Goal: Task Accomplishment & Management: Manage account settings

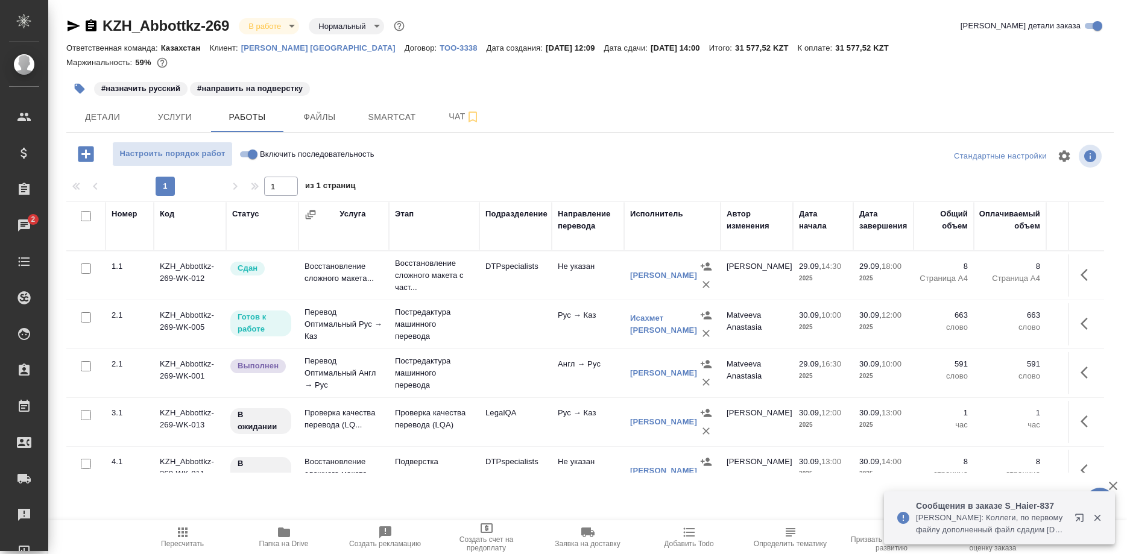
click at [1078, 517] on icon "button" at bounding box center [1082, 520] width 14 height 14
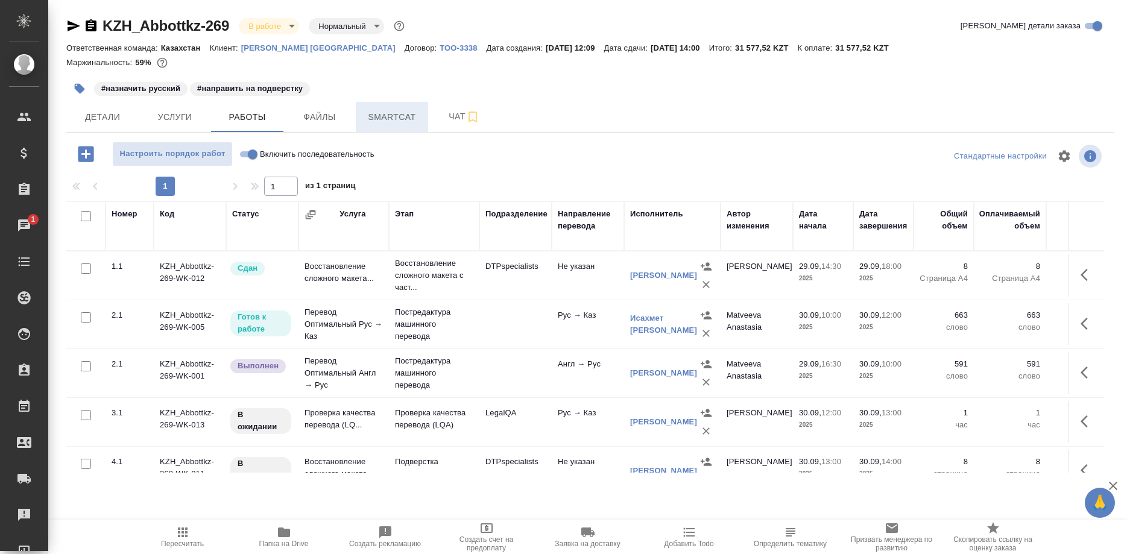
click at [398, 116] on span "Smartcat" at bounding box center [392, 117] width 58 height 15
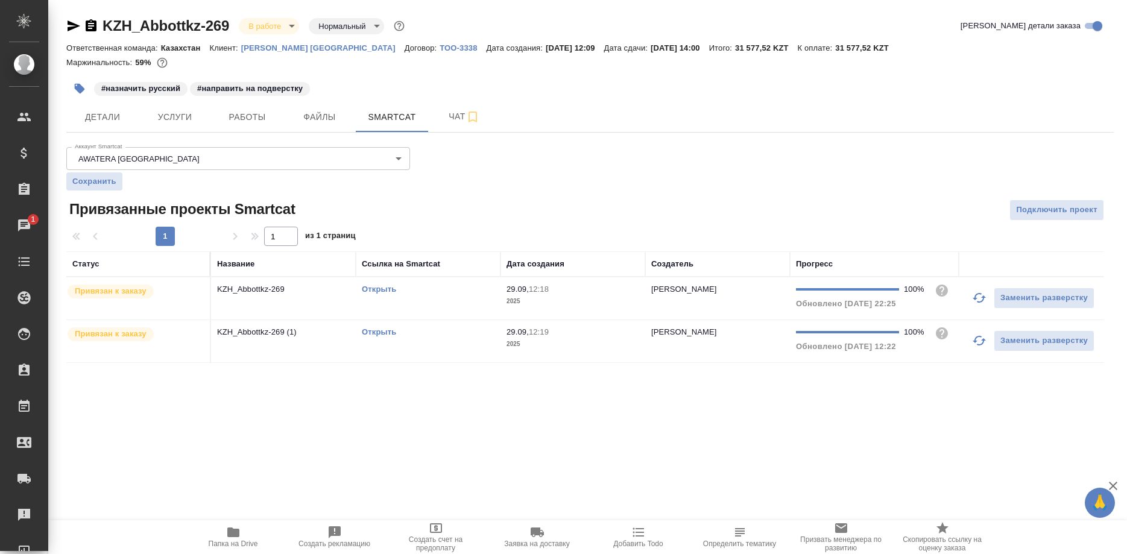
click at [382, 330] on link "Открыть" at bounding box center [379, 331] width 34 height 9
click at [364, 332] on link "Открыть" at bounding box center [379, 331] width 34 height 9
click at [373, 333] on link "Открыть" at bounding box center [379, 331] width 34 height 9
click at [367, 332] on link "Открыть" at bounding box center [379, 331] width 34 height 9
click at [235, 113] on span "Работы" at bounding box center [247, 117] width 58 height 15
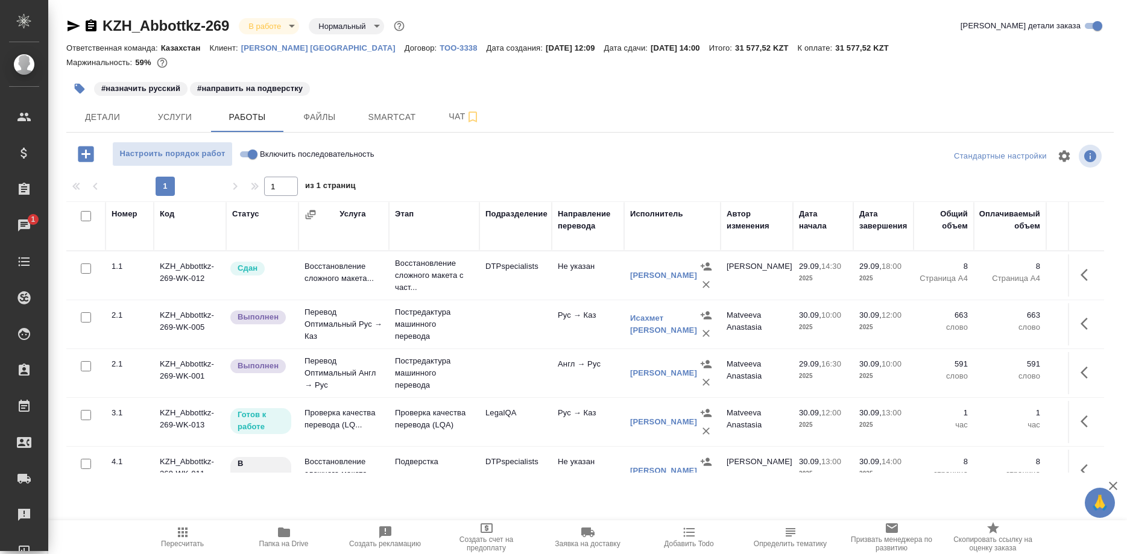
scroll to position [23, 0]
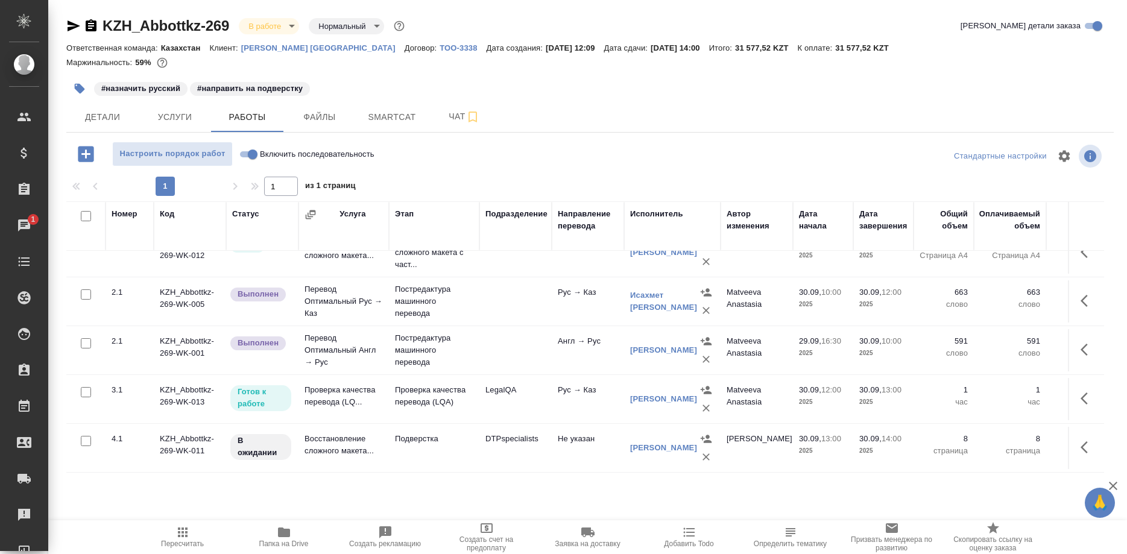
click at [172, 534] on span "Пересчитать" at bounding box center [182, 536] width 87 height 23
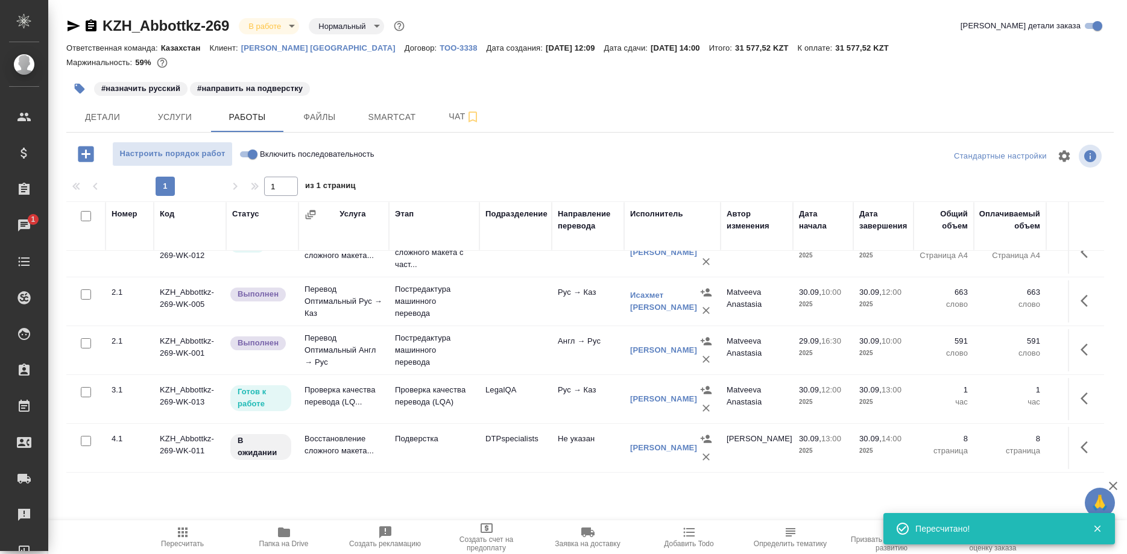
drag, startPoint x: 1076, startPoint y: 399, endPoint x: 1133, endPoint y: 442, distance: 70.9
click at [1078, 395] on button "button" at bounding box center [1087, 398] width 29 height 29
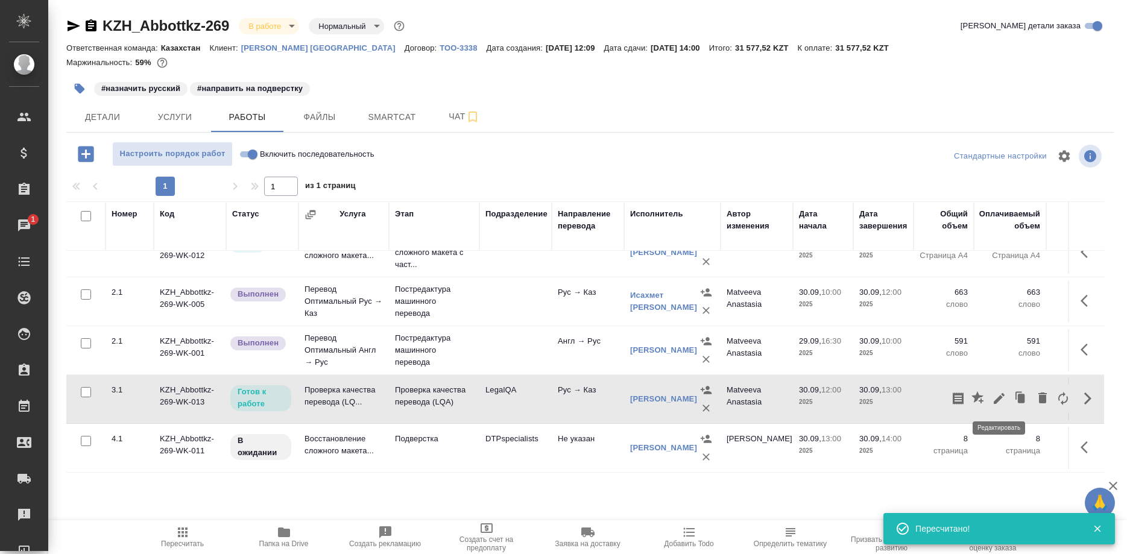
click at [992, 397] on icon "button" at bounding box center [999, 398] width 14 height 14
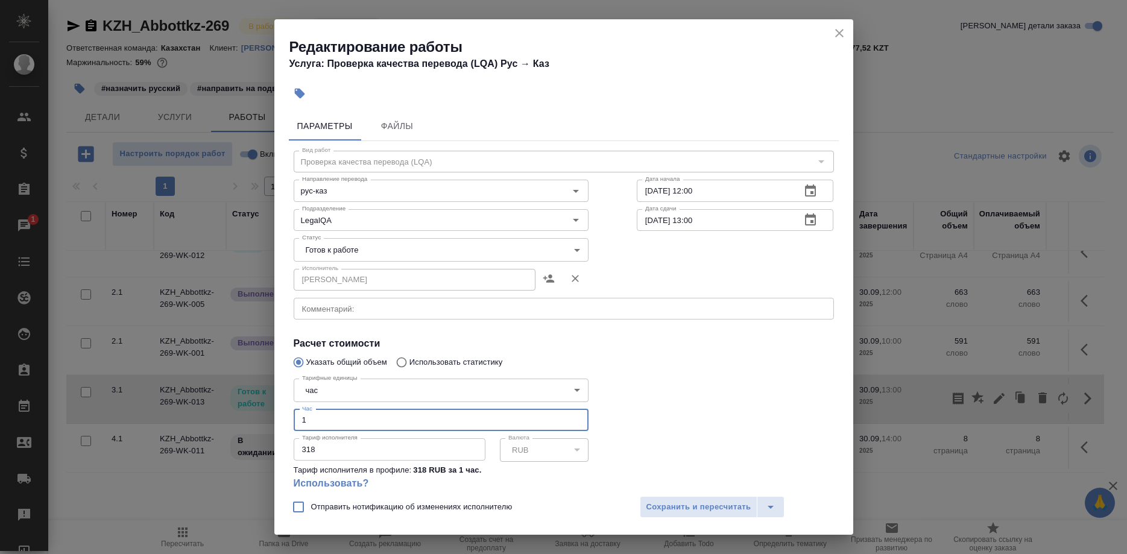
drag, startPoint x: 299, startPoint y: 409, endPoint x: 285, endPoint y: 412, distance: 14.9
click at [294, 412] on input "1" at bounding box center [441, 420] width 295 height 22
type input "0.5"
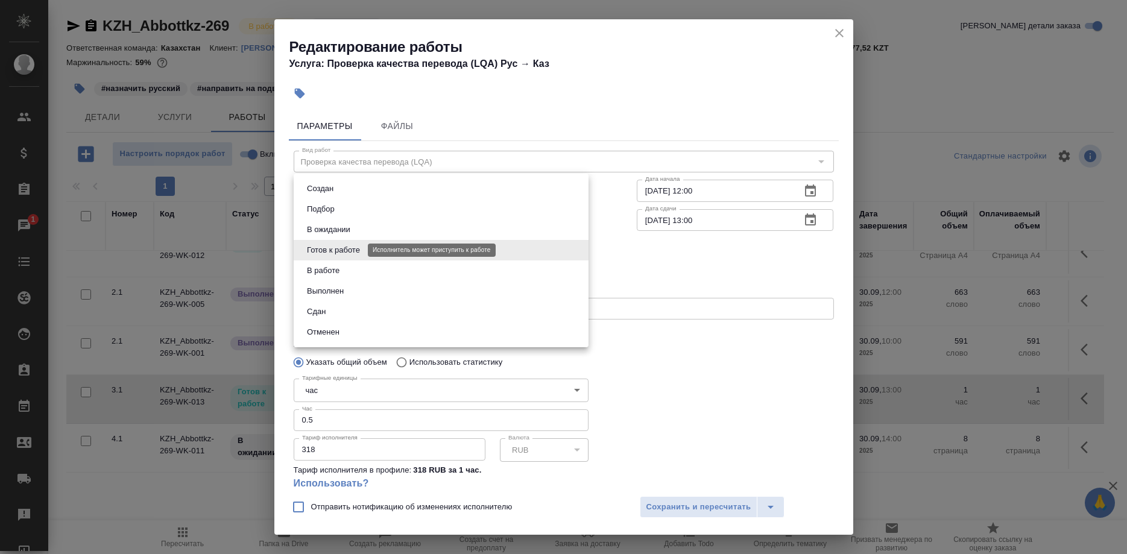
click at [349, 253] on body "🙏 .cls-1 fill:#fff; AWATERA Shirina Sabina Клиенты Спецификации Заказы 1 Чаты T…" at bounding box center [563, 277] width 1127 height 554
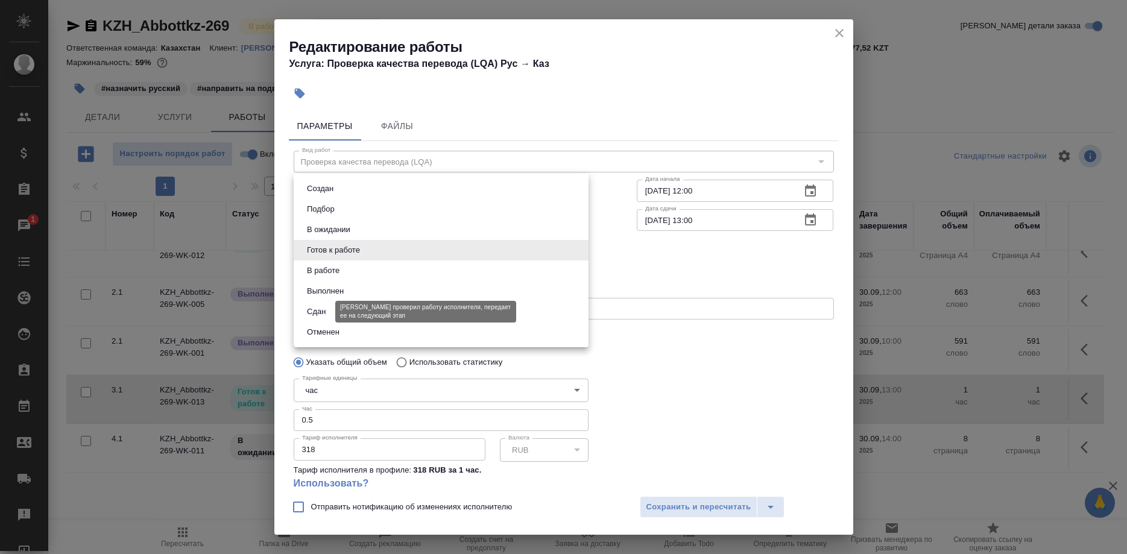
click at [327, 310] on li "Сдан" at bounding box center [441, 312] width 295 height 21
type input "closed"
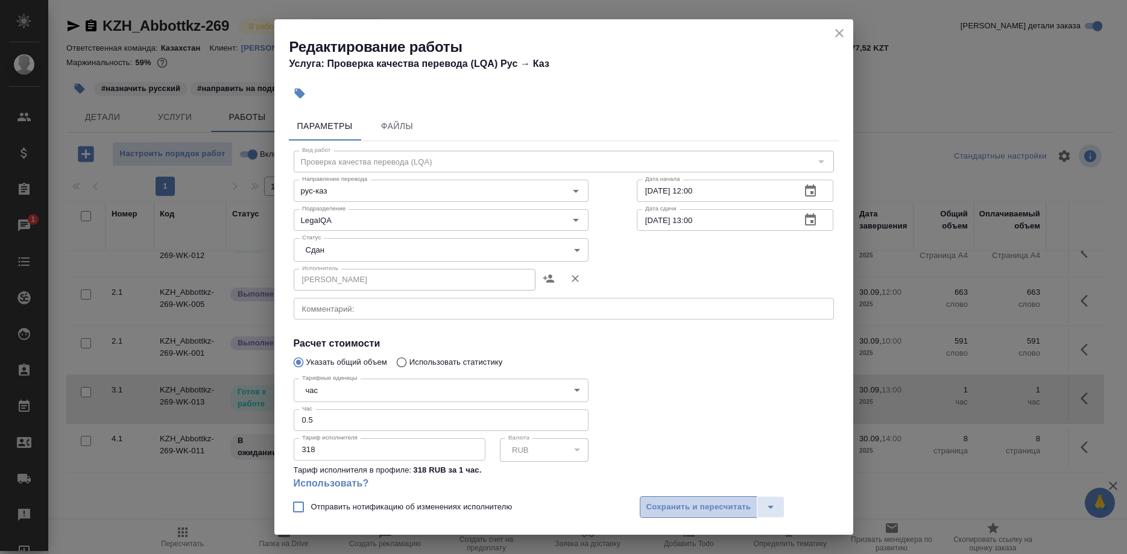
click at [665, 508] on span "Сохранить и пересчитать" at bounding box center [698, 508] width 105 height 14
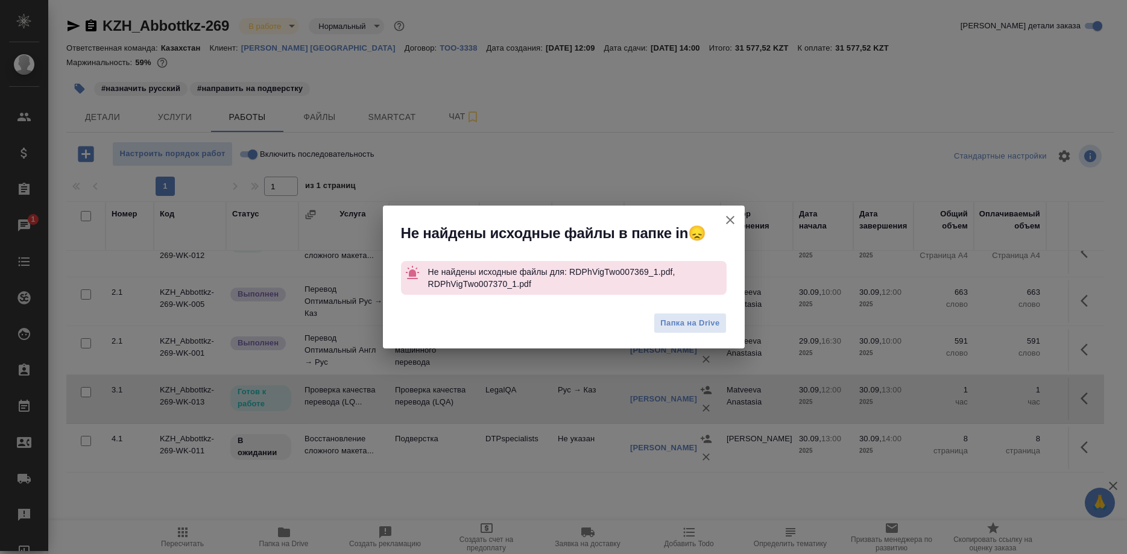
click at [724, 217] on icon "button" at bounding box center [730, 220] width 14 height 14
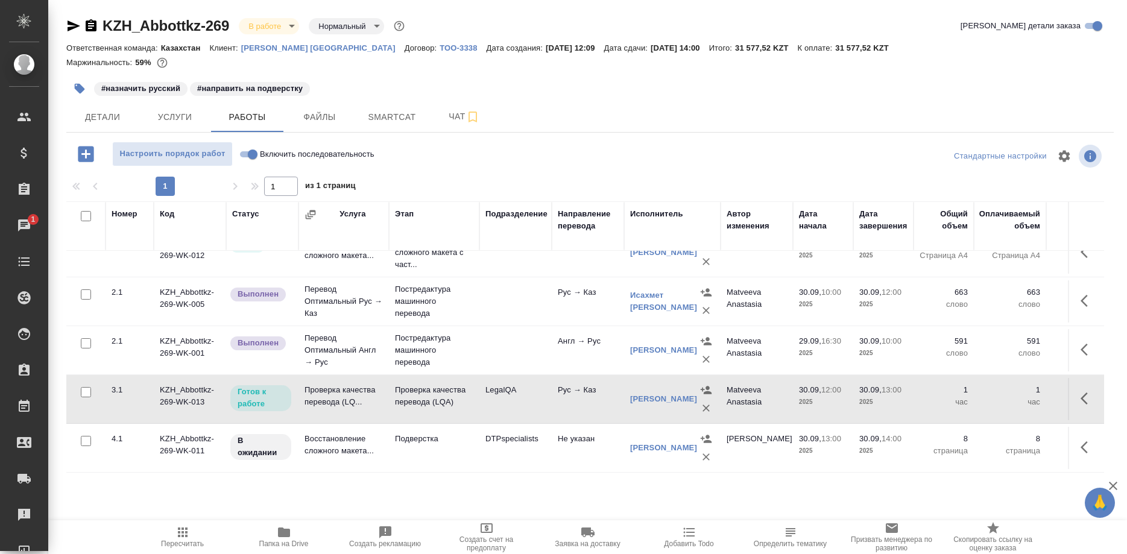
click at [245, 152] on input "Включить последовательность" at bounding box center [252, 154] width 43 height 14
checkbox input "true"
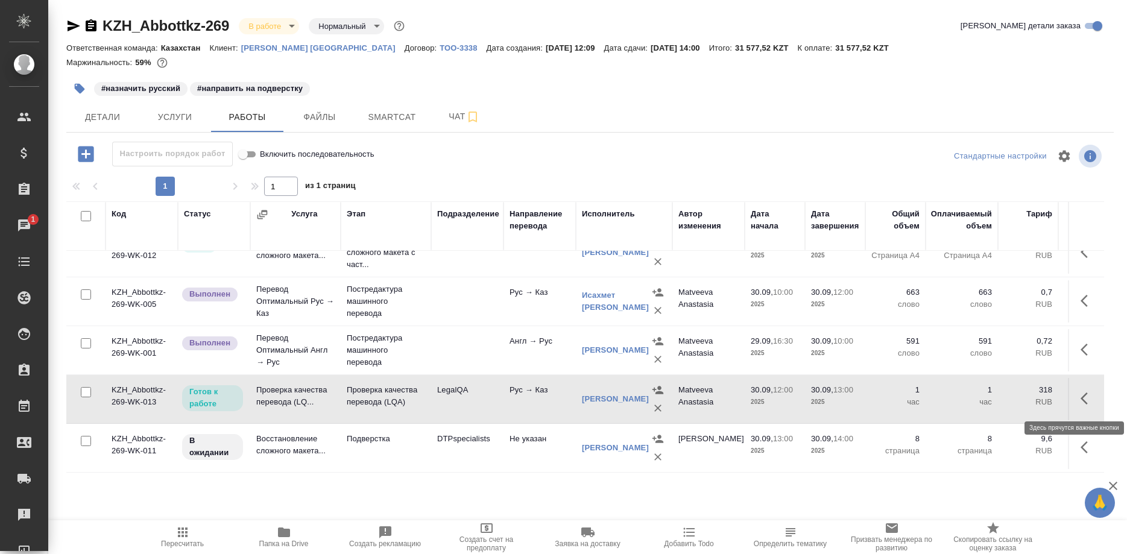
click at [1078, 396] on button "button" at bounding box center [1087, 398] width 29 height 29
click at [997, 397] on icon "button" at bounding box center [999, 398] width 14 height 14
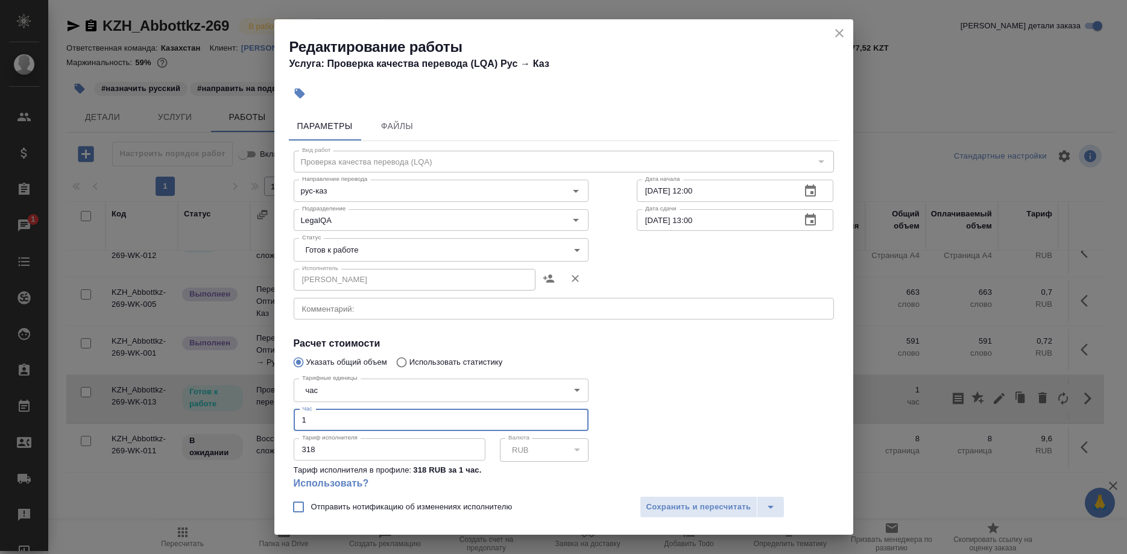
drag, startPoint x: 314, startPoint y: 408, endPoint x: 245, endPoint y: 420, distance: 69.8
click at [294, 420] on input "1" at bounding box center [441, 420] width 295 height 22
type input "0.5"
click at [649, 500] on button "Сохранить и пересчитать" at bounding box center [699, 507] width 118 height 22
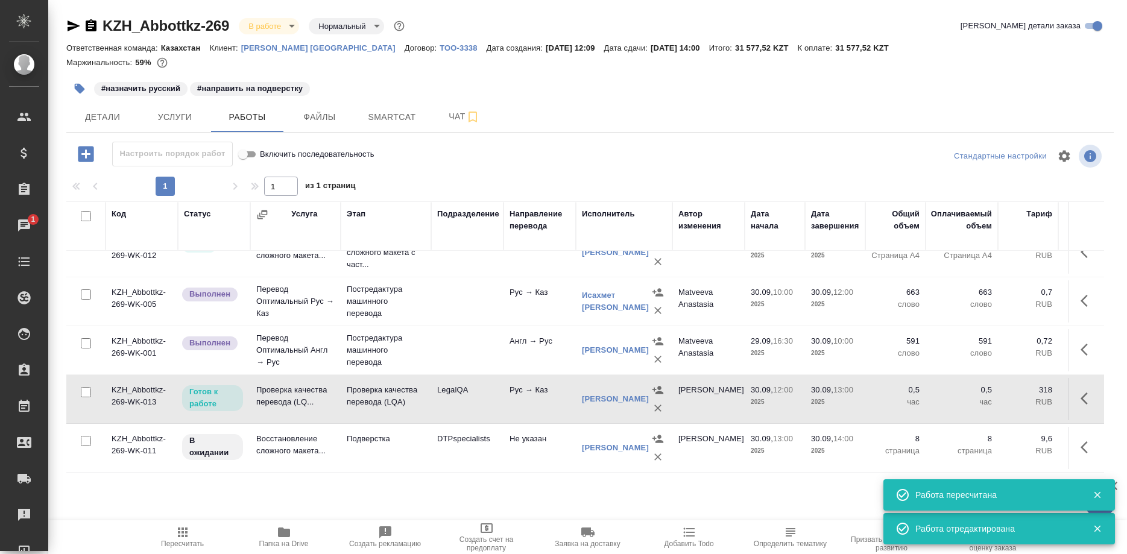
click at [1082, 393] on icon "button" at bounding box center [1088, 398] width 14 height 14
click at [995, 398] on icon "button" at bounding box center [999, 398] width 14 height 14
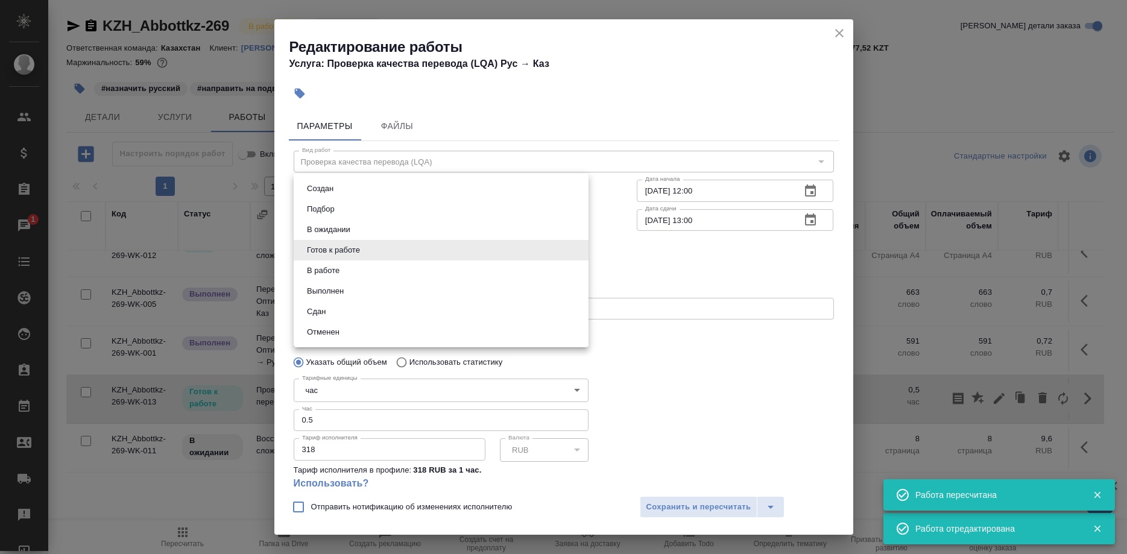
click at [370, 248] on body "🙏 .cls-1 fill:#fff; AWATERA Shirina Sabina Клиенты Спецификации Заказы 1 Чаты T…" at bounding box center [563, 277] width 1127 height 554
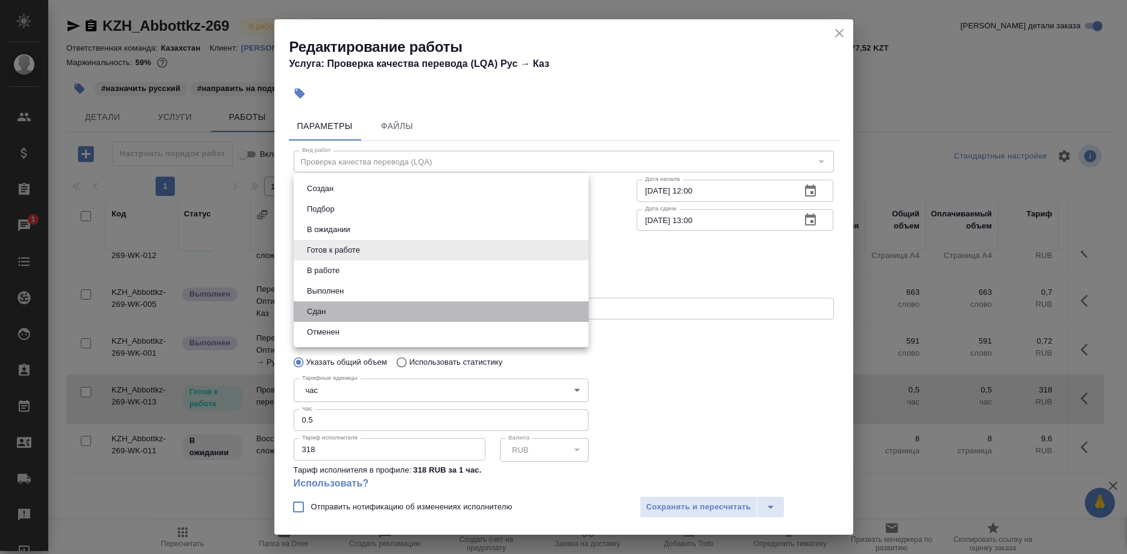
click at [330, 303] on li "Сдан" at bounding box center [441, 312] width 295 height 21
type input "closed"
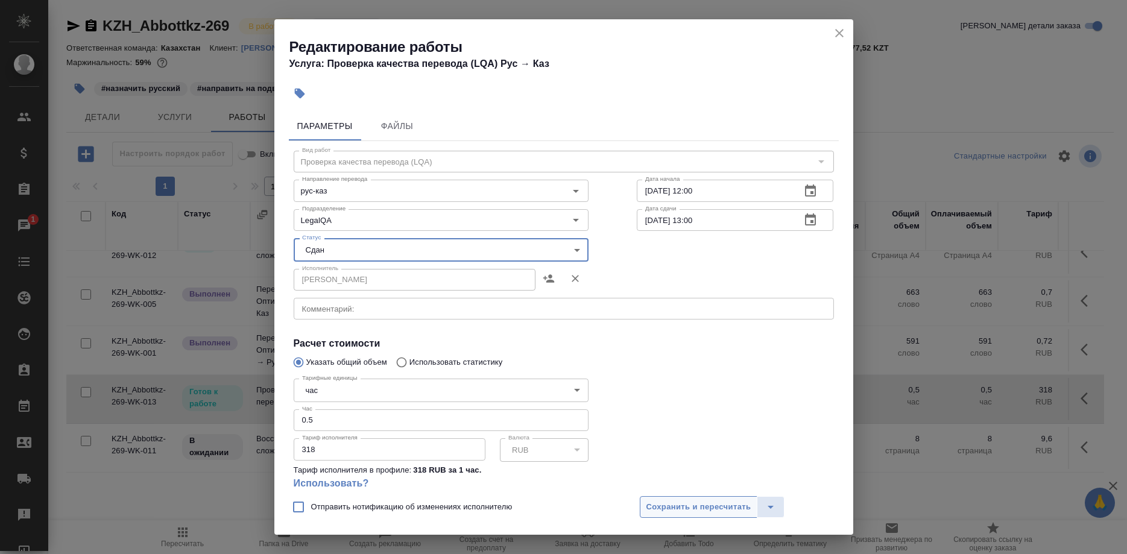
click at [656, 507] on span "Сохранить и пересчитать" at bounding box center [698, 508] width 105 height 14
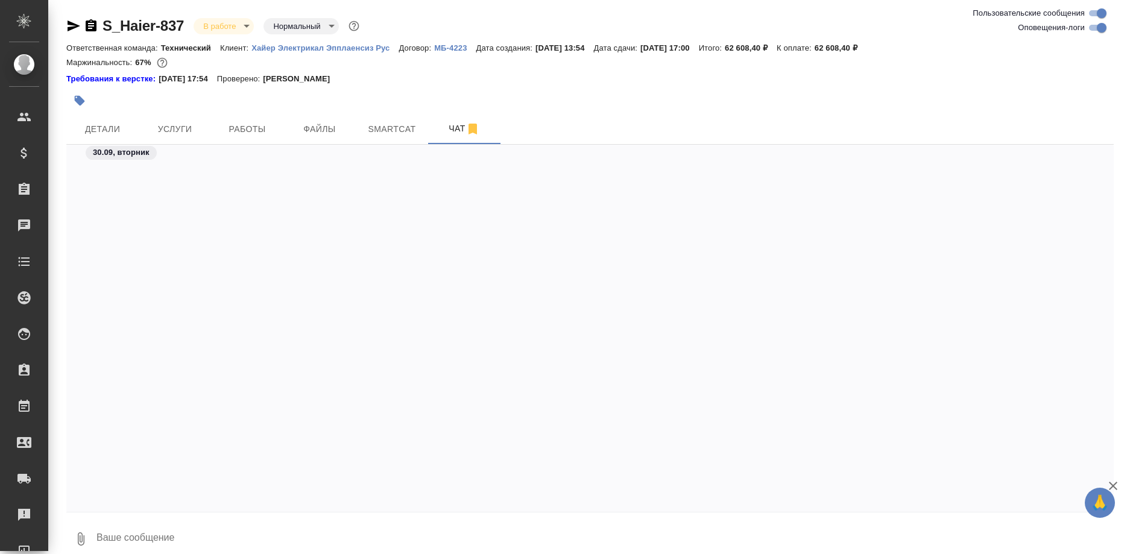
scroll to position [56777, 0]
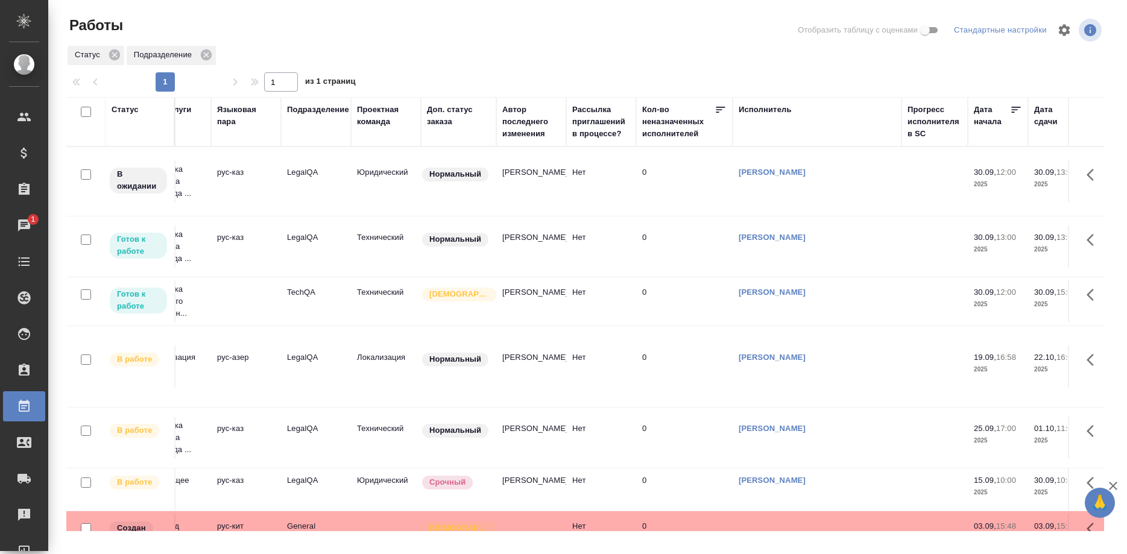
scroll to position [0, 341]
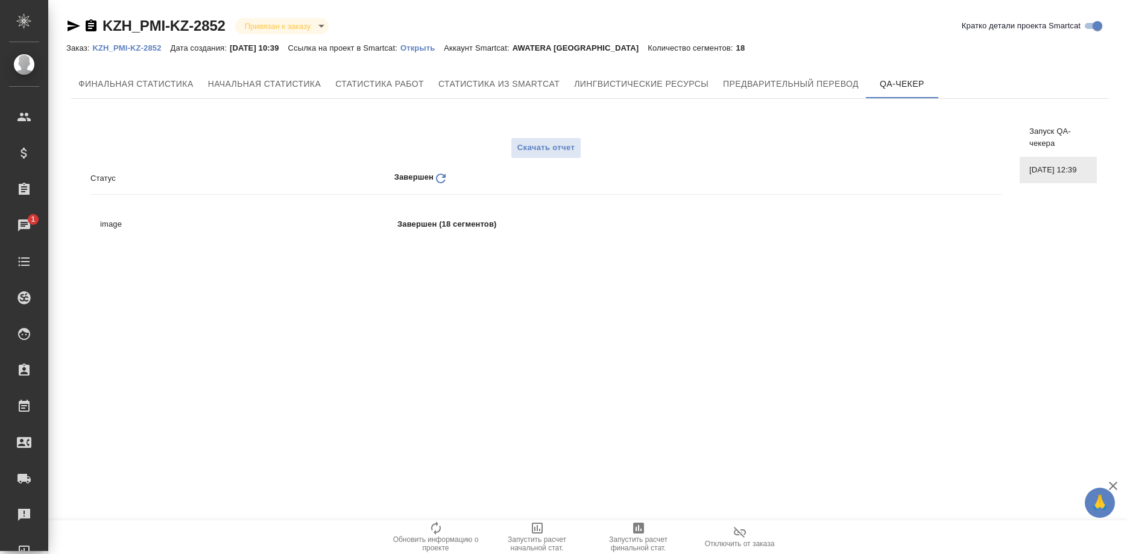
click at [142, 48] on p "KZH_PMI-KZ-2852" at bounding box center [131, 47] width 78 height 9
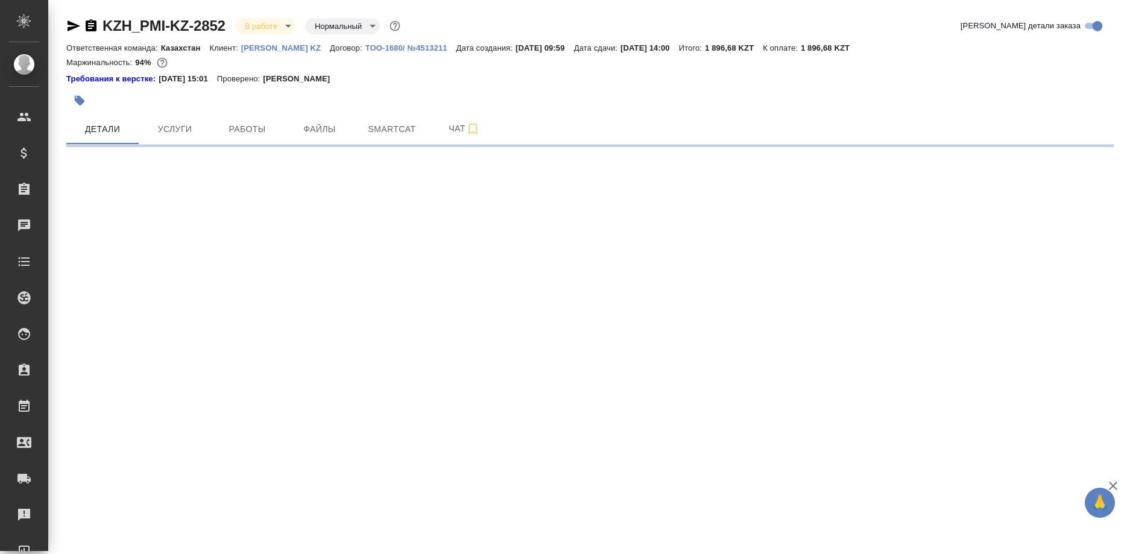
select select "RU"
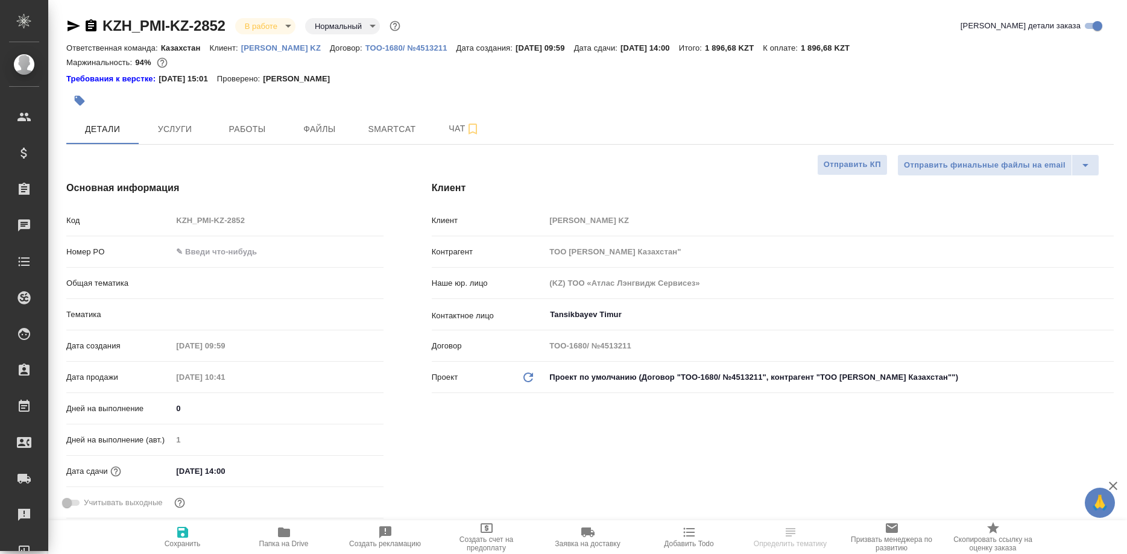
type textarea "x"
type input "Юридический"
type textarea "x"
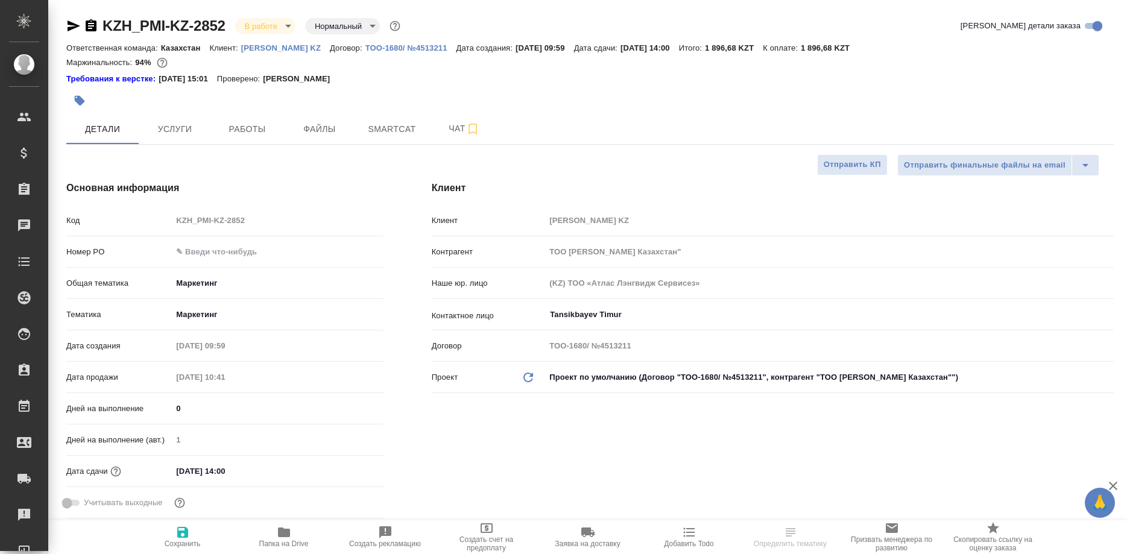
type textarea "x"
select select "RU"
type textarea "x"
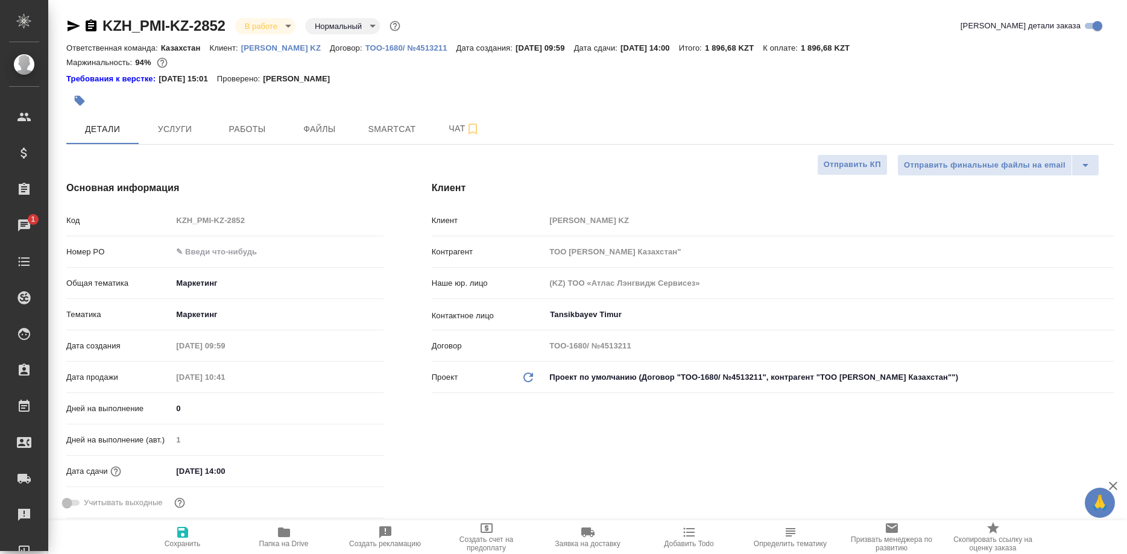
type textarea "x"
click at [244, 141] on button "Работы" at bounding box center [247, 129] width 72 height 30
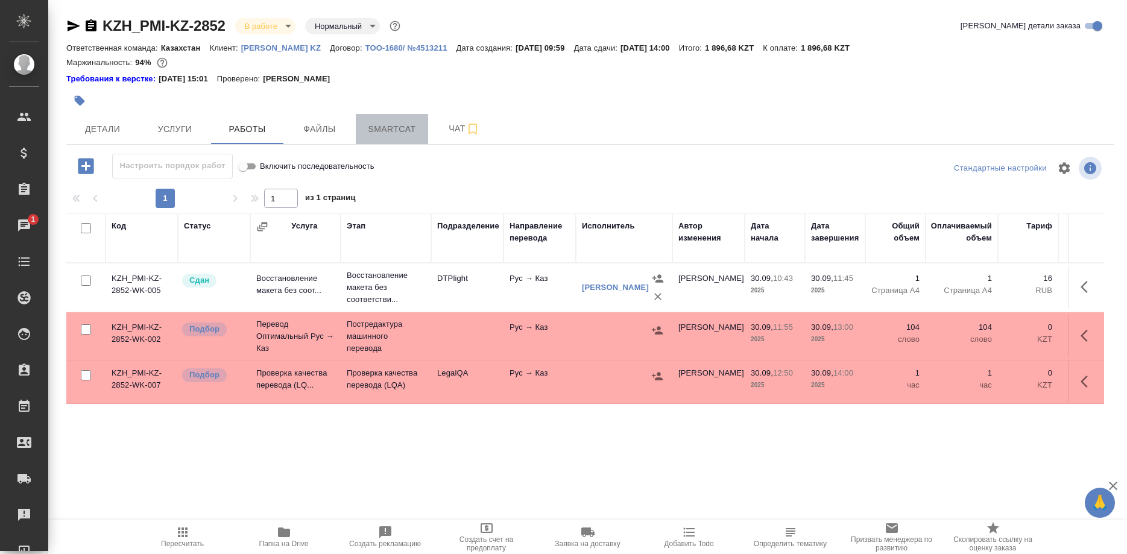
click at [402, 130] on span "Smartcat" at bounding box center [392, 129] width 58 height 15
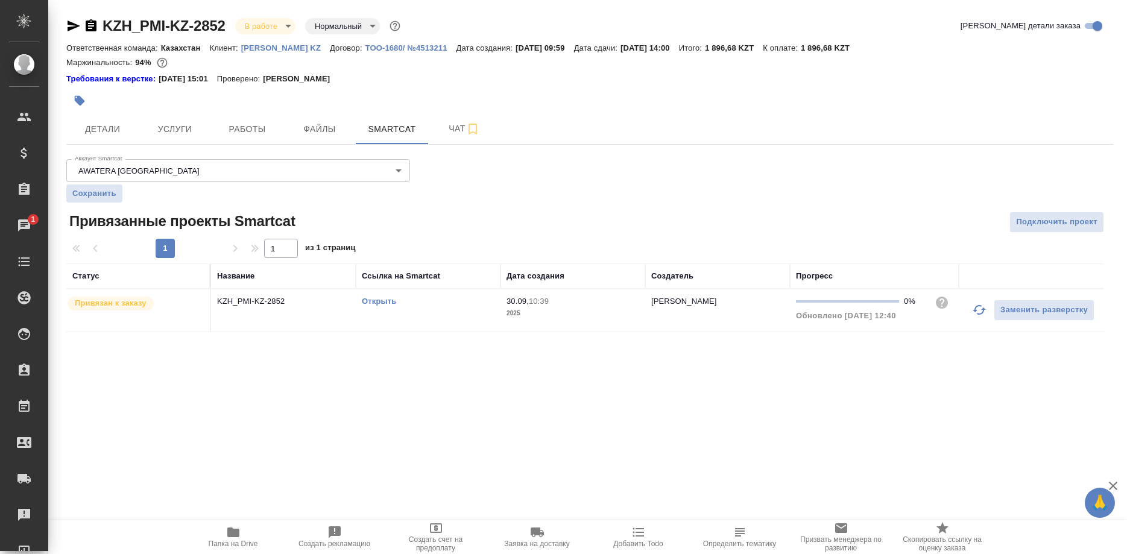
drag, startPoint x: 367, startPoint y: 299, endPoint x: 379, endPoint y: 303, distance: 12.2
click at [370, 301] on link "Открыть" at bounding box center [379, 301] width 34 height 9
click at [242, 131] on span "Работы" at bounding box center [247, 129] width 58 height 15
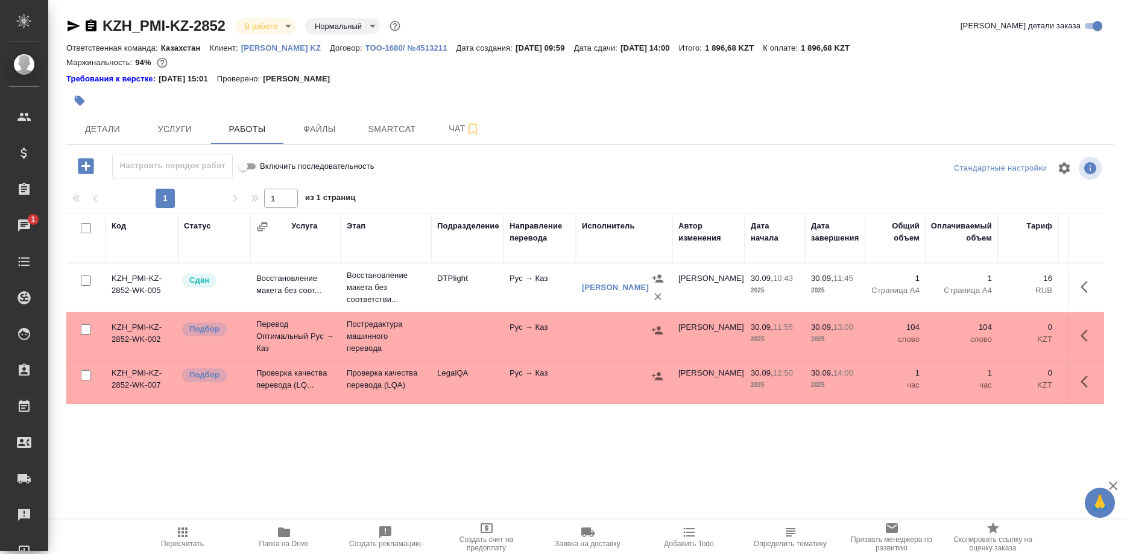
click at [597, 286] on div "Сархатов Руслан" at bounding box center [615, 288] width 67 height 12
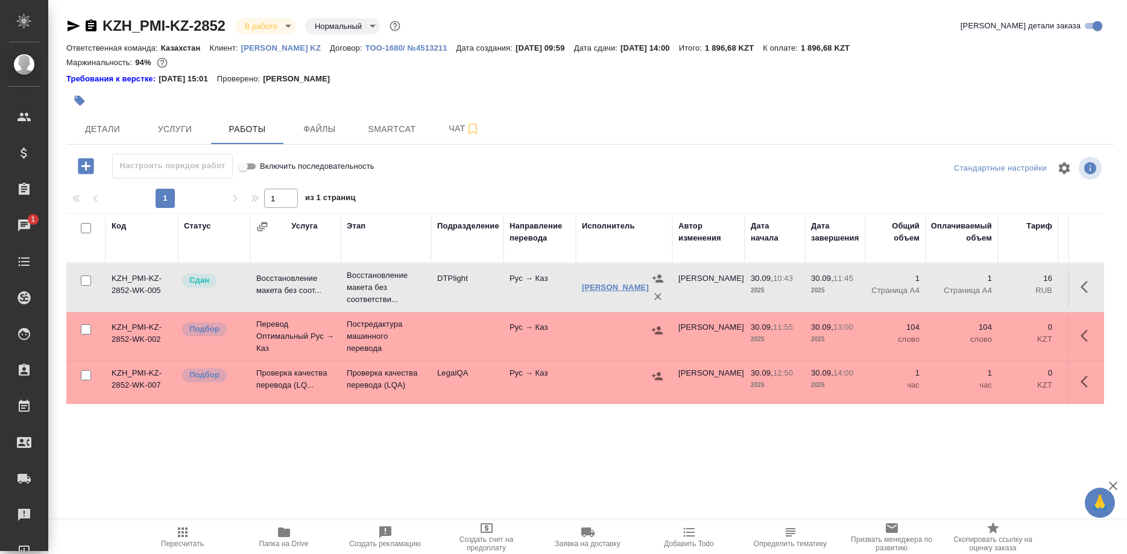
click at [596, 283] on link "Сархатов Руслан" at bounding box center [615, 287] width 67 height 9
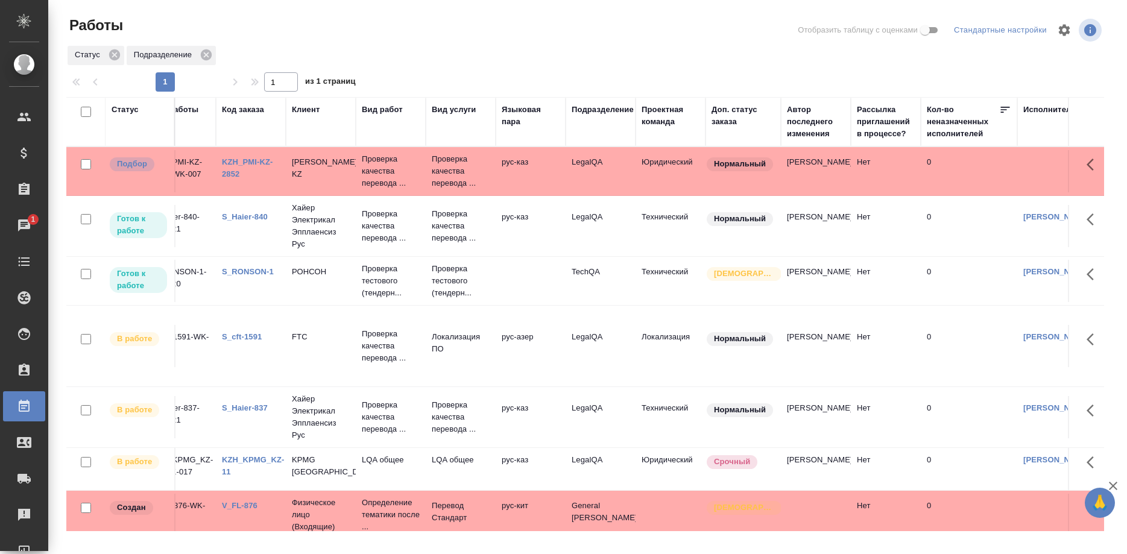
scroll to position [0, 16]
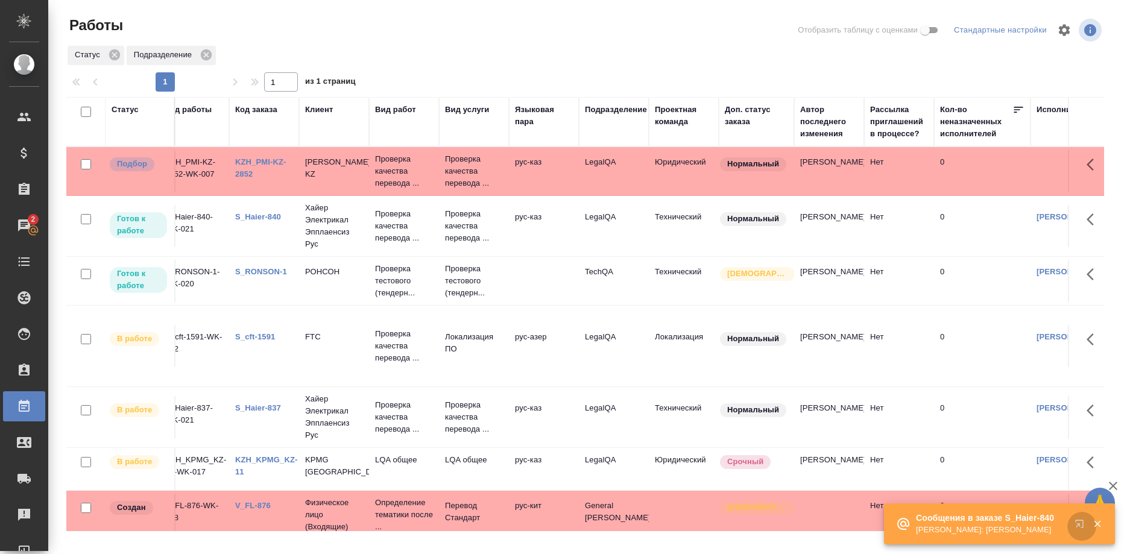
click at [1074, 525] on button "button" at bounding box center [1081, 526] width 29 height 29
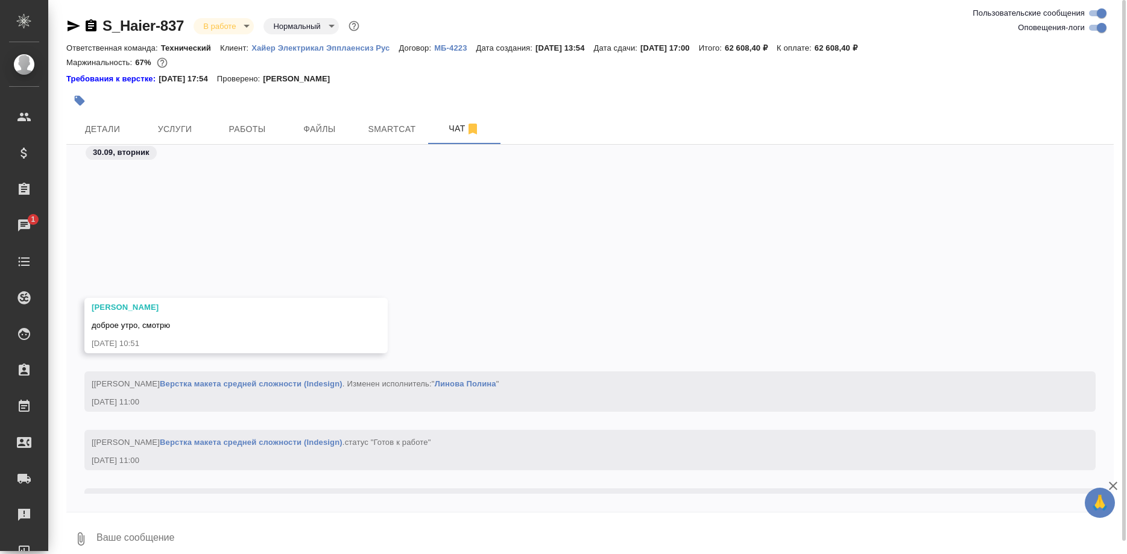
scroll to position [56524, 0]
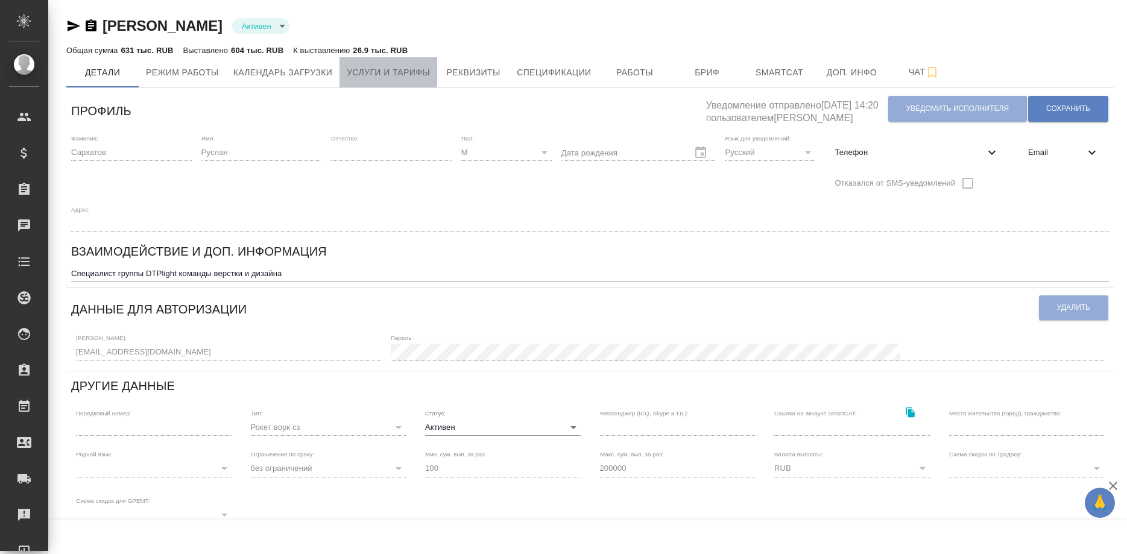
click at [404, 72] on span "Услуги и тарифы" at bounding box center [388, 72] width 83 height 15
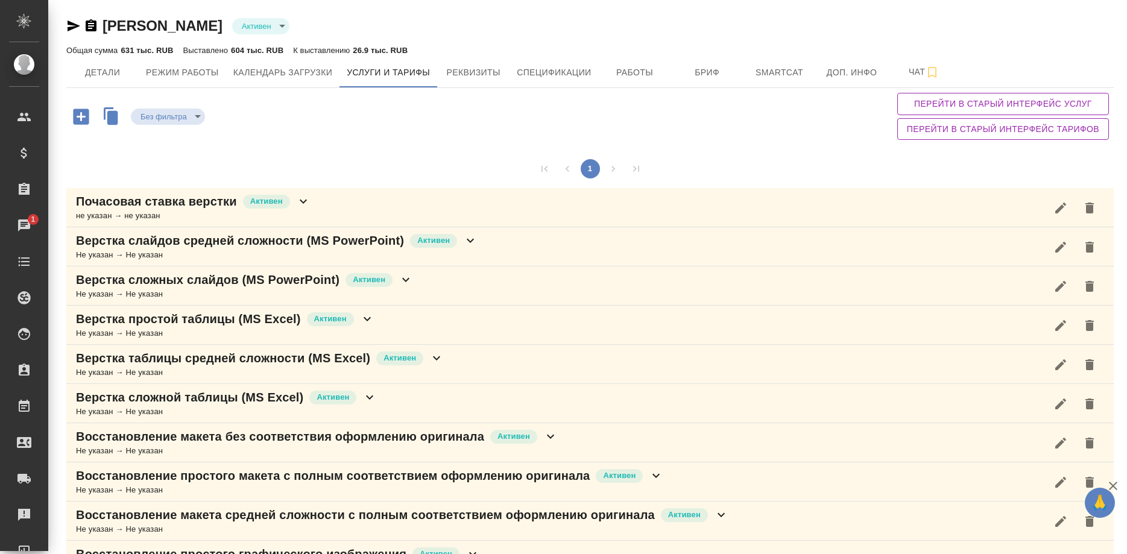
click at [181, 215] on div "не указан → не указан" at bounding box center [193, 216] width 235 height 12
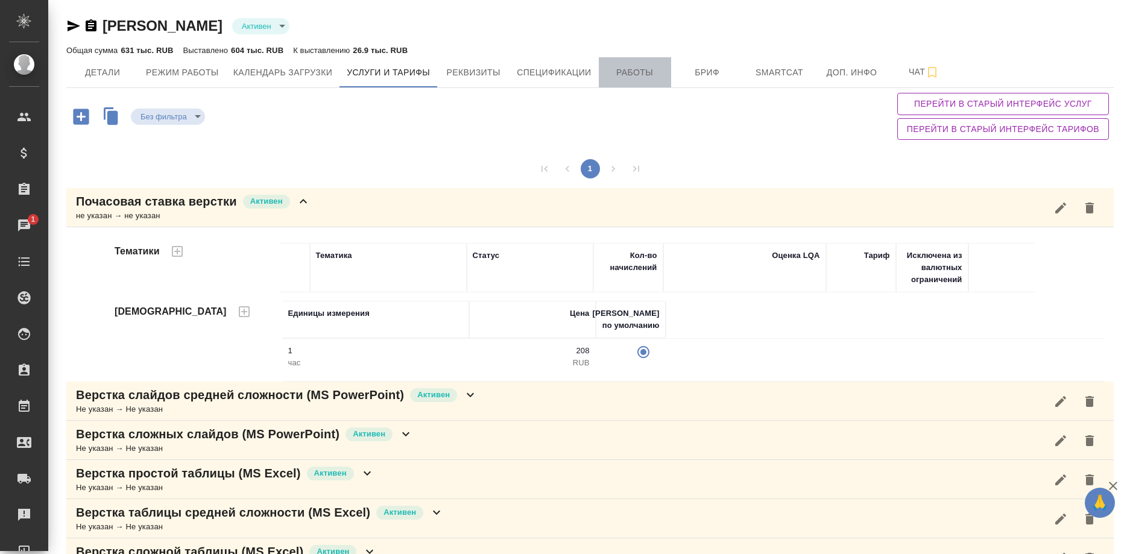
click at [627, 74] on span "Работы" at bounding box center [635, 72] width 58 height 15
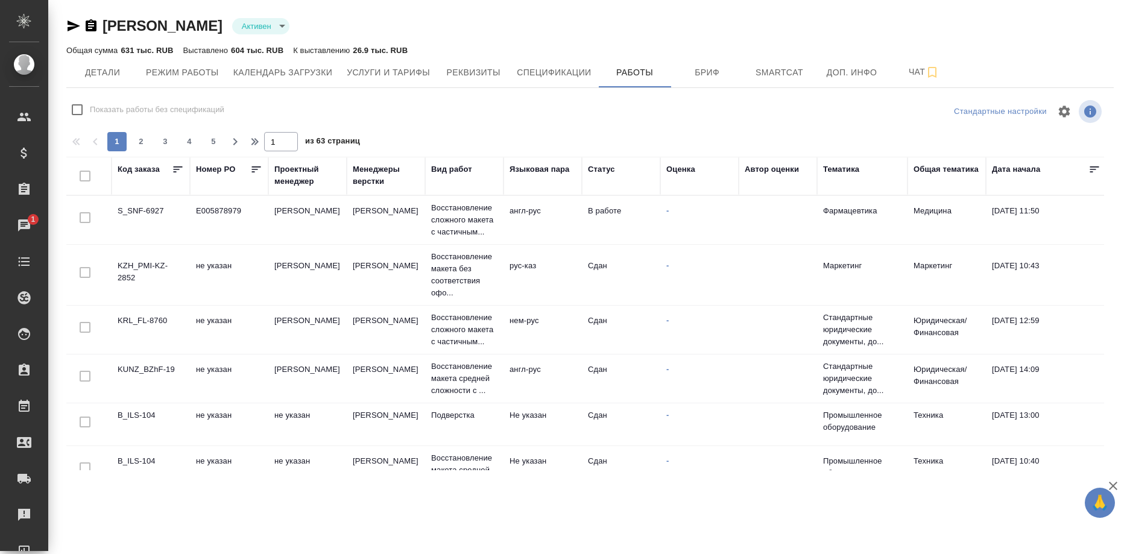
checkbox input "false"
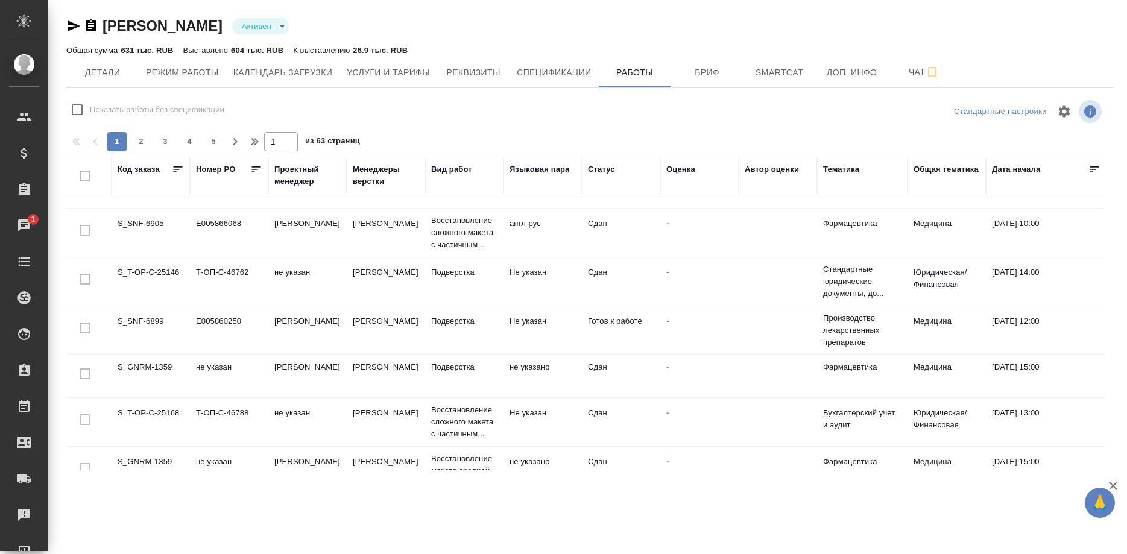
scroll to position [923, 0]
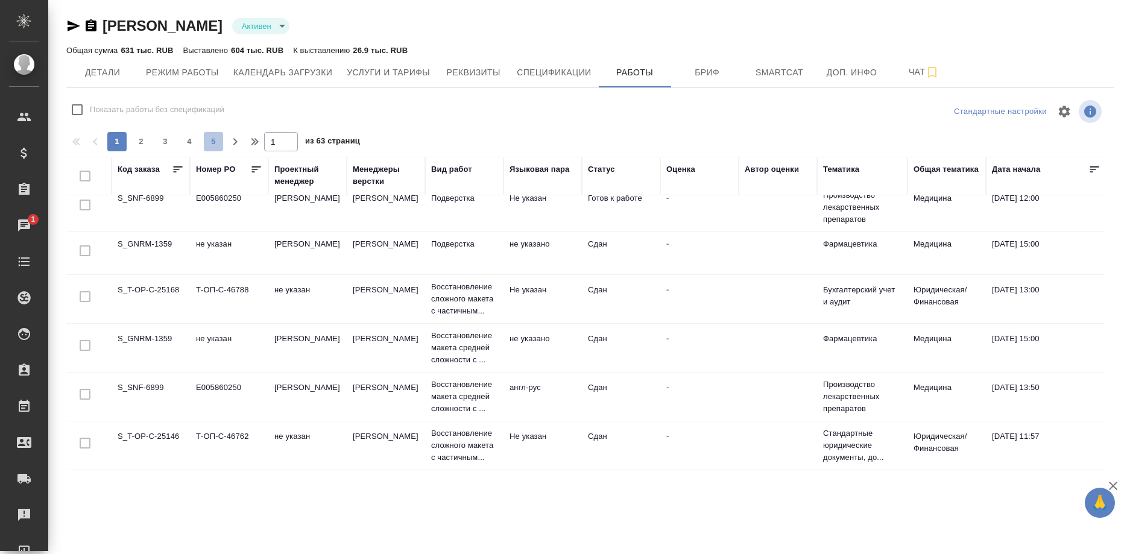
click at [210, 139] on span "5" at bounding box center [213, 142] width 19 height 12
type input "5"
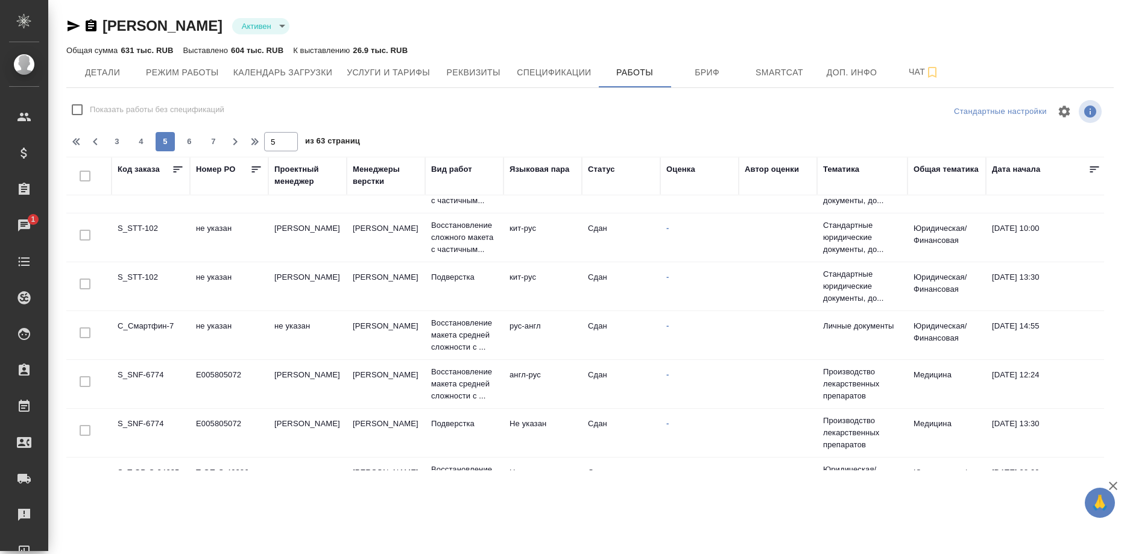
scroll to position [0, 0]
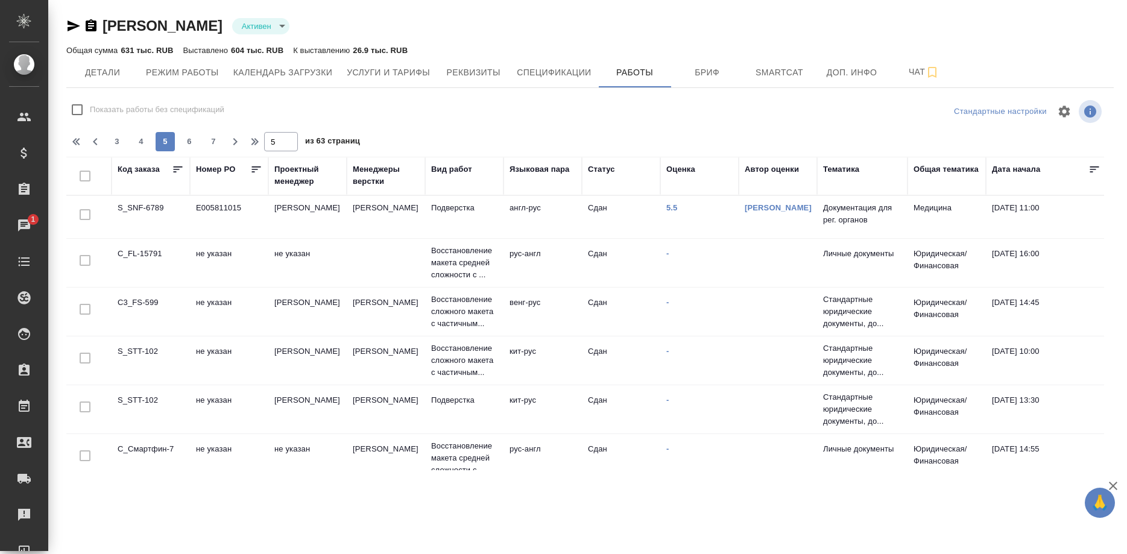
click at [703, 191] on th "Оценка" at bounding box center [699, 176] width 78 height 39
click at [707, 187] on div "Оценка" at bounding box center [699, 175] width 66 height 25
click at [681, 170] on div "Оценка" at bounding box center [680, 169] width 29 height 12
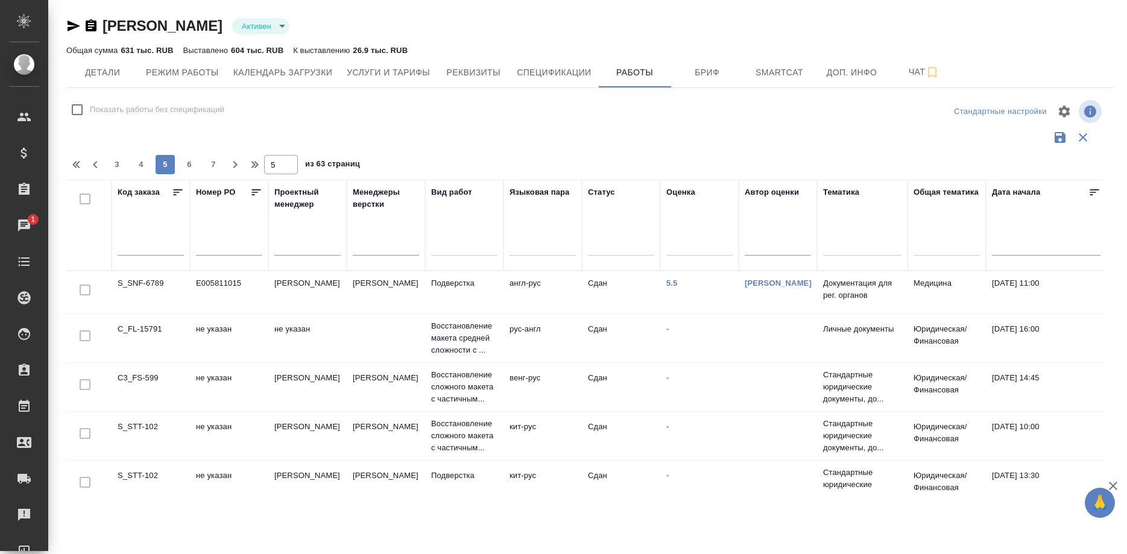
click at [677, 239] on div at bounding box center [699, 243] width 66 height 17
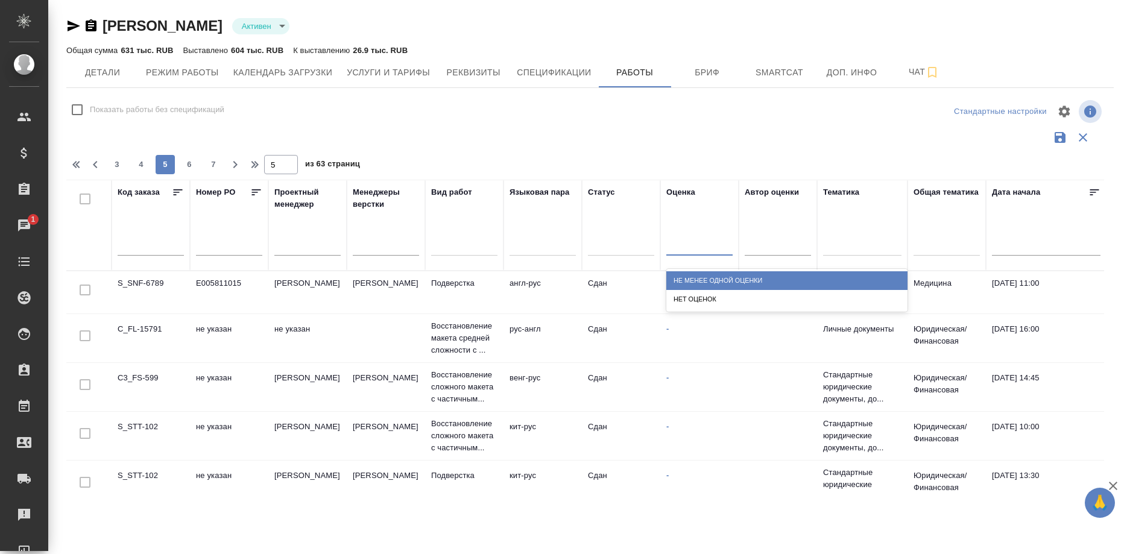
click at [681, 275] on div "Не менее одной оценки" at bounding box center [786, 280] width 241 height 19
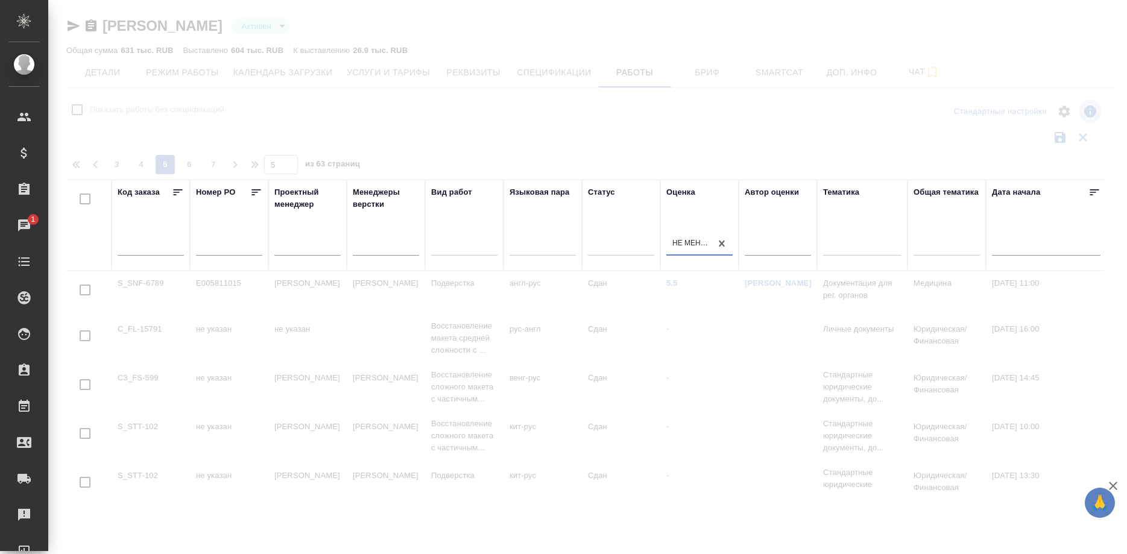
checkbox input "true"
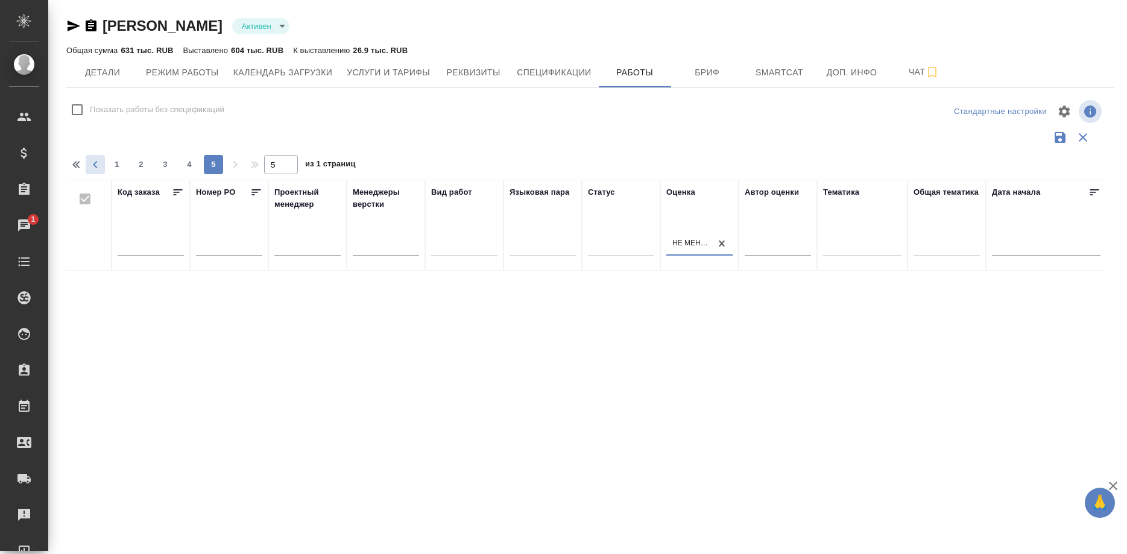
click at [92, 166] on icon "button" at bounding box center [95, 164] width 14 height 14
type input "1"
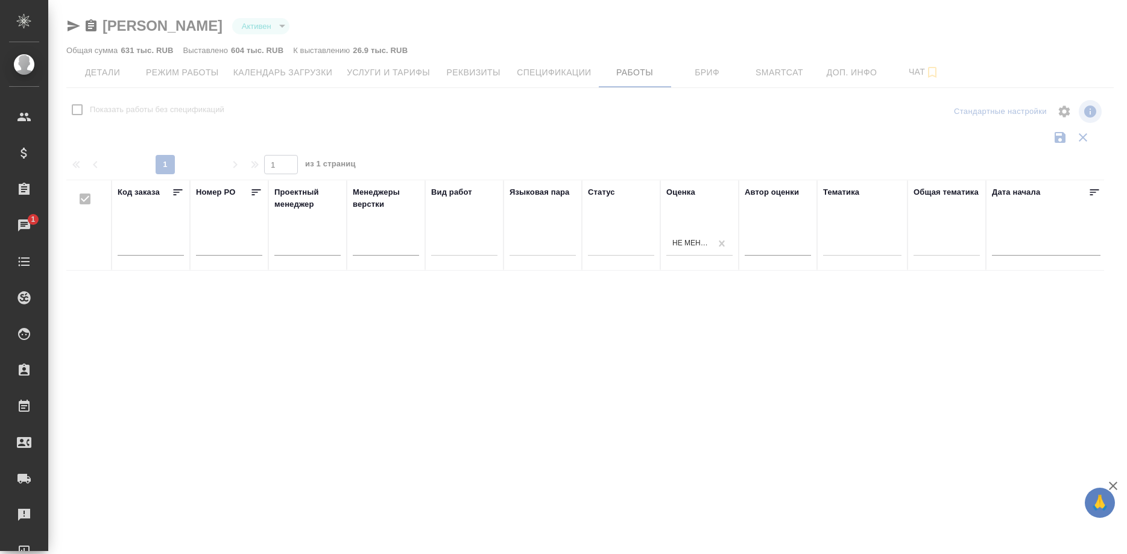
checkbox input "false"
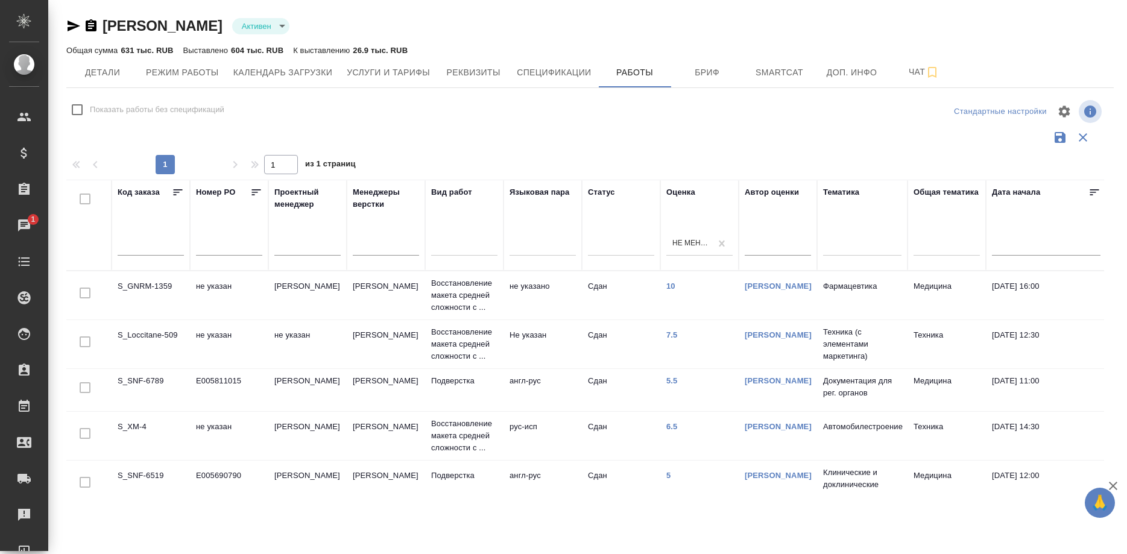
scroll to position [163, 0]
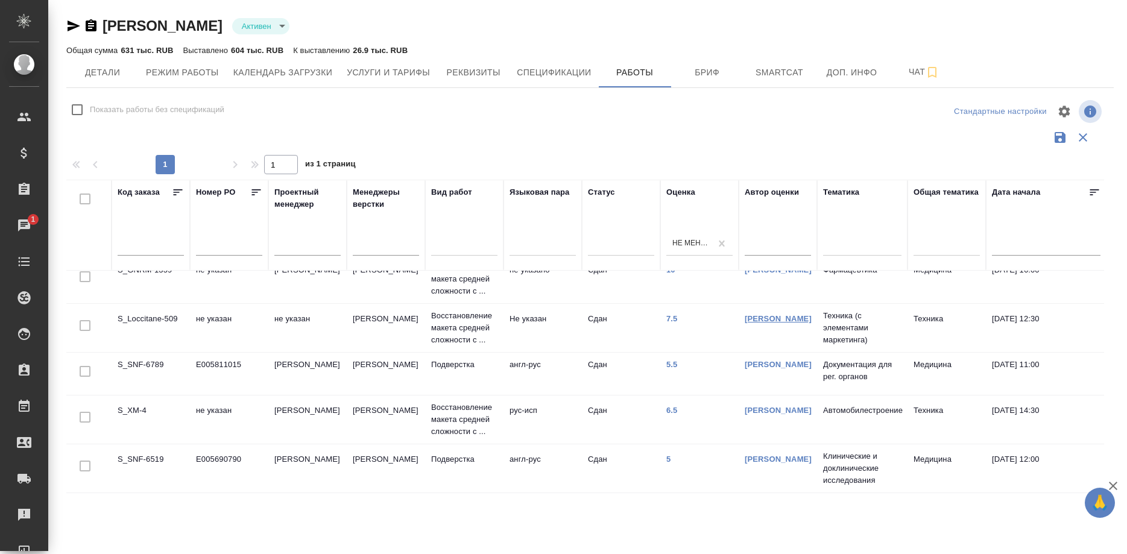
click at [748, 319] on link "Полушина Алена" at bounding box center [778, 318] width 67 height 9
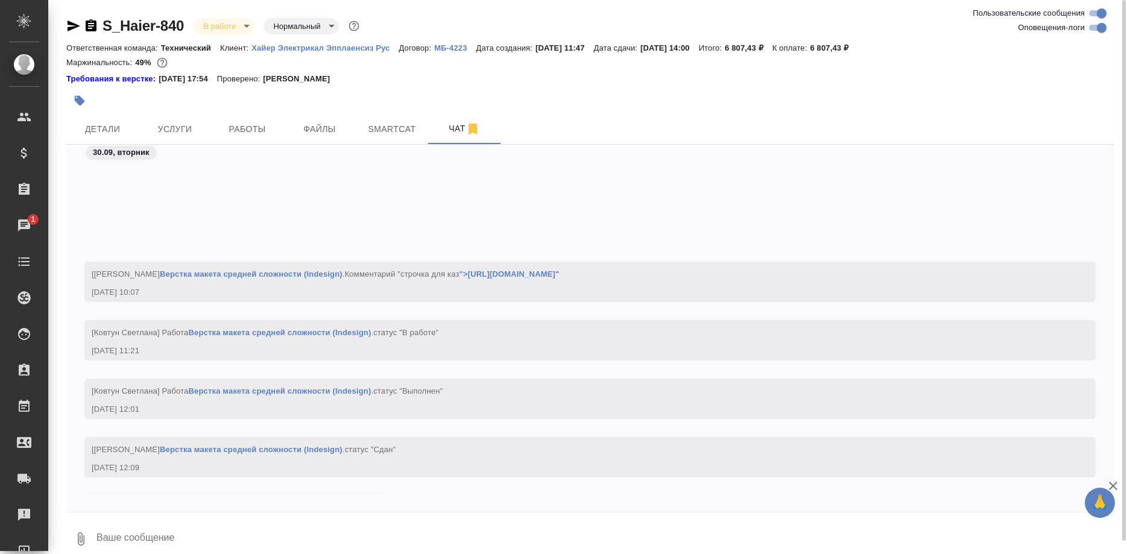
scroll to position [27646, 0]
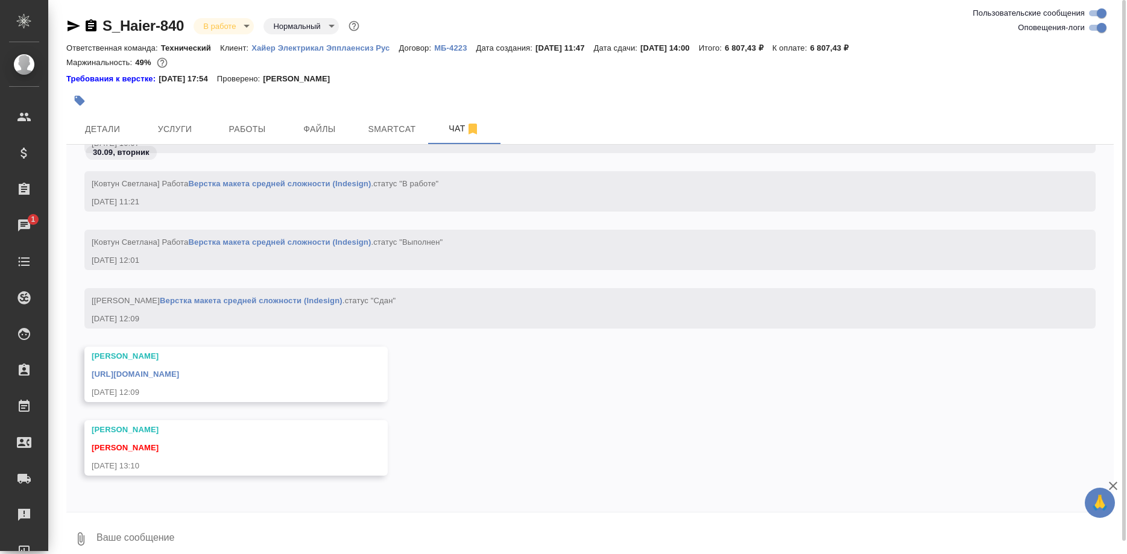
click at [341, 370] on div "[URL][DOMAIN_NAME]" at bounding box center [219, 372] width 254 height 15
click at [341, 365] on div "[URL][DOMAIN_NAME]" at bounding box center [219, 372] width 254 height 15
click at [179, 370] on link "[URL][DOMAIN_NAME]" at bounding box center [135, 374] width 87 height 9
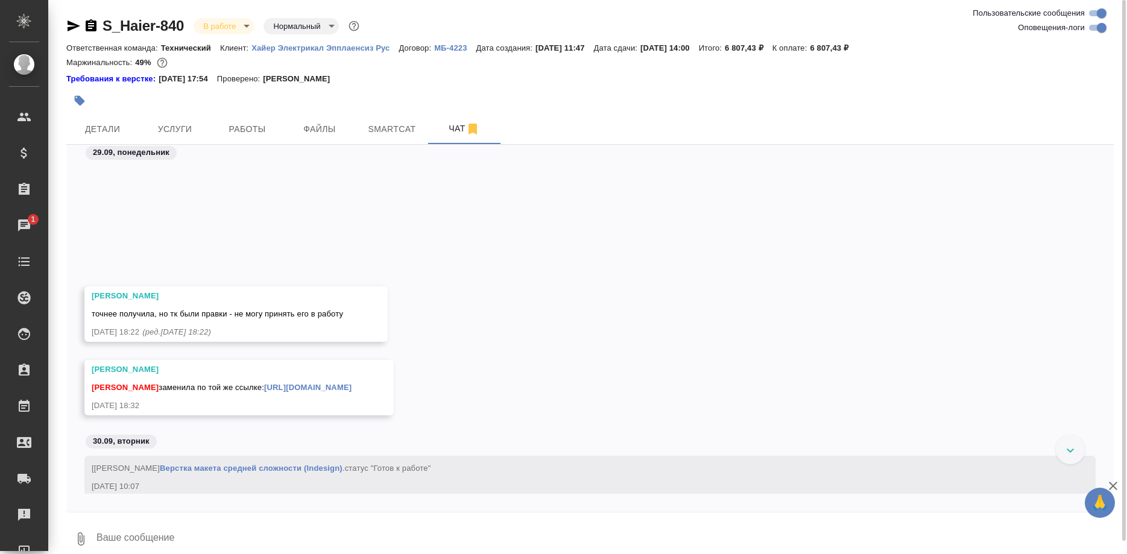
scroll to position [27089, 0]
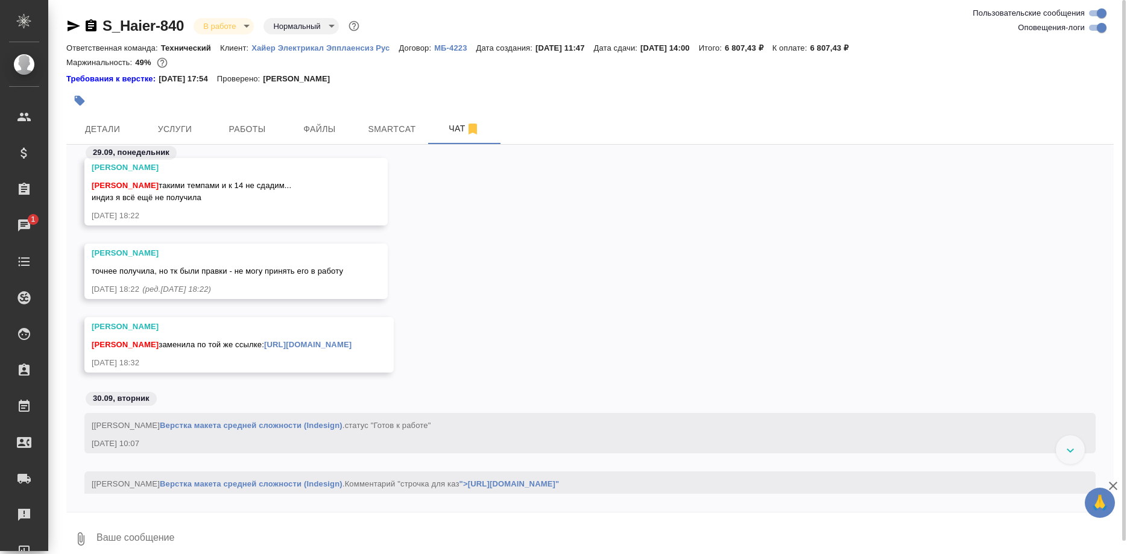
click at [352, 349] on link "[URL][DOMAIN_NAME]" at bounding box center [307, 344] width 87 height 9
click at [109, 130] on span "Детали" at bounding box center [103, 129] width 58 height 15
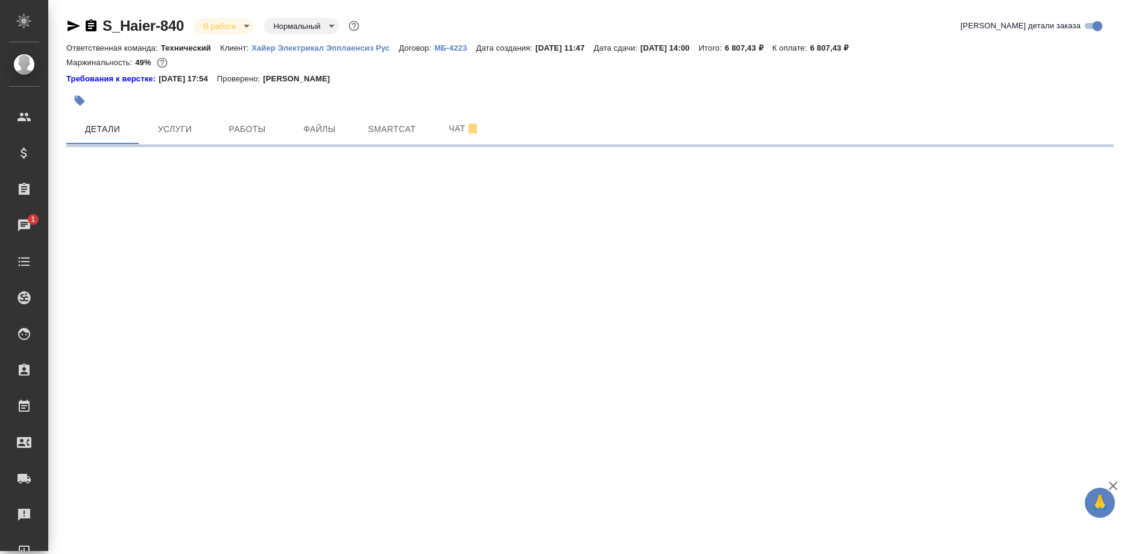
select select "RU"
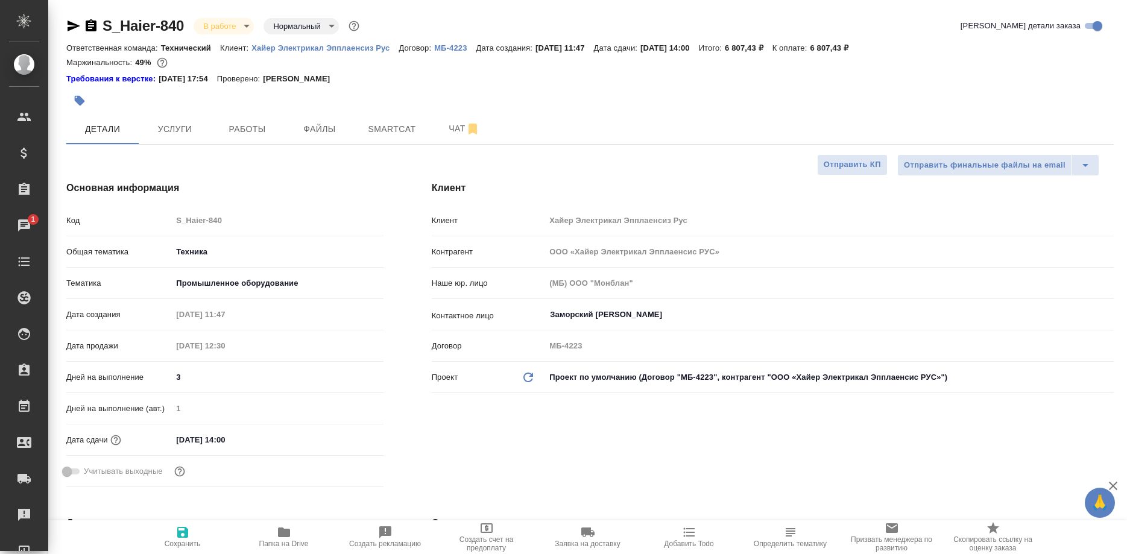
type textarea "x"
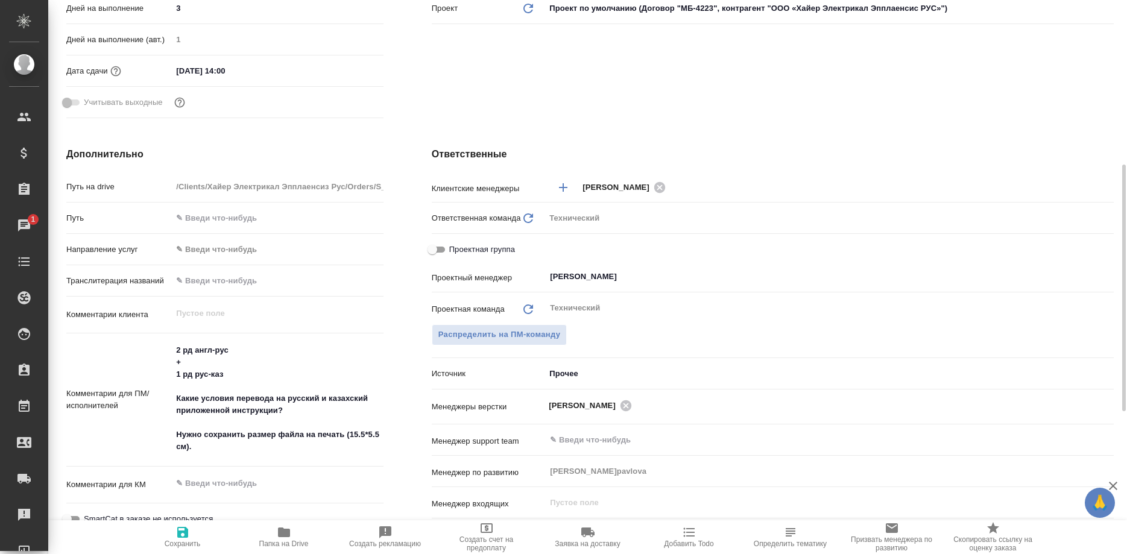
scroll to position [431, 0]
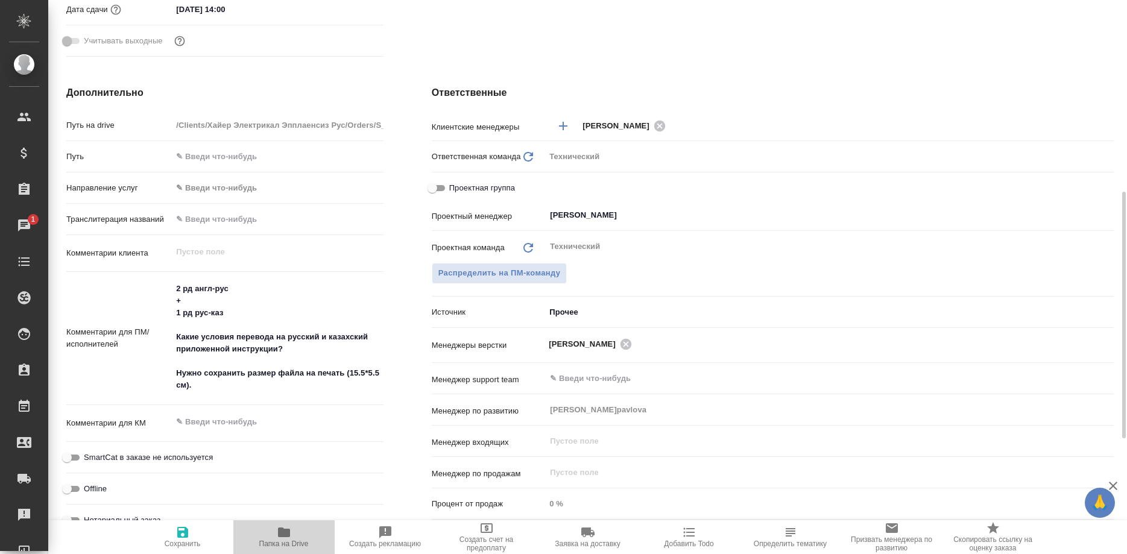
click at [283, 534] on icon "button" at bounding box center [284, 533] width 12 height 10
type textarea "x"
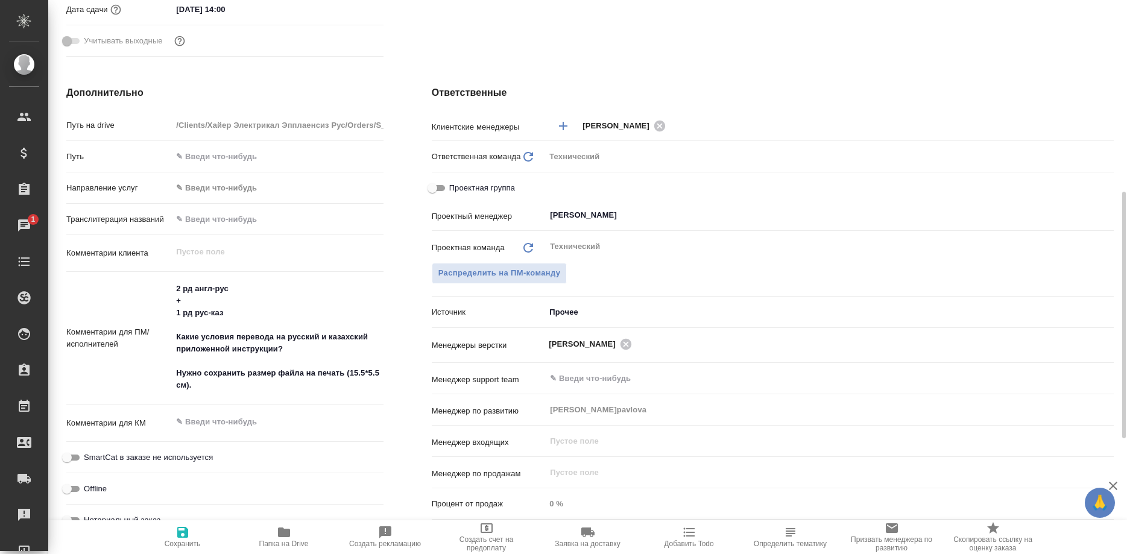
type textarea "x"
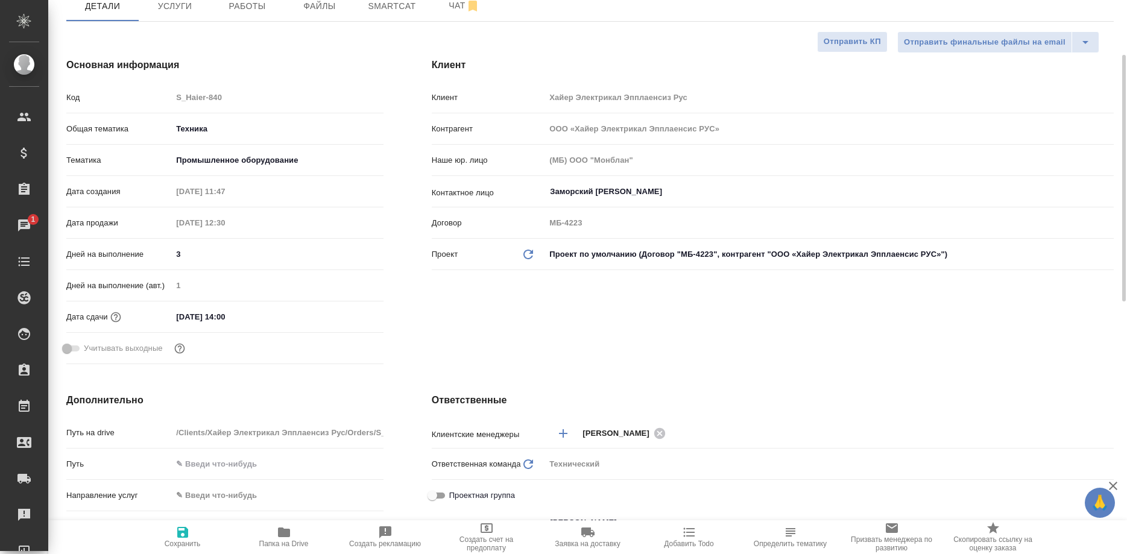
scroll to position [0, 0]
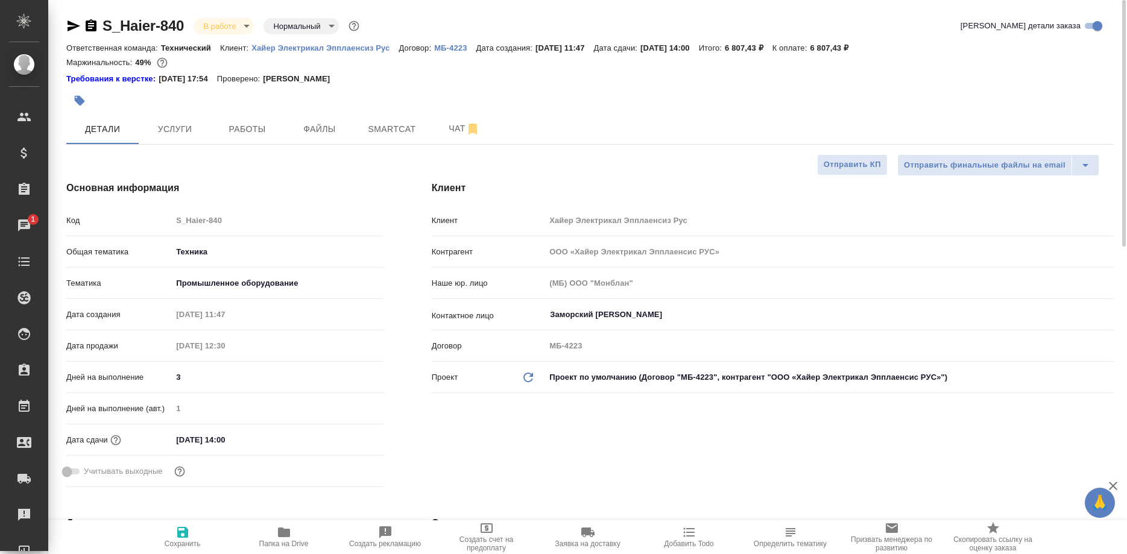
type textarea "x"
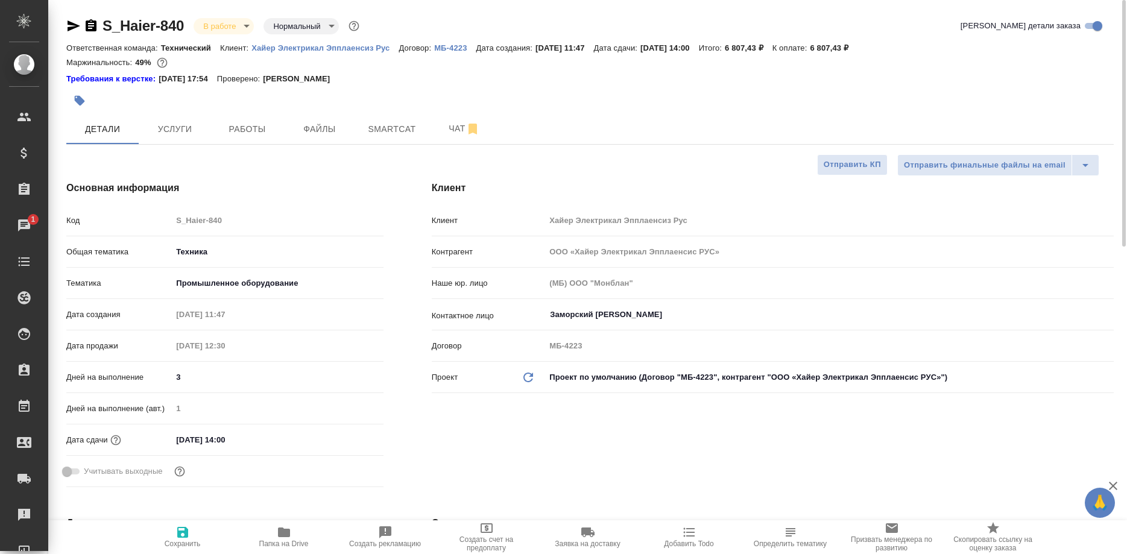
type textarea "x"
click at [276, 539] on span "Папка на Drive" at bounding box center [284, 536] width 87 height 23
type textarea "x"
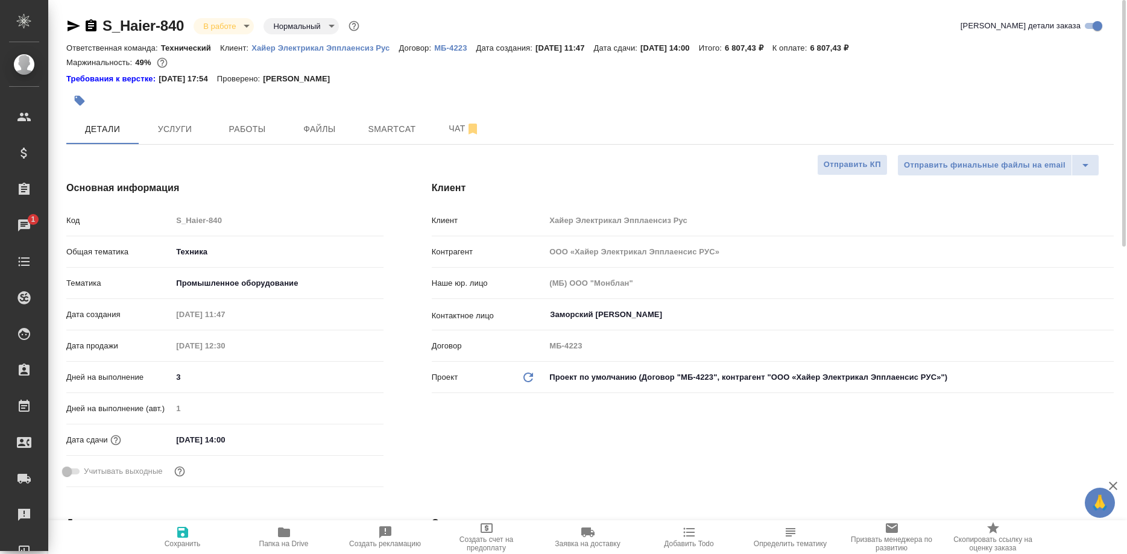
type textarea "x"
click at [443, 129] on span "Чат" at bounding box center [464, 128] width 58 height 15
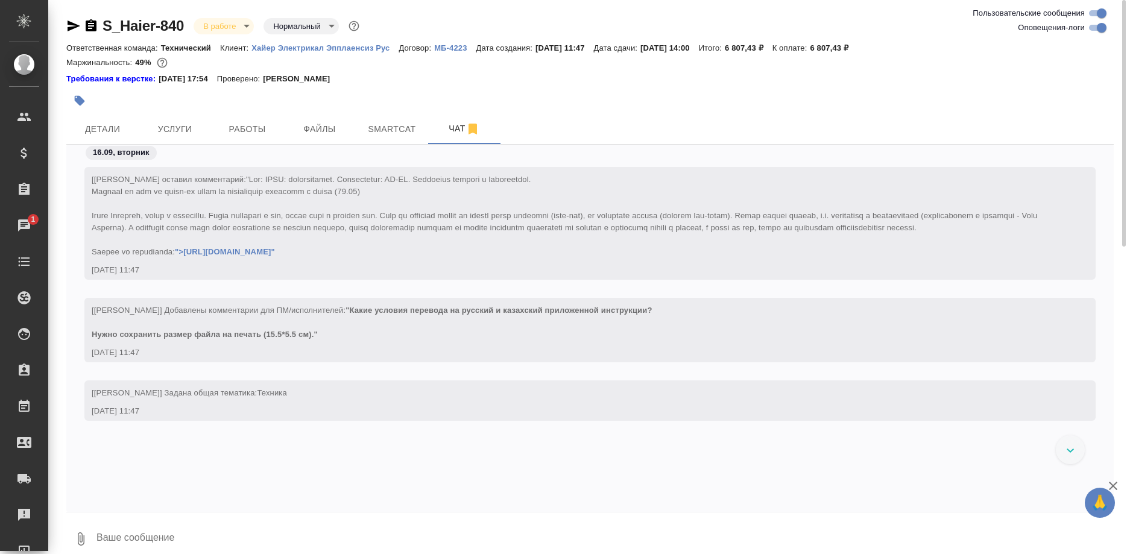
scroll to position [27764, 0]
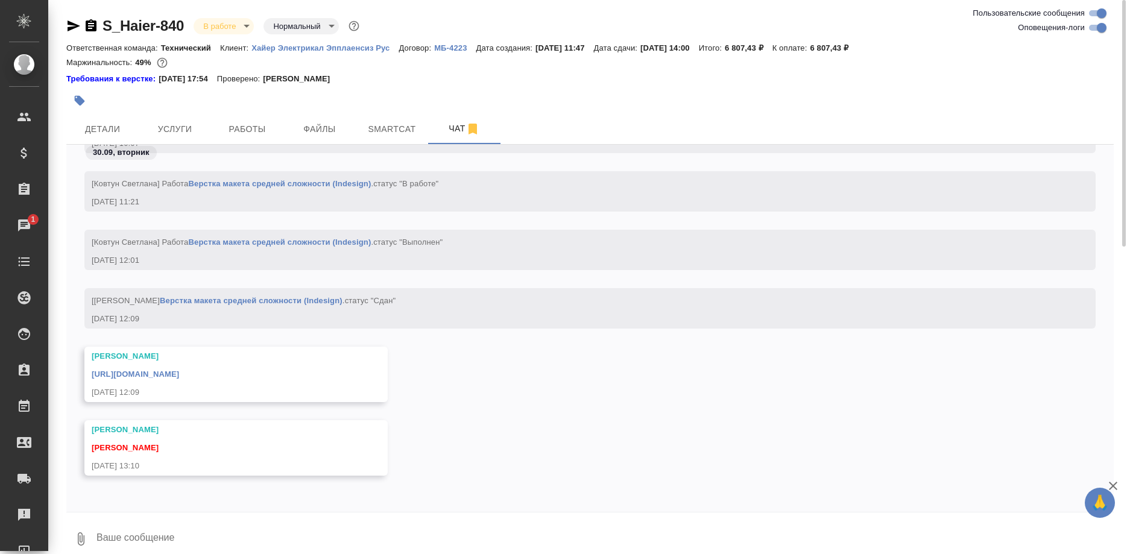
click at [247, 542] on textarea at bounding box center [604, 539] width 1019 height 41
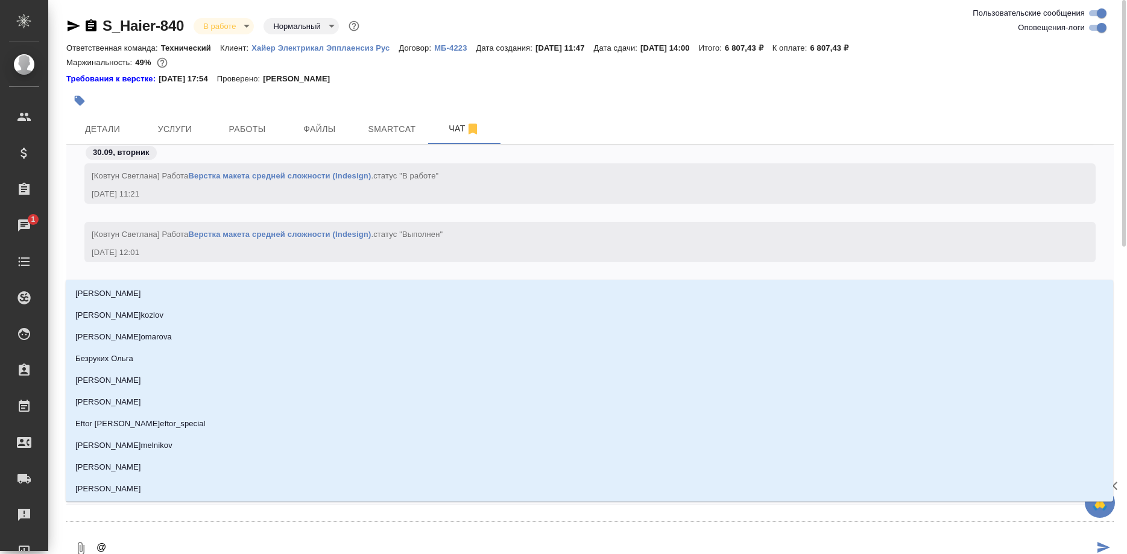
type textarea "@а"
type input "а"
type textarea "@ар"
type input "ар"
type textarea "@аре"
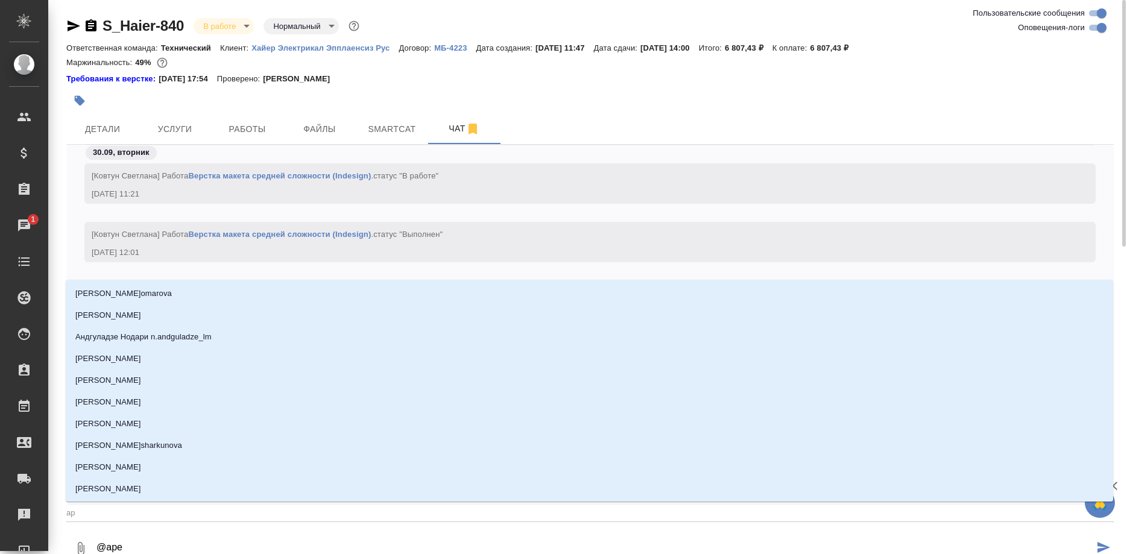
type input "аре"
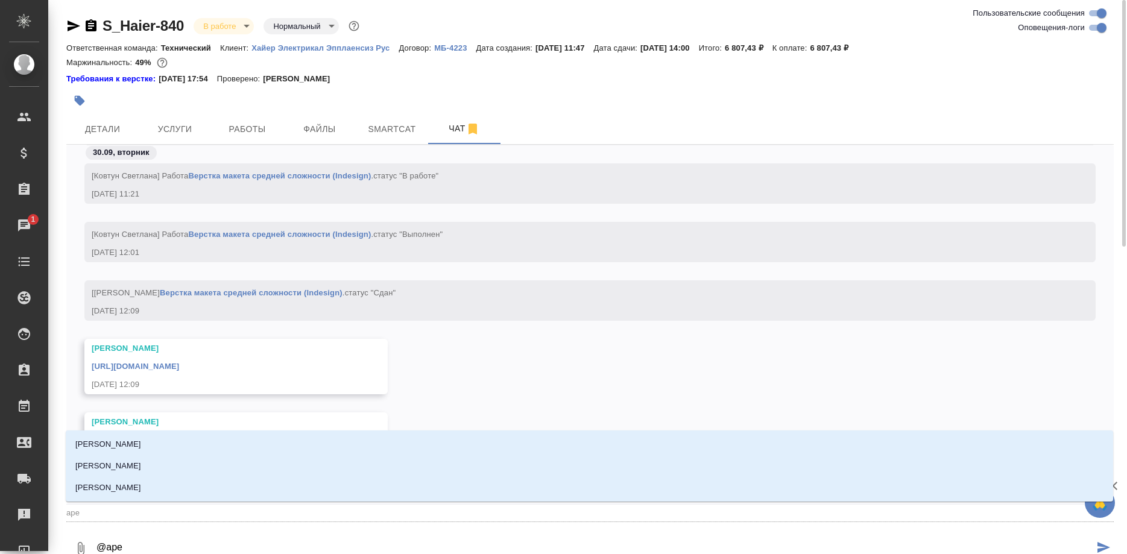
type textarea "@арес"
type input "арес"
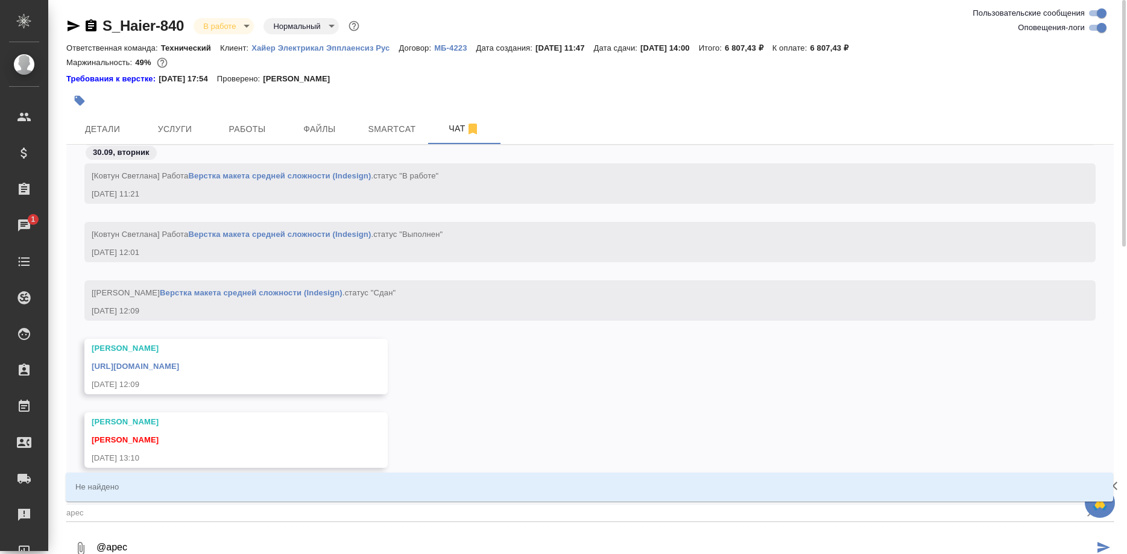
type textarea "@аре"
type input "аре"
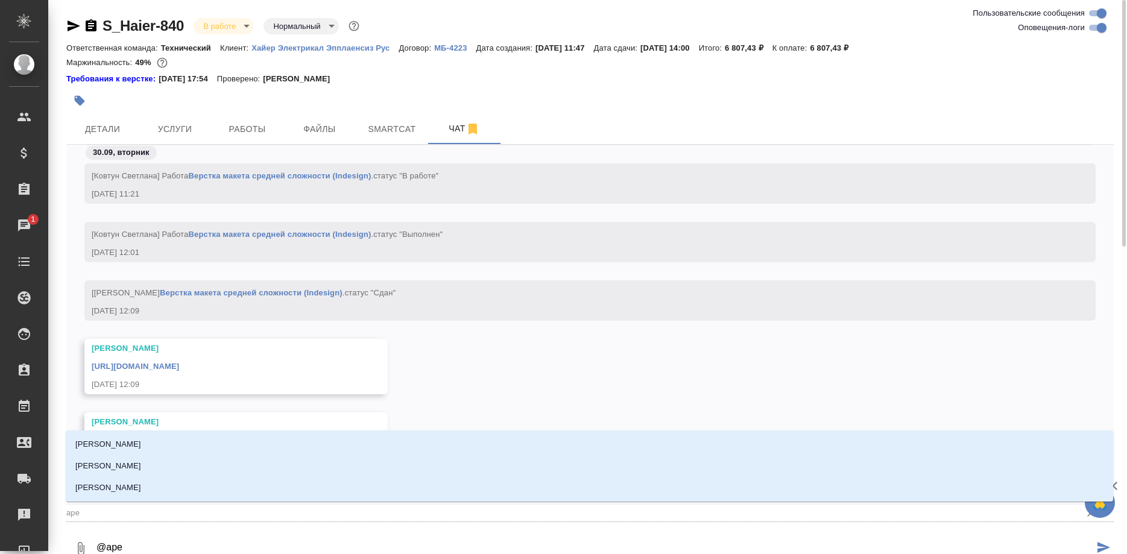
type textarea "@ар"
type input "ар"
type textarea "@арс"
type input "арс"
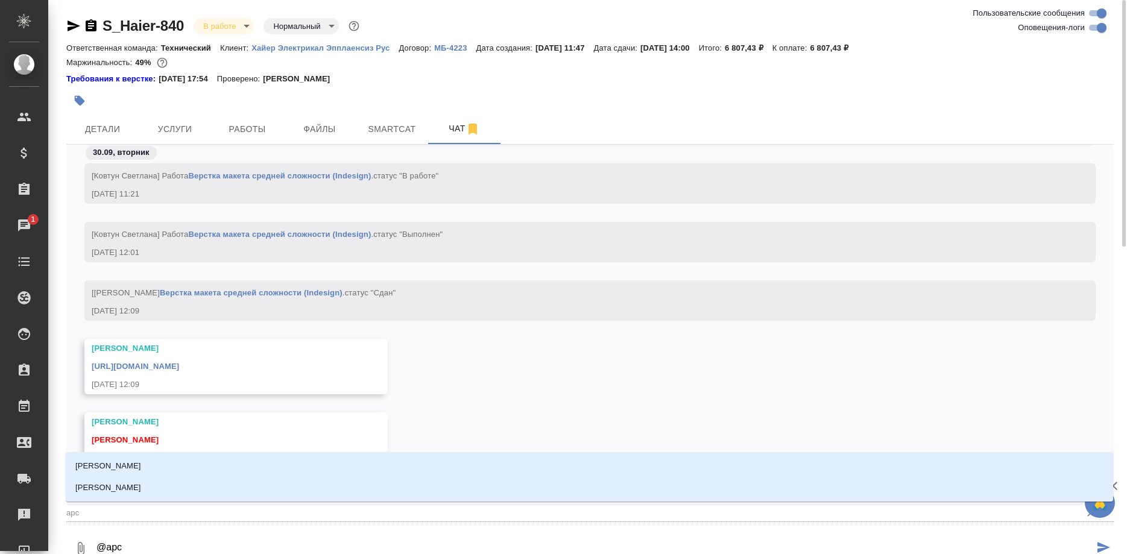
type textarea "@арсе"
type input "арсе"
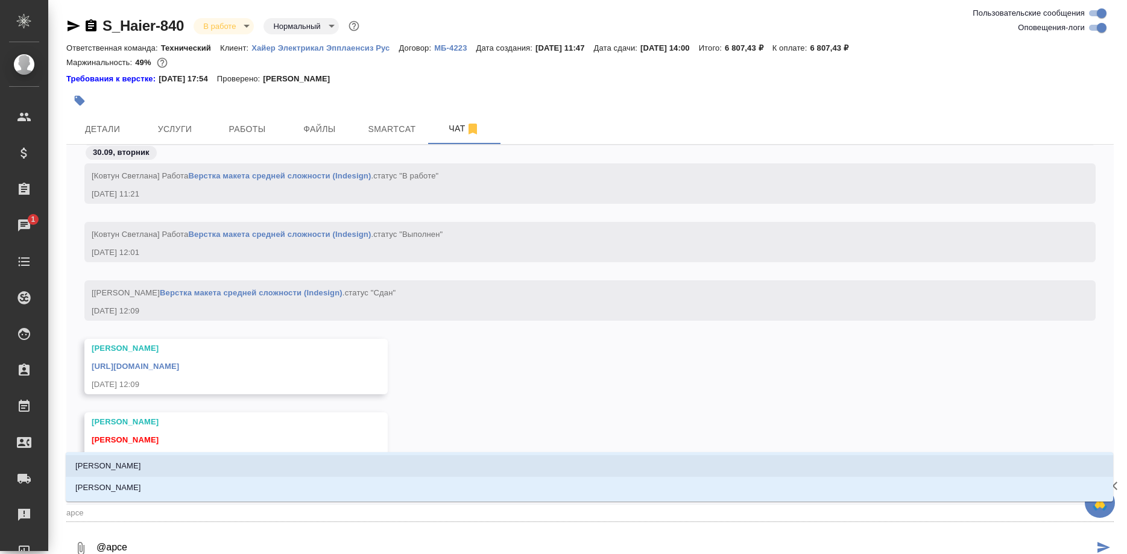
click at [109, 459] on li "Арсеньева Вера" at bounding box center [590, 466] width 1048 height 22
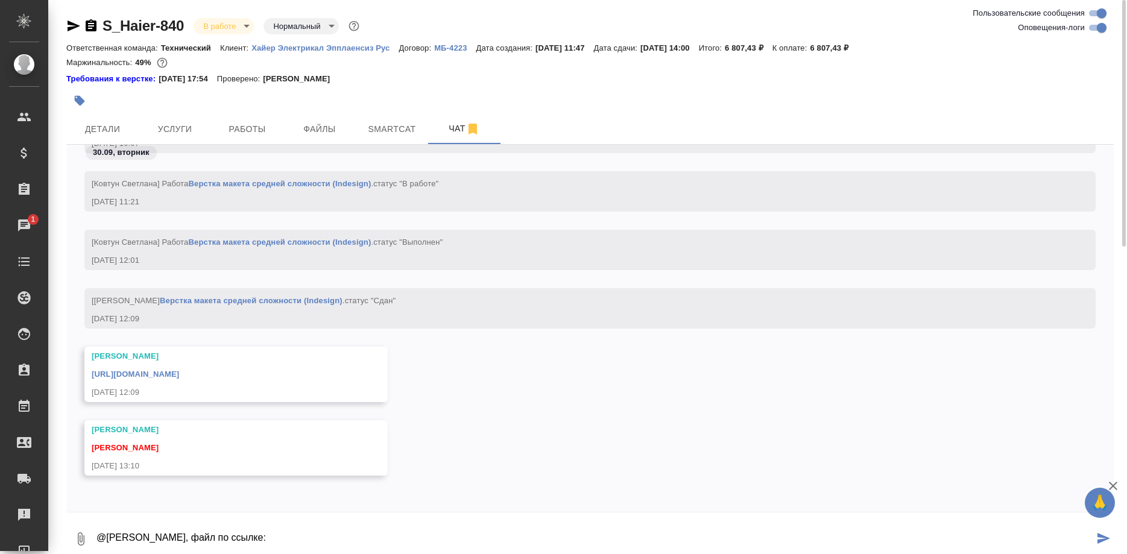
paste textarea "https://drive.awatera.com/s/p2jsjqZeJFJNoer"
type textarea "@Арсеньева Вера, файл по ссылке: https://drive.awatera.com/s/p2jsjqZeJFJNoer"
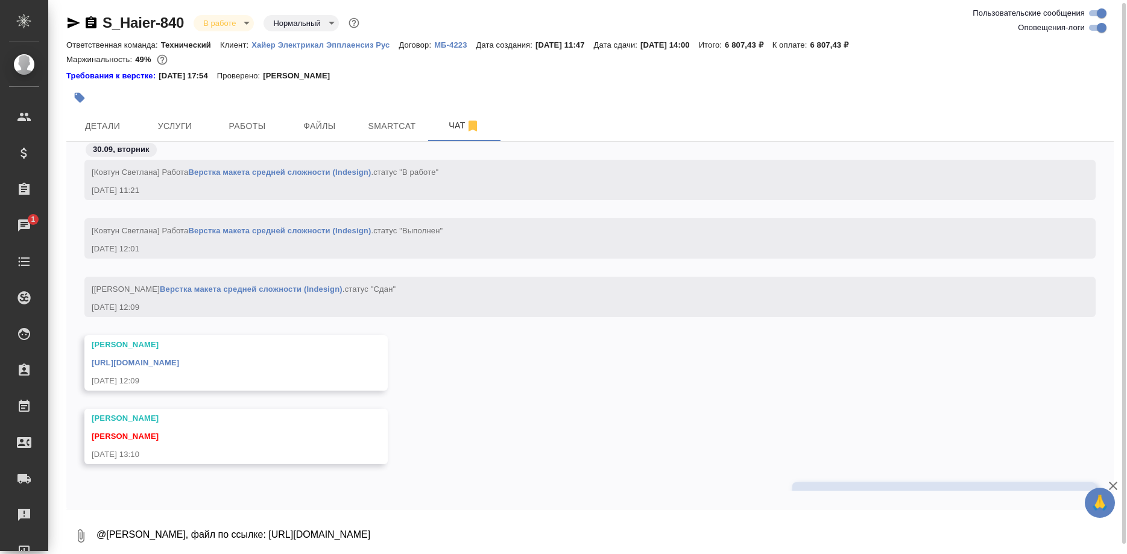
scroll to position [27822, 0]
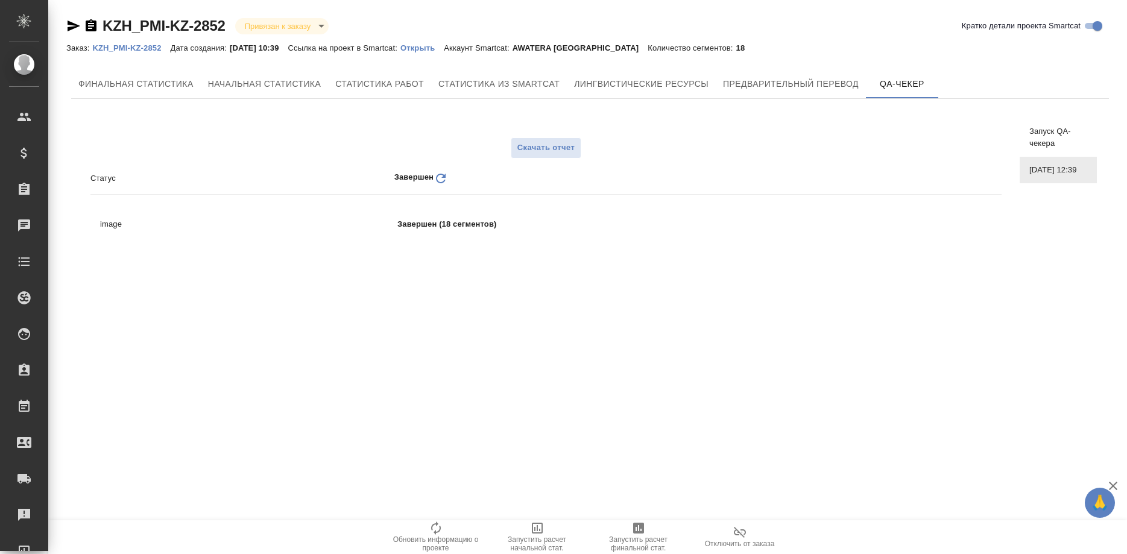
click at [125, 51] on p "KZH_PMI-KZ-2852" at bounding box center [131, 47] width 78 height 9
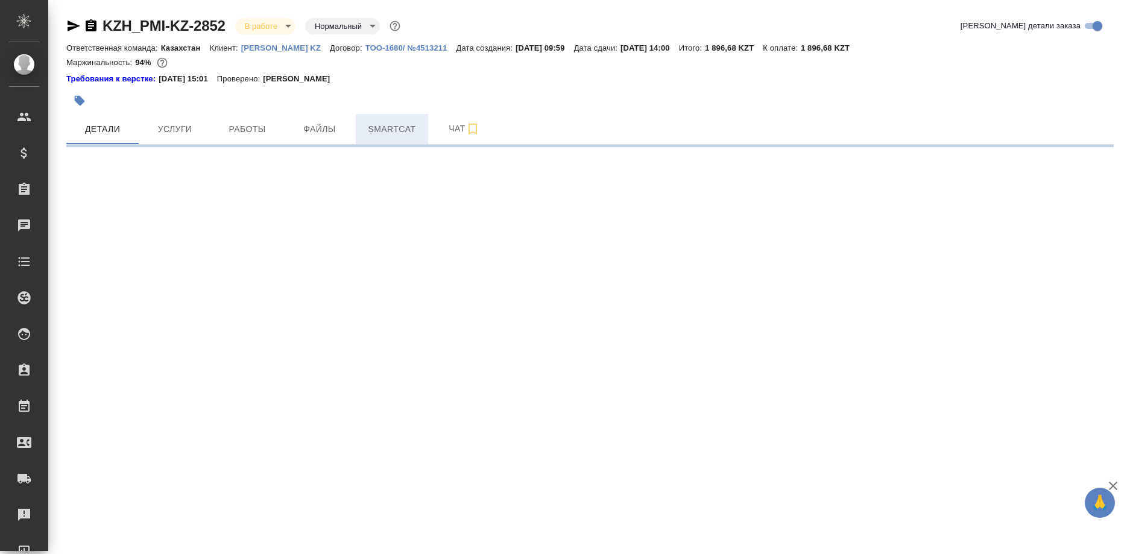
click at [414, 139] on button "Smartcat" at bounding box center [392, 129] width 72 height 30
select select "RU"
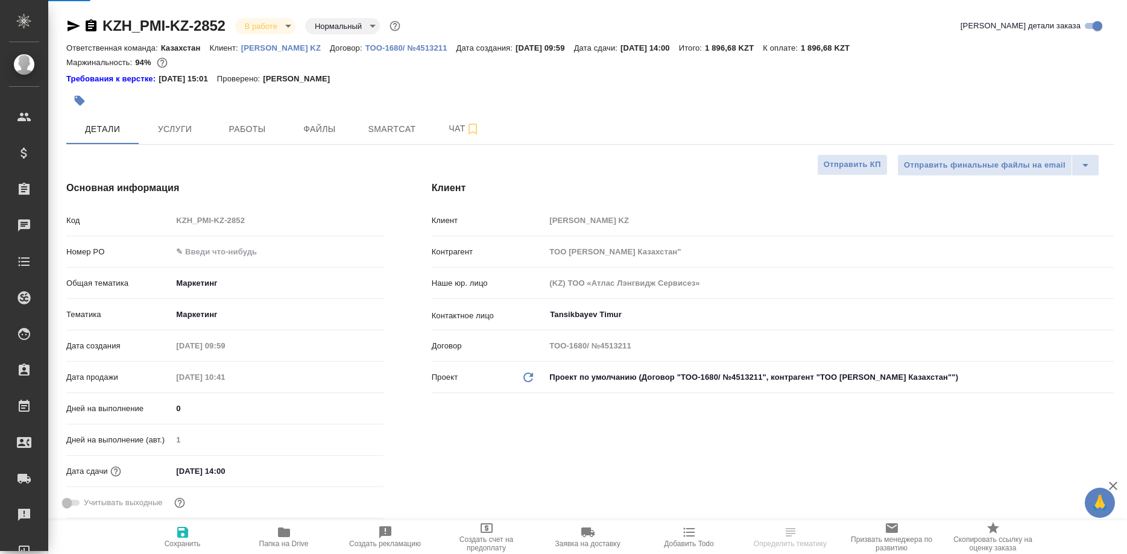
type textarea "x"
type input "[PERSON_NAME]"
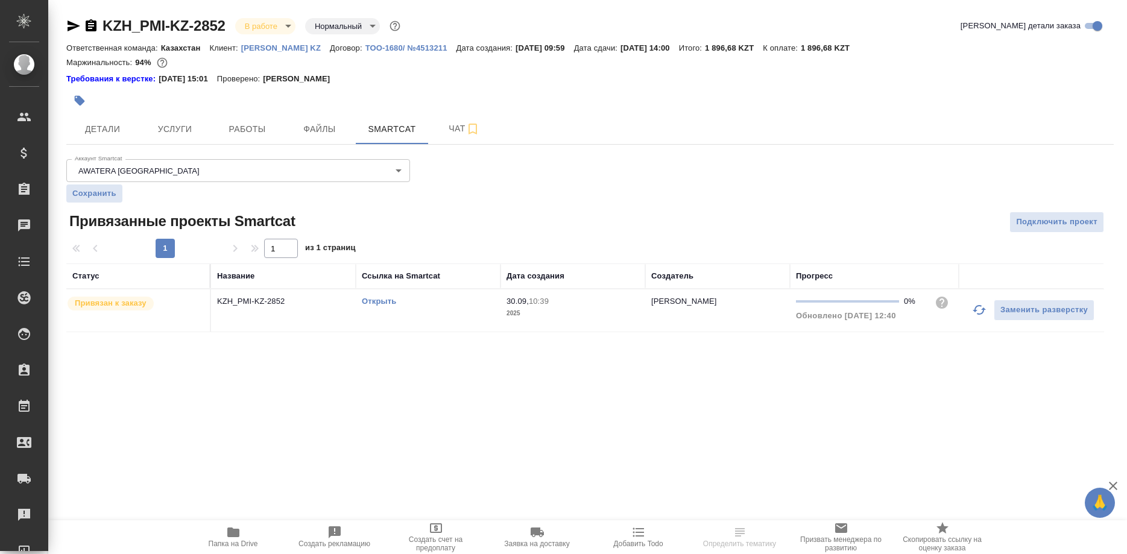
click at [377, 302] on link "Открыть" at bounding box center [379, 301] width 34 height 9
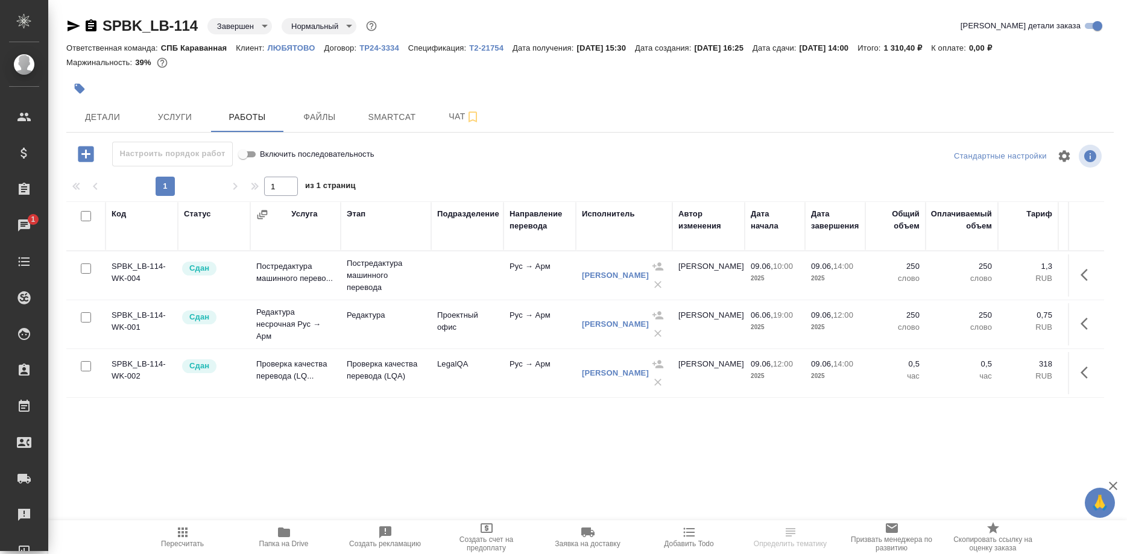
click at [168, 409] on div "Код Статус Услуга Этап Подразделение Направление перевода Исполнитель Автор изм…" at bounding box center [585, 336] width 1038 height 271
click at [610, 277] on link "[PERSON_NAME]" at bounding box center [615, 275] width 67 height 9
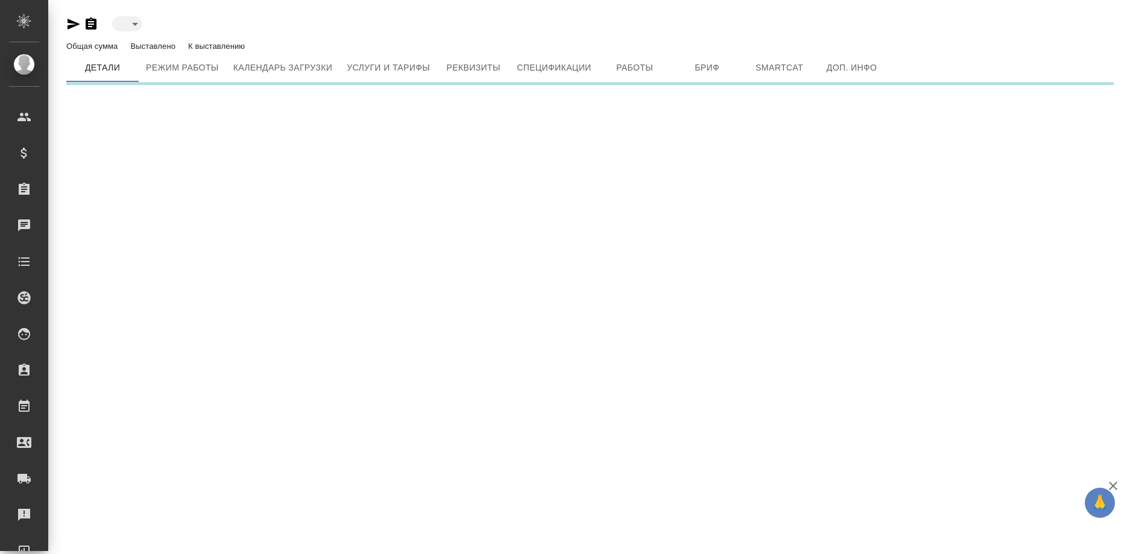
type input "toBeImplemented"
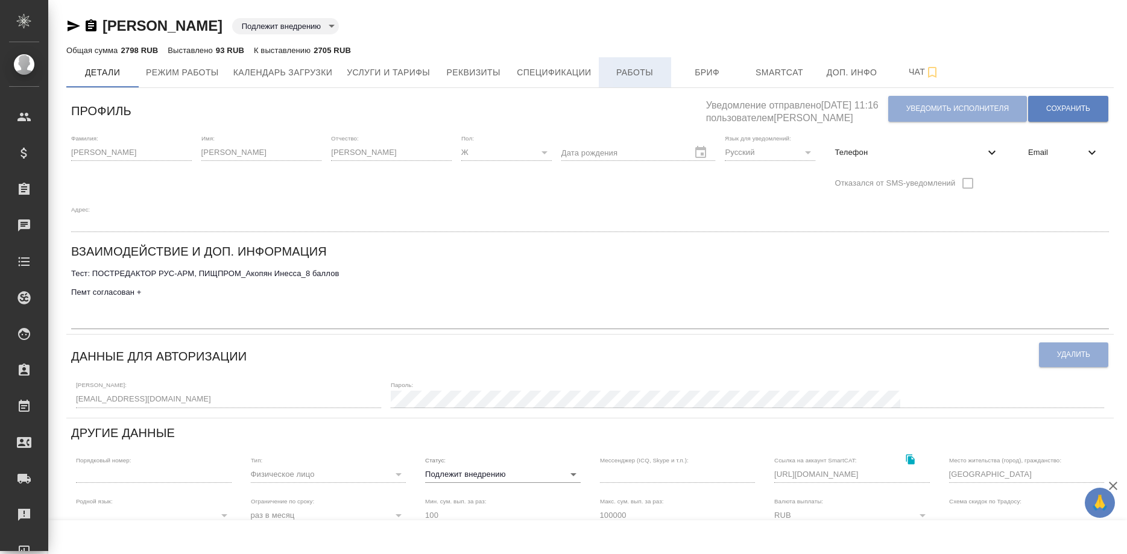
click at [626, 79] on span "Работы" at bounding box center [635, 72] width 58 height 15
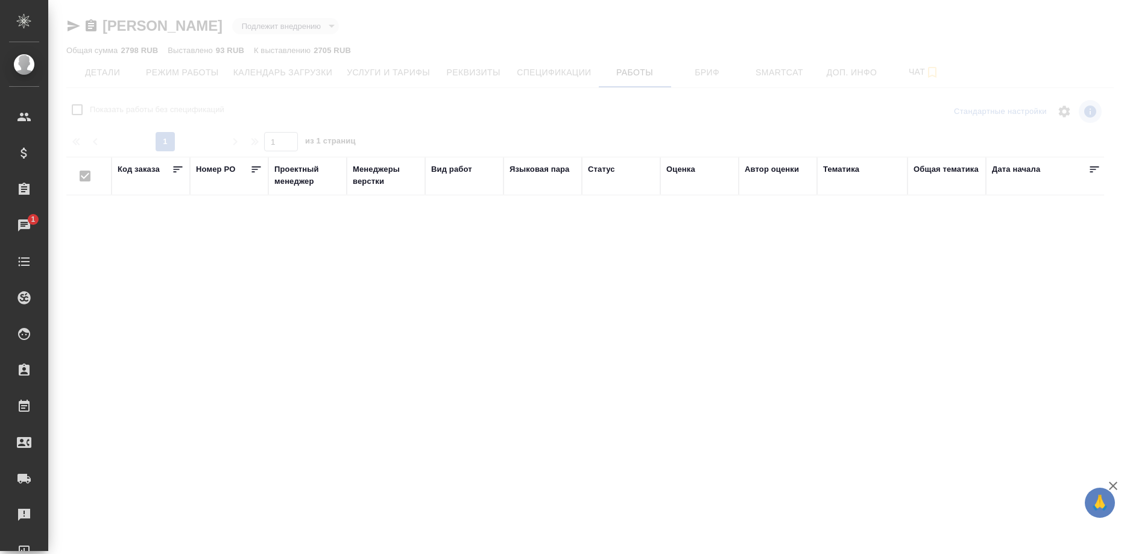
checkbox input "false"
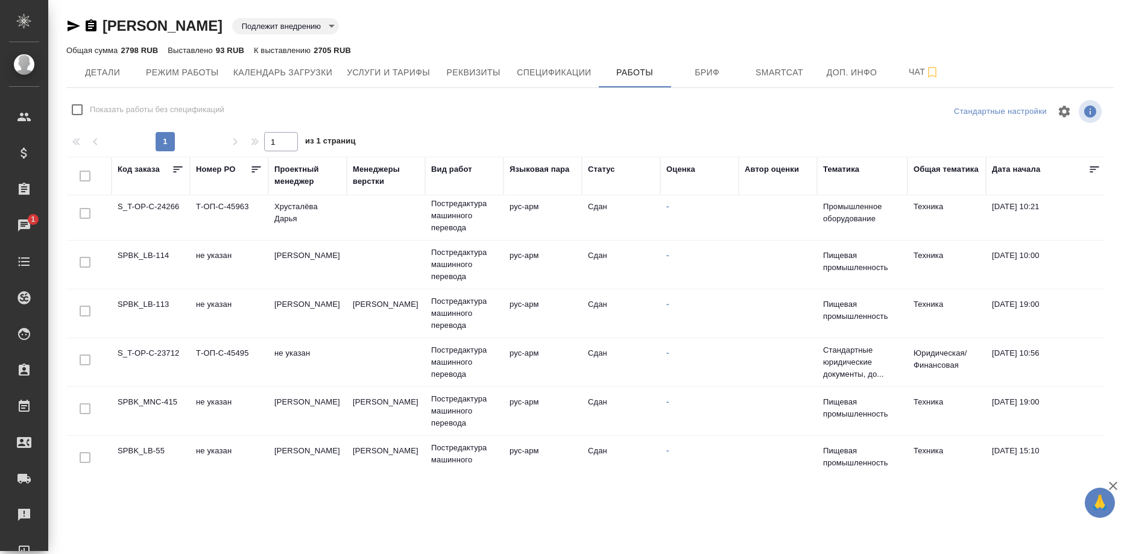
scroll to position [165, 0]
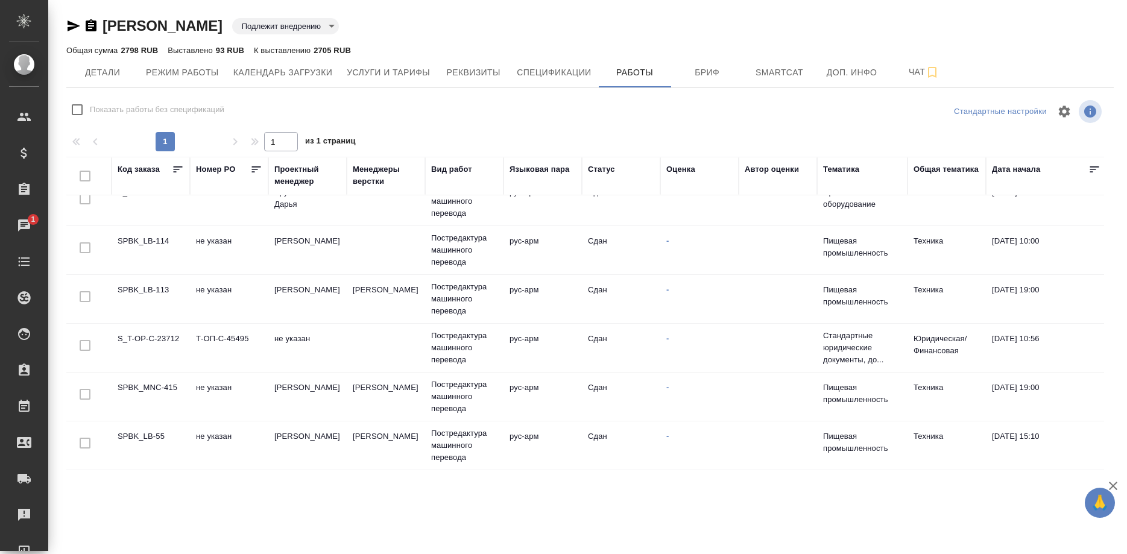
click at [142, 338] on td "S_T-OP-C-23712" at bounding box center [151, 348] width 78 height 42
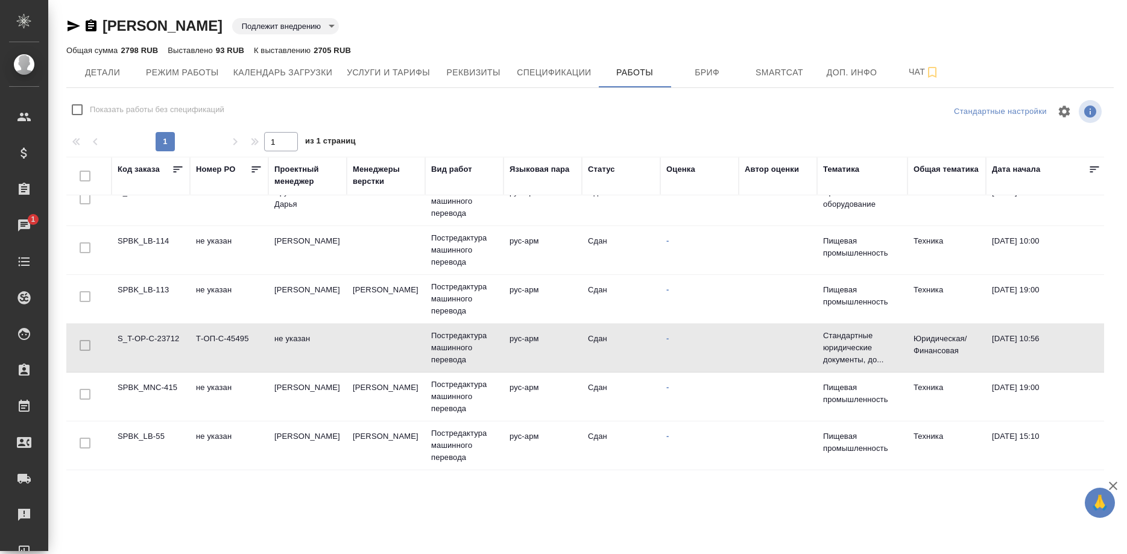
click at [142, 338] on td "S_T-OP-C-23712" at bounding box center [151, 348] width 78 height 42
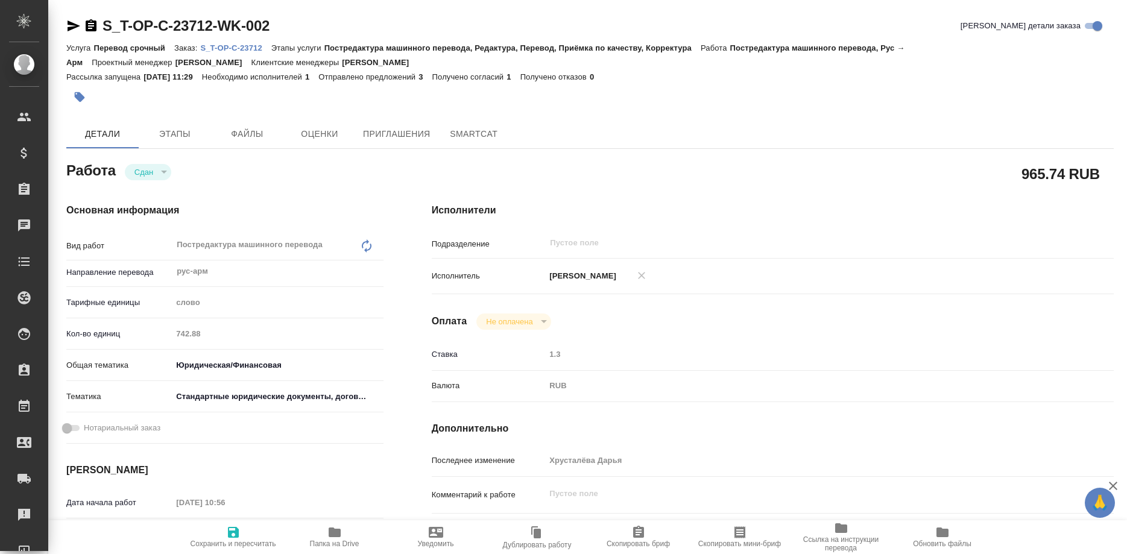
type textarea "x"
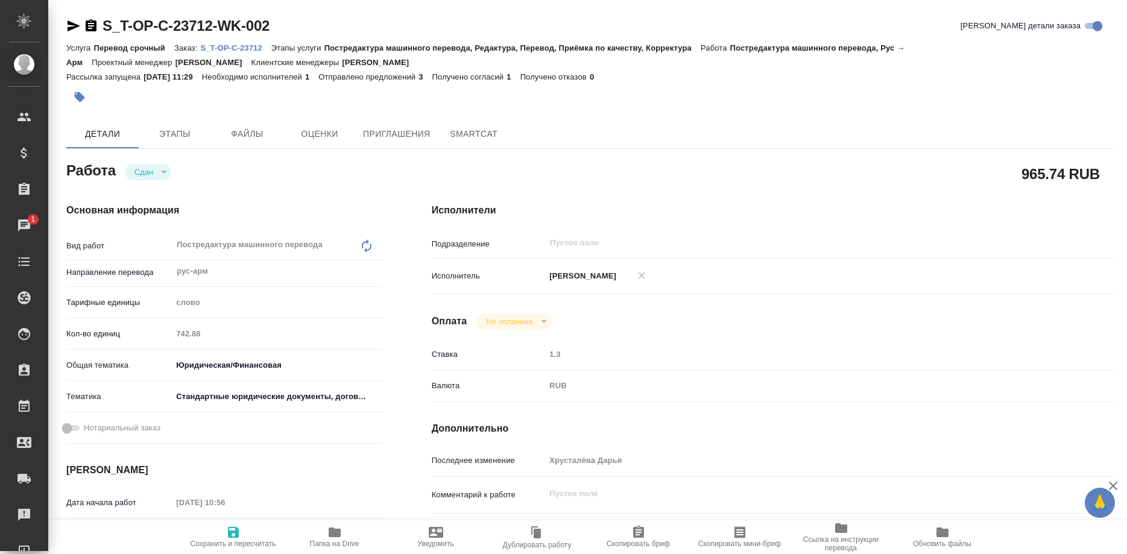
click at [248, 50] on p "S_T-OP-C-23712" at bounding box center [235, 47] width 71 height 9
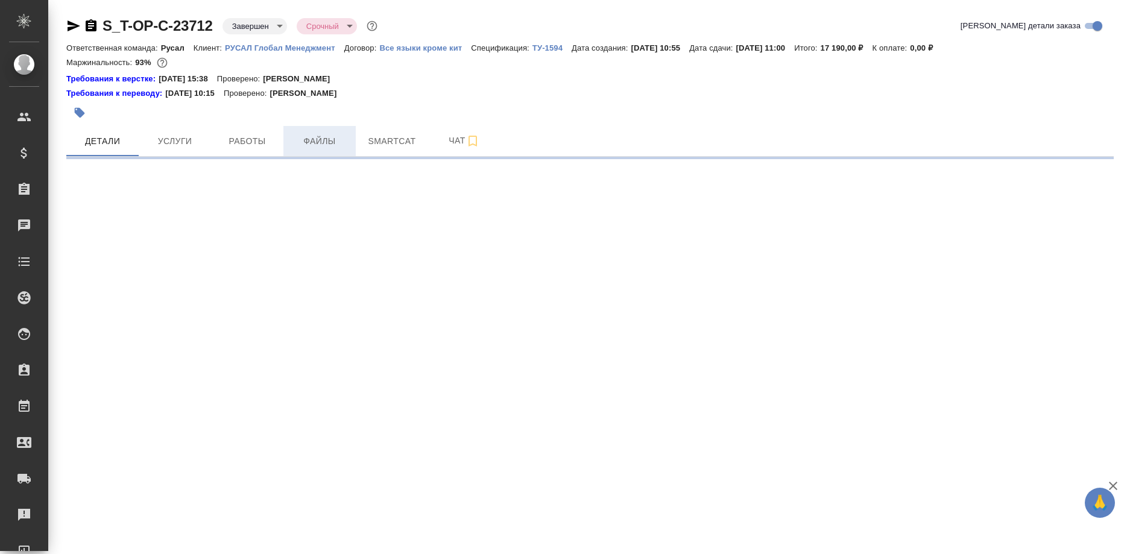
select select "RU"
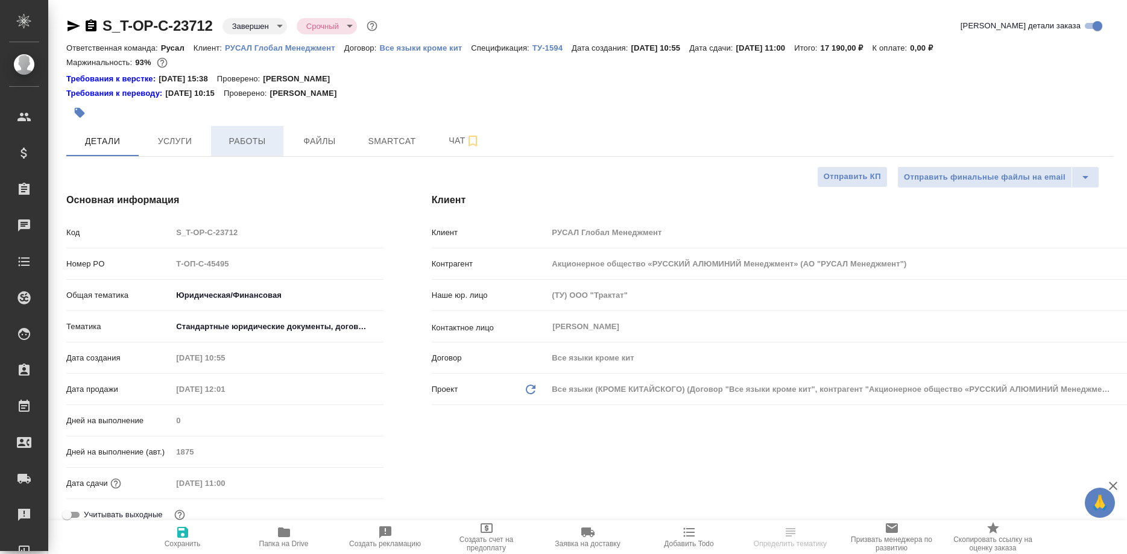
type textarea "x"
click at [251, 145] on span "Работы" at bounding box center [247, 141] width 58 height 15
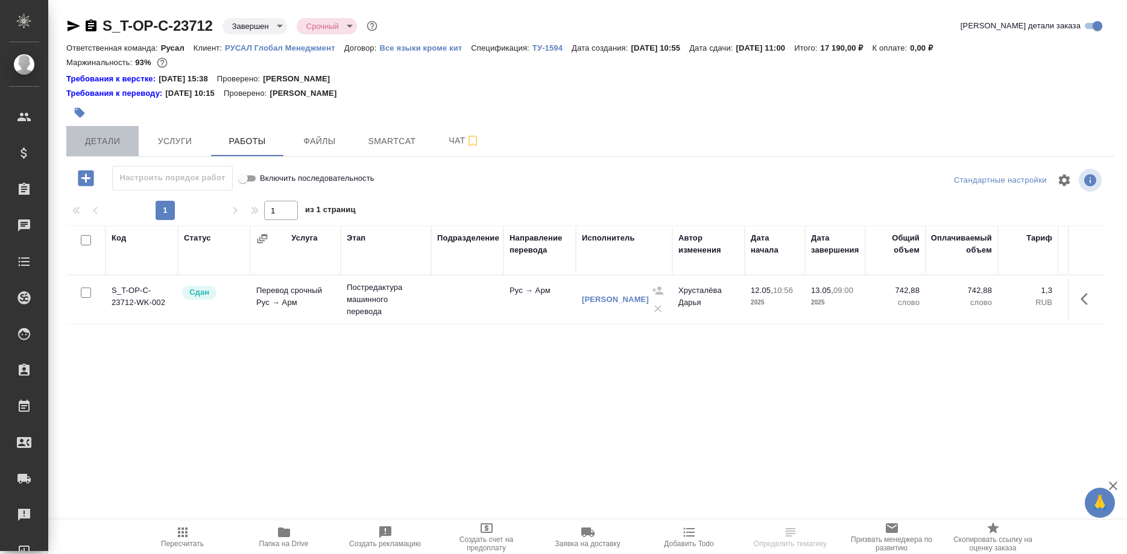
click at [113, 144] on span "Детали" at bounding box center [103, 141] width 58 height 15
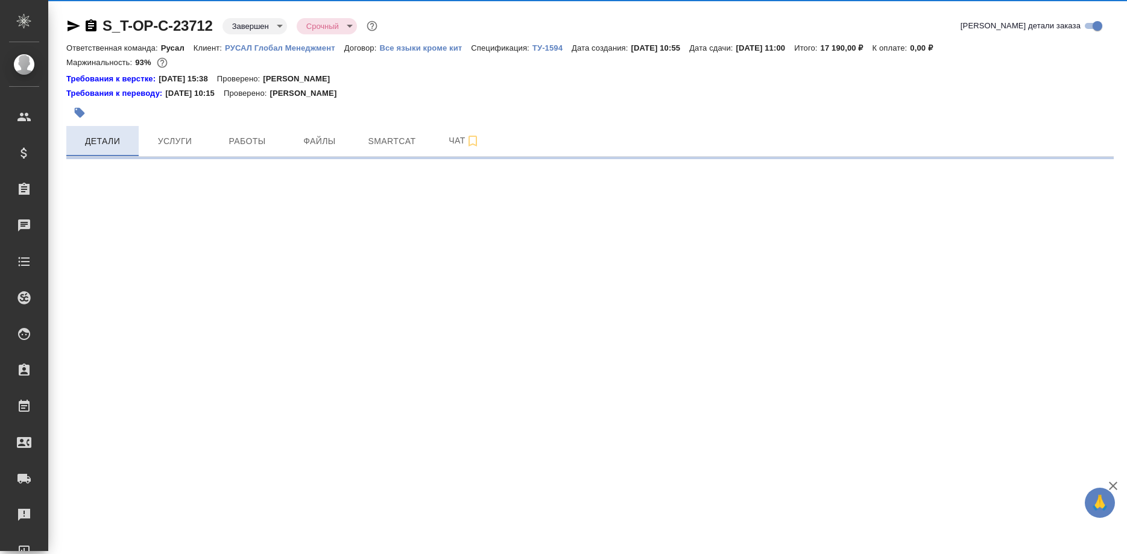
select select "RU"
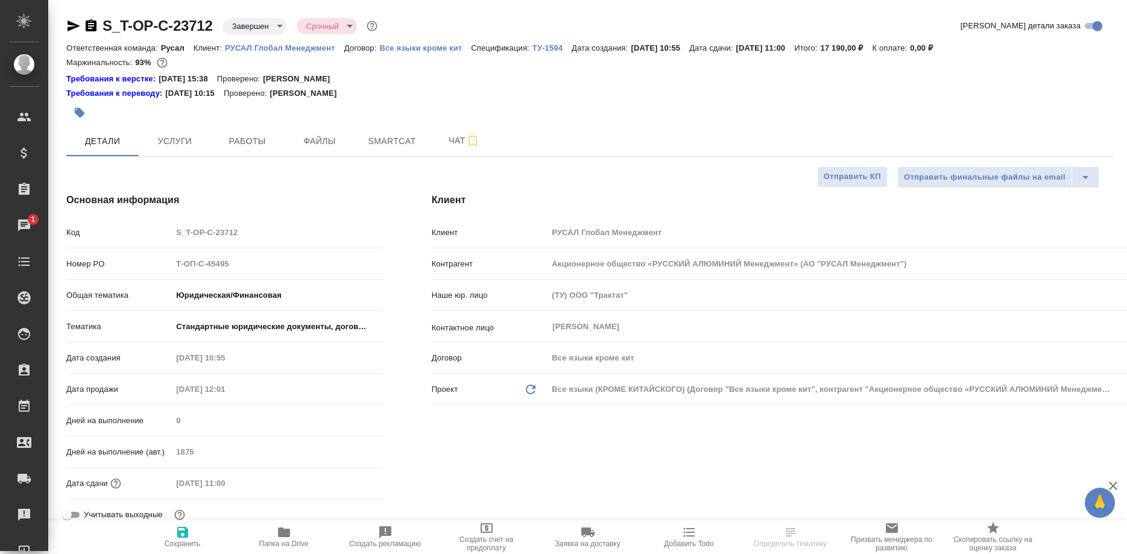
type textarea "x"
click at [256, 142] on span "Работы" at bounding box center [247, 141] width 58 height 15
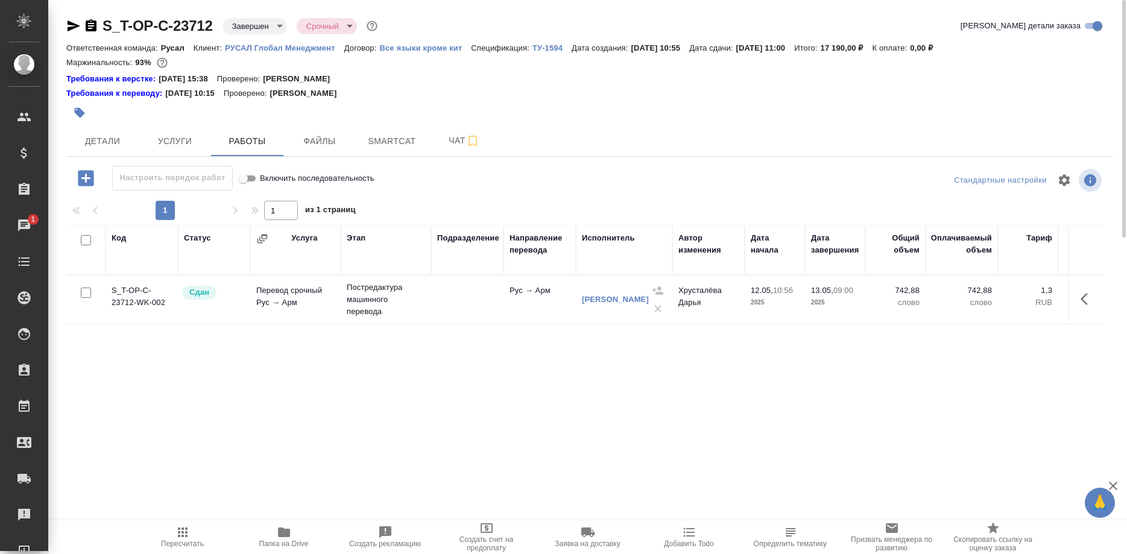
click at [1028, 381] on div "Код Статус Услуга Этап Подразделение Направление перевода Исполнитель Автор изм…" at bounding box center [585, 361] width 1038 height 271
click at [391, 138] on span "Smartcat" at bounding box center [392, 141] width 58 height 15
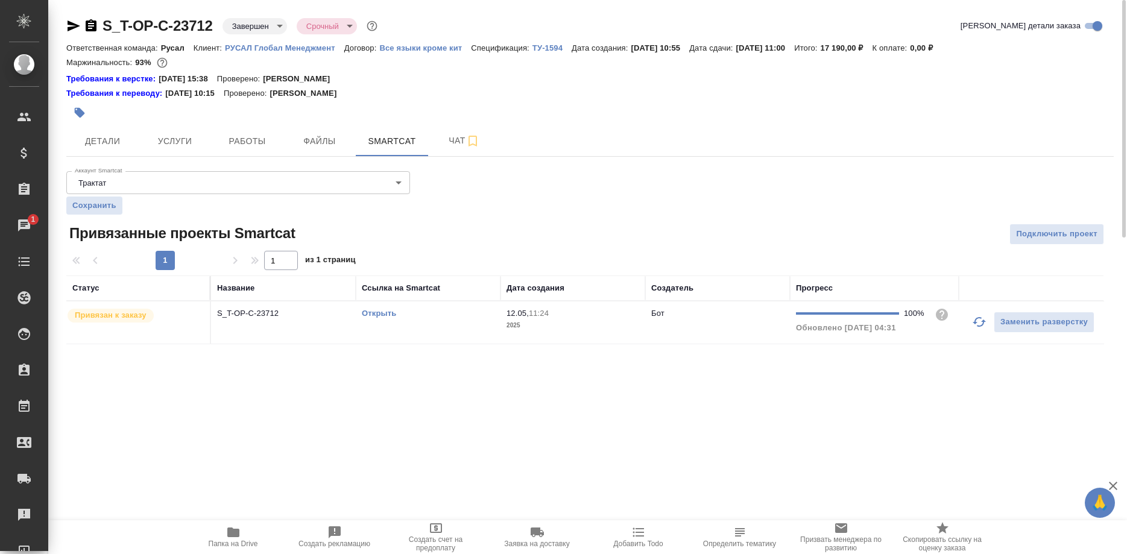
click at [379, 314] on link "Открыть" at bounding box center [379, 313] width 34 height 9
click at [362, 312] on link "Открыть" at bounding box center [379, 313] width 34 height 9
click at [112, 143] on span "Детали" at bounding box center [103, 141] width 58 height 15
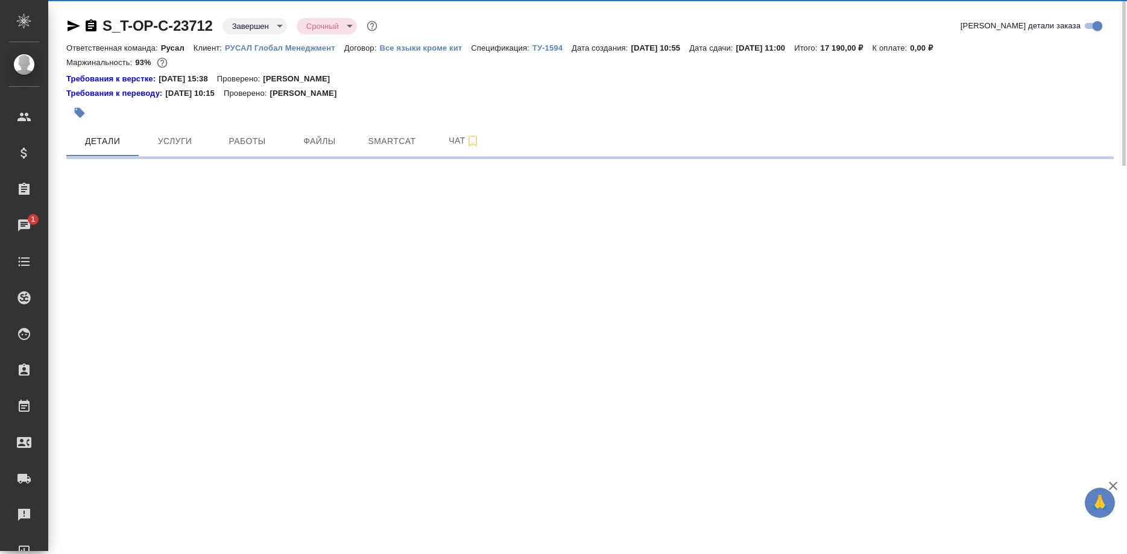
select select "RU"
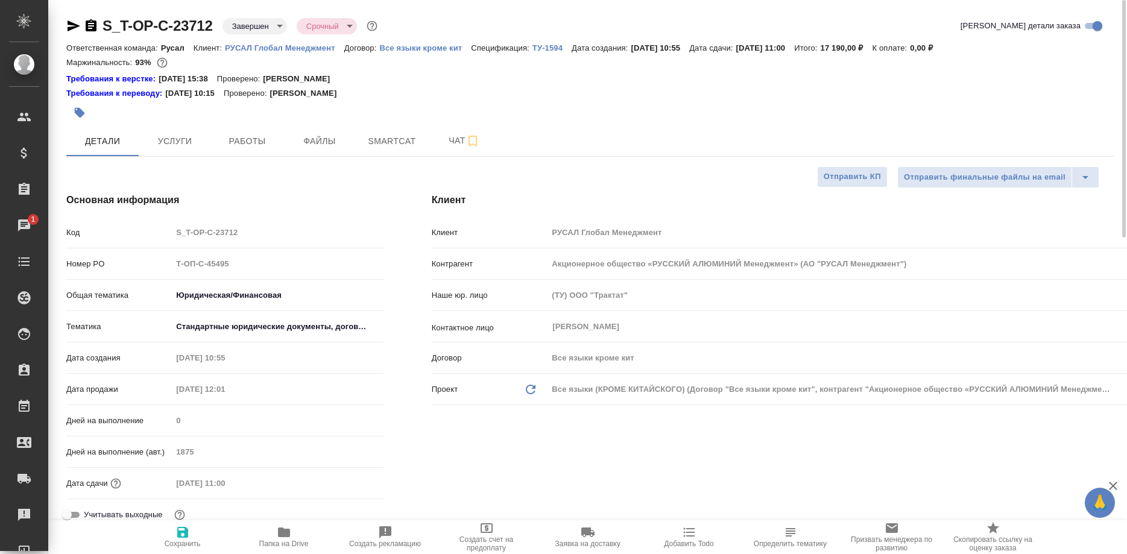
type textarea "x"
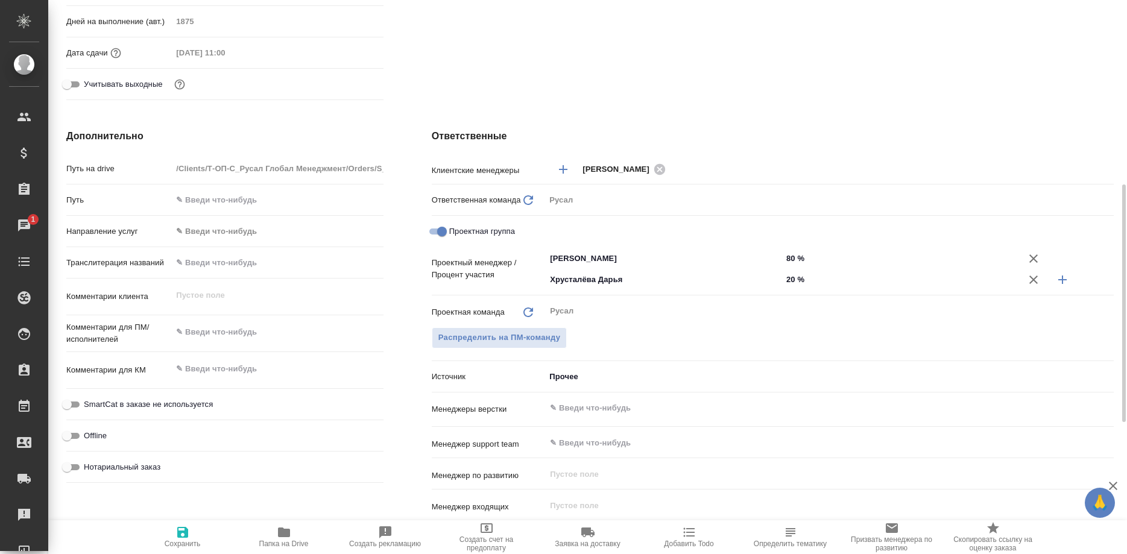
scroll to position [615, 0]
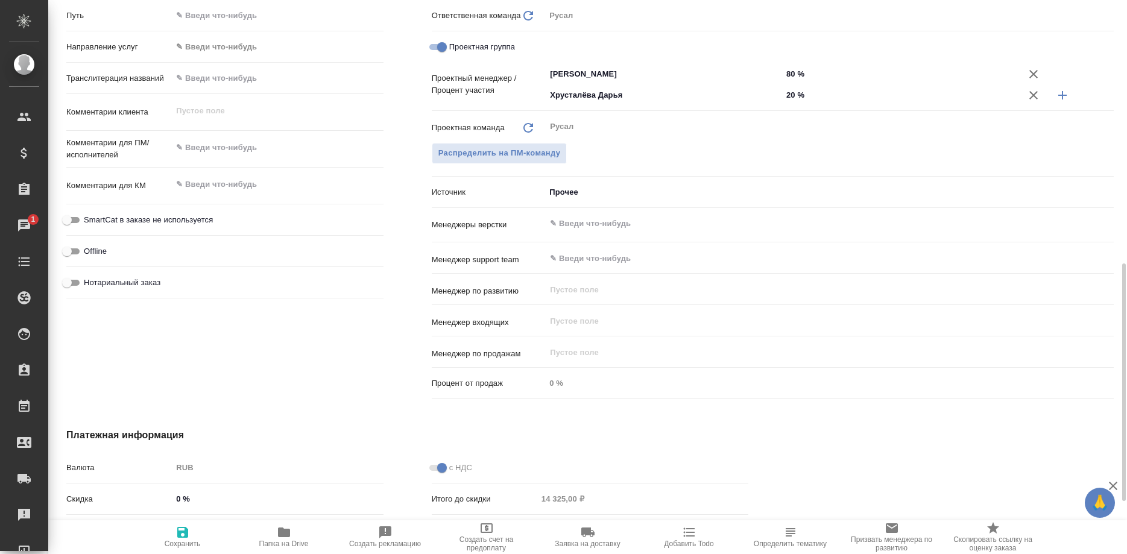
type textarea "x"
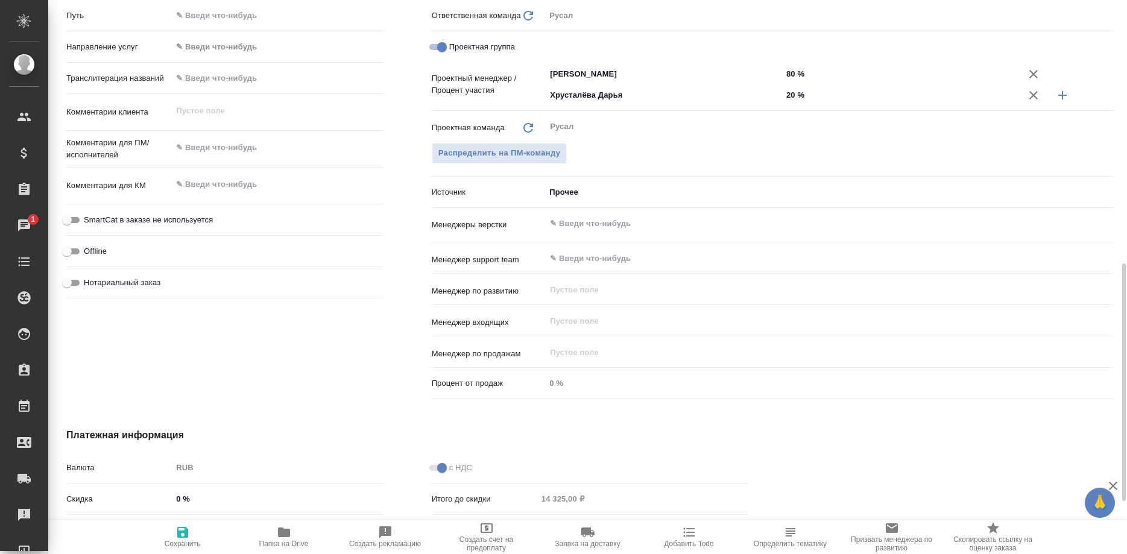
type textarea "x"
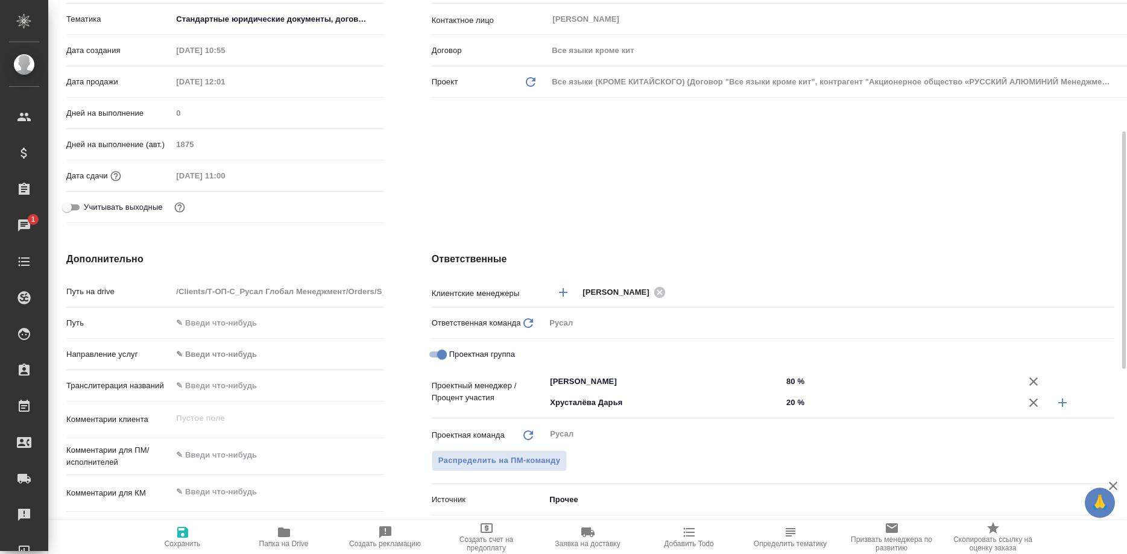
scroll to position [0, 0]
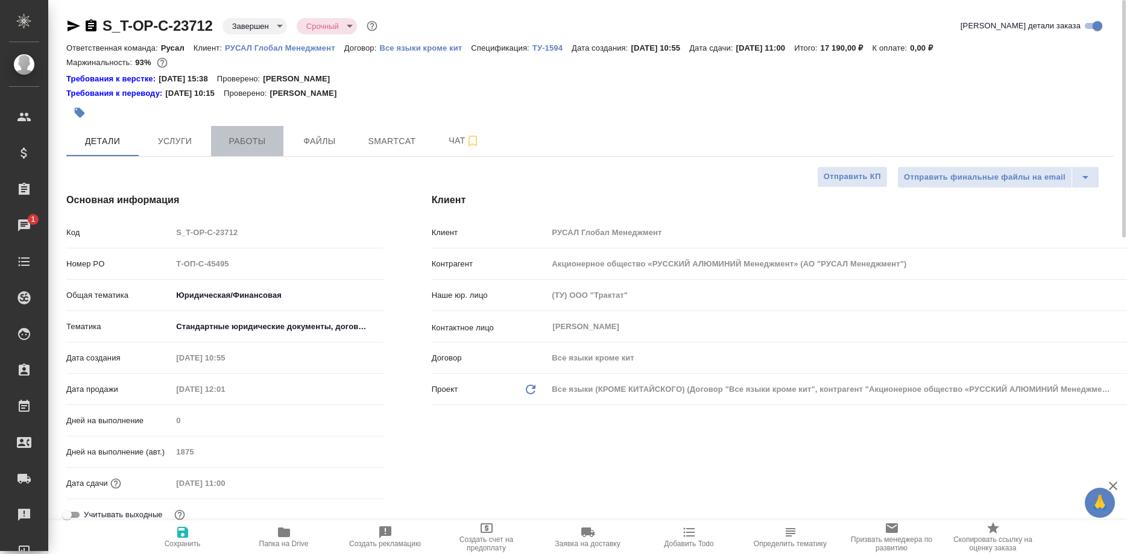
click at [248, 141] on span "Работы" at bounding box center [247, 141] width 58 height 15
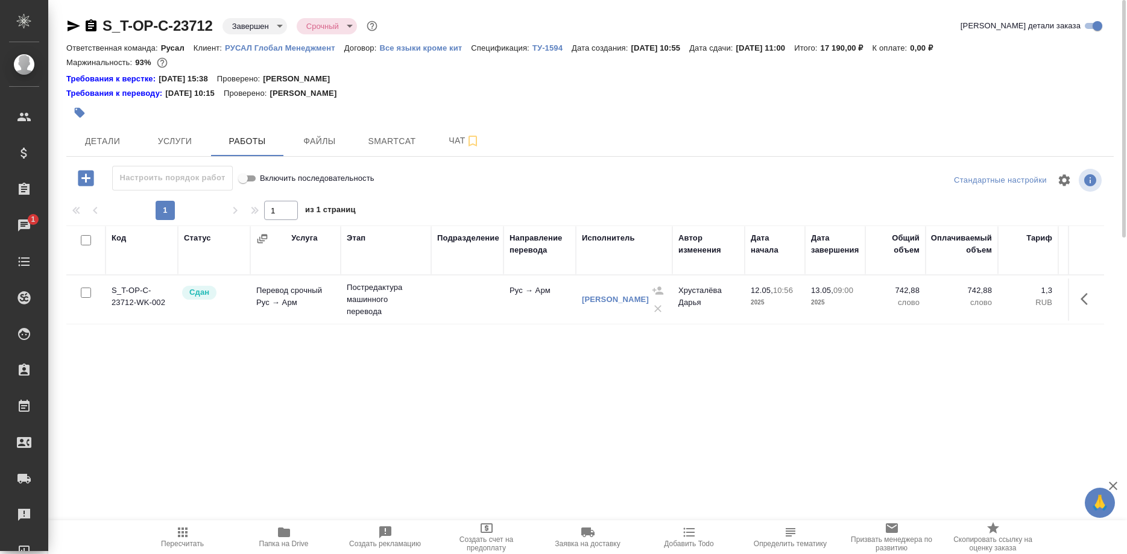
drag, startPoint x: 1025, startPoint y: 66, endPoint x: 1011, endPoint y: 34, distance: 34.6
click at [1023, 65] on div "Маржинальность: 93%" at bounding box center [590, 63] width 1048 height 16
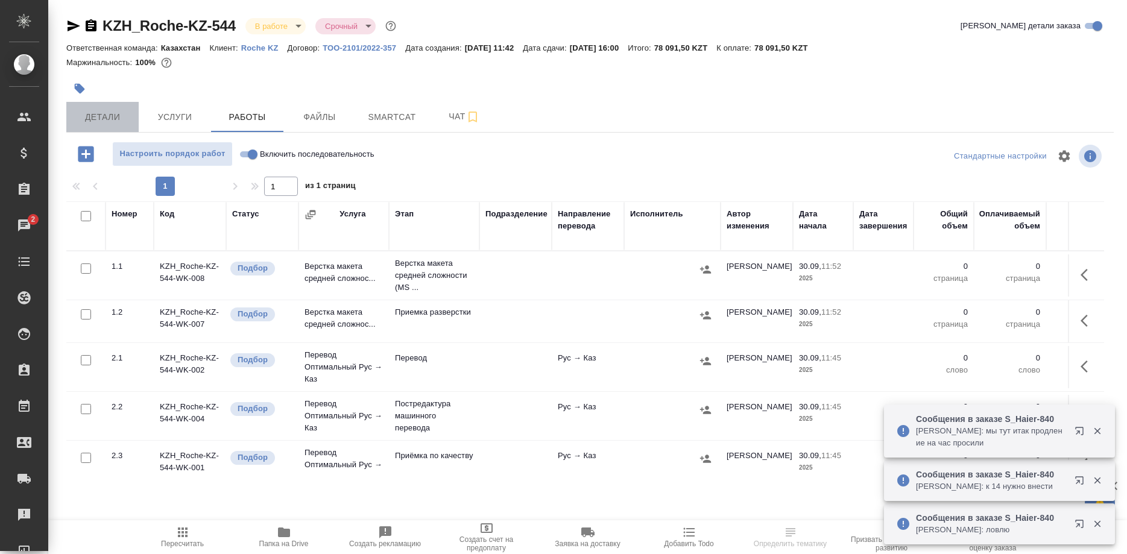
click at [109, 120] on span "Детали" at bounding box center [103, 117] width 58 height 15
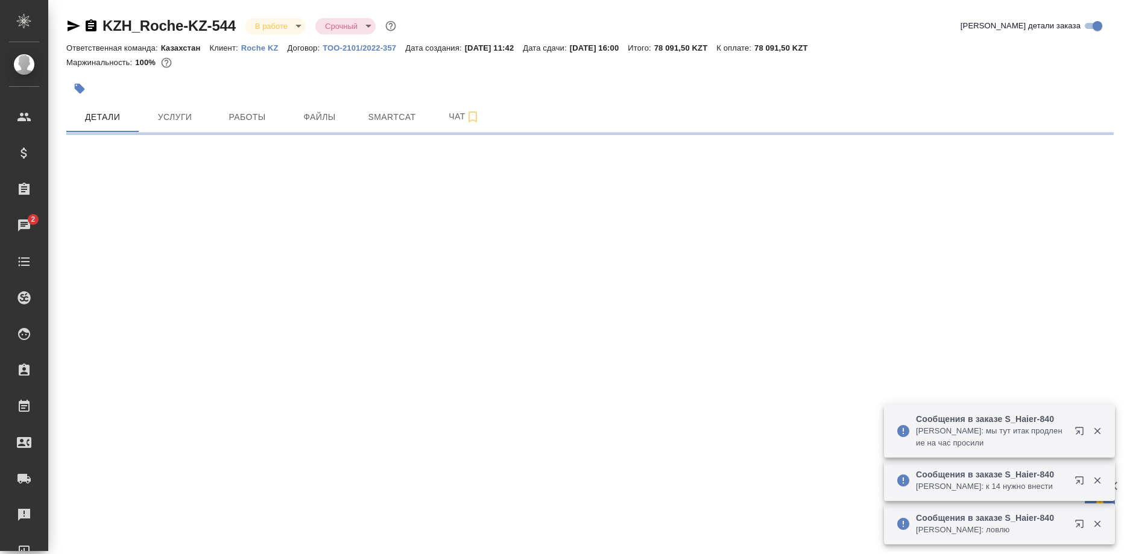
select select "RU"
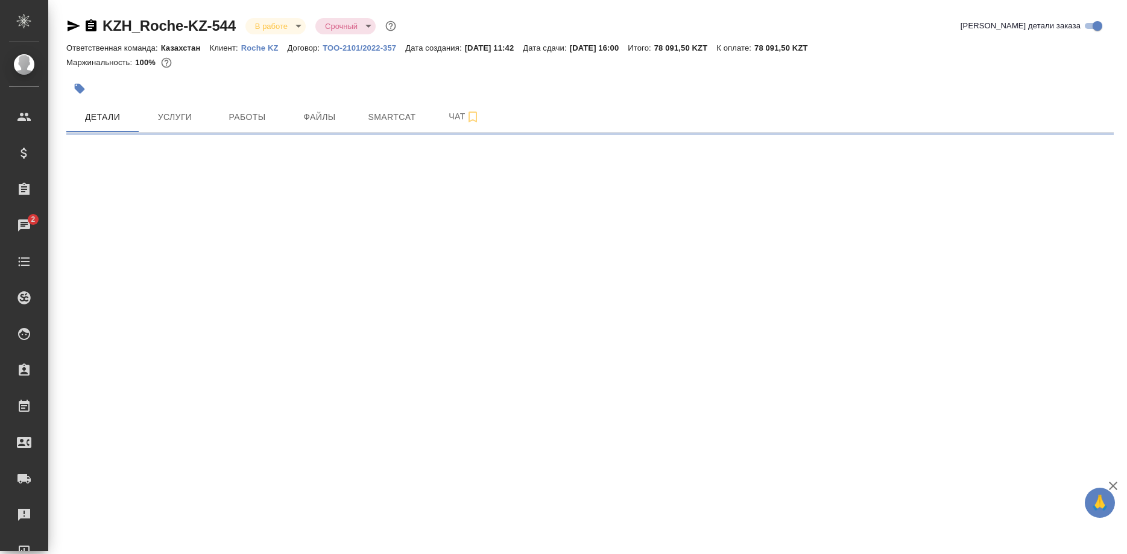
select select "RU"
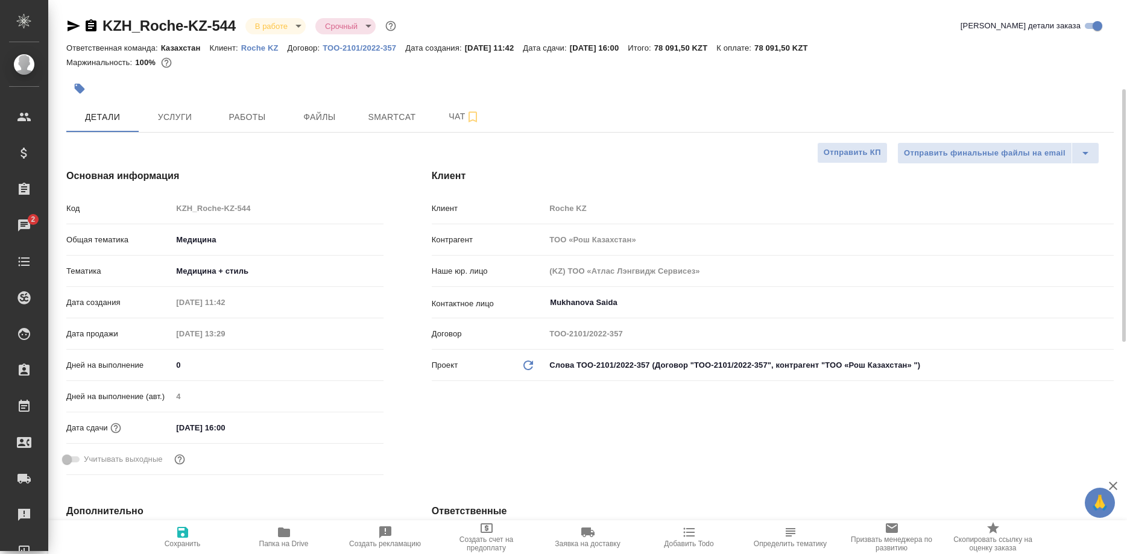
type textarea "x"
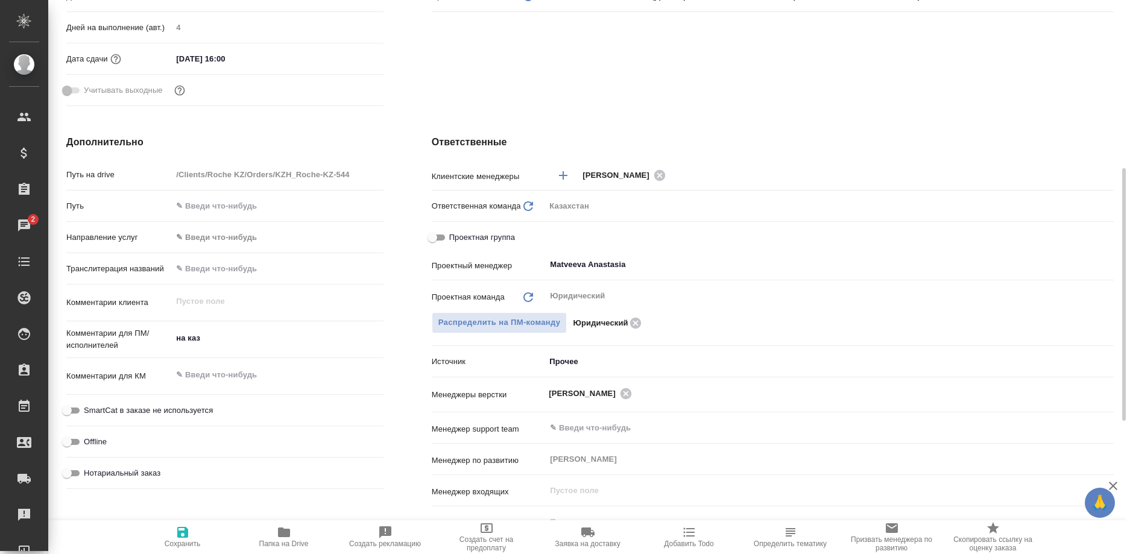
scroll to position [615, 0]
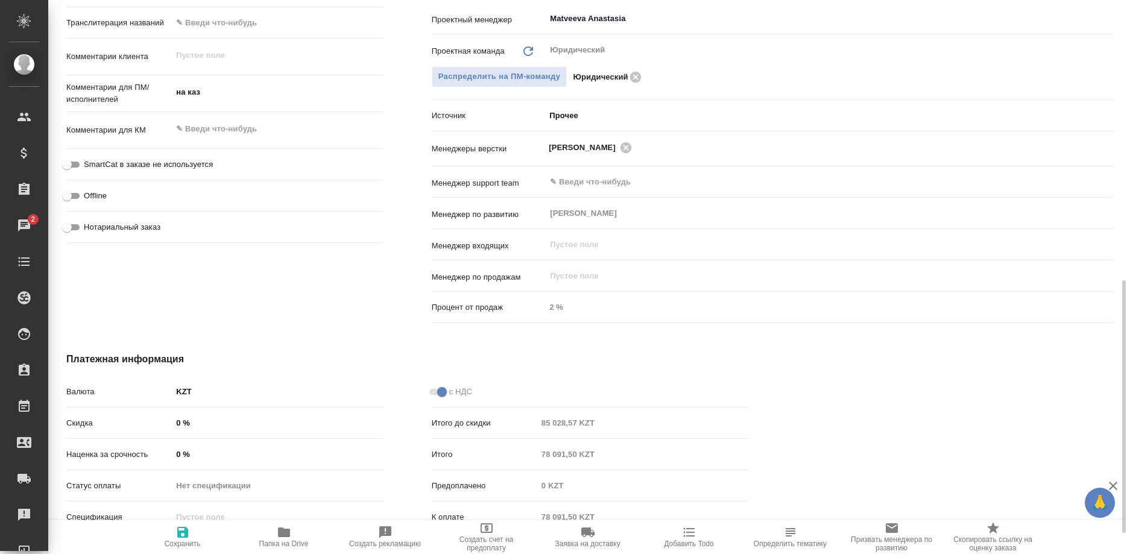
click at [298, 542] on span "Папка на Drive" at bounding box center [283, 544] width 49 height 8
type textarea "x"
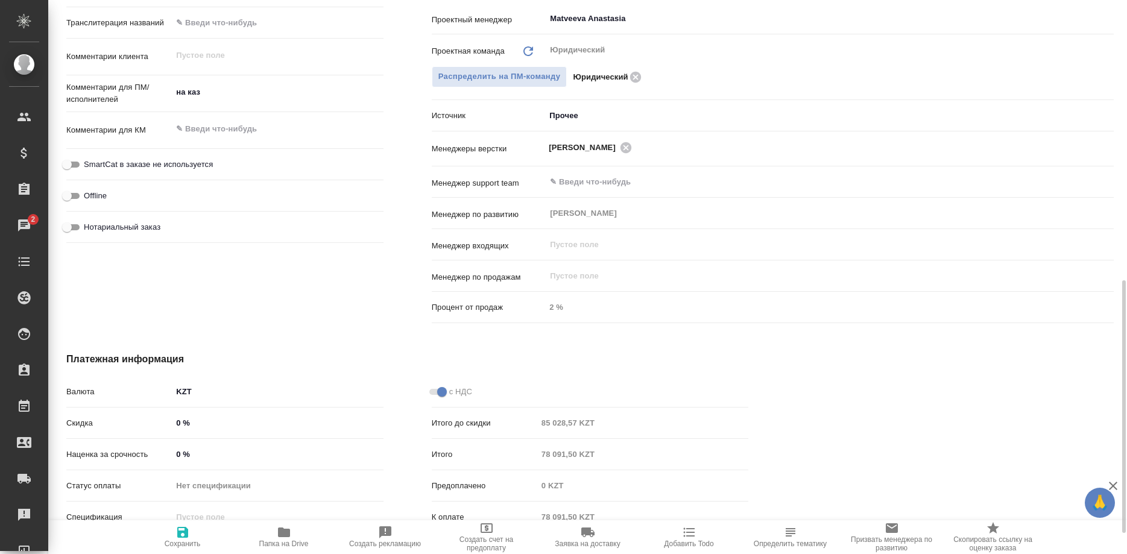
type textarea "x"
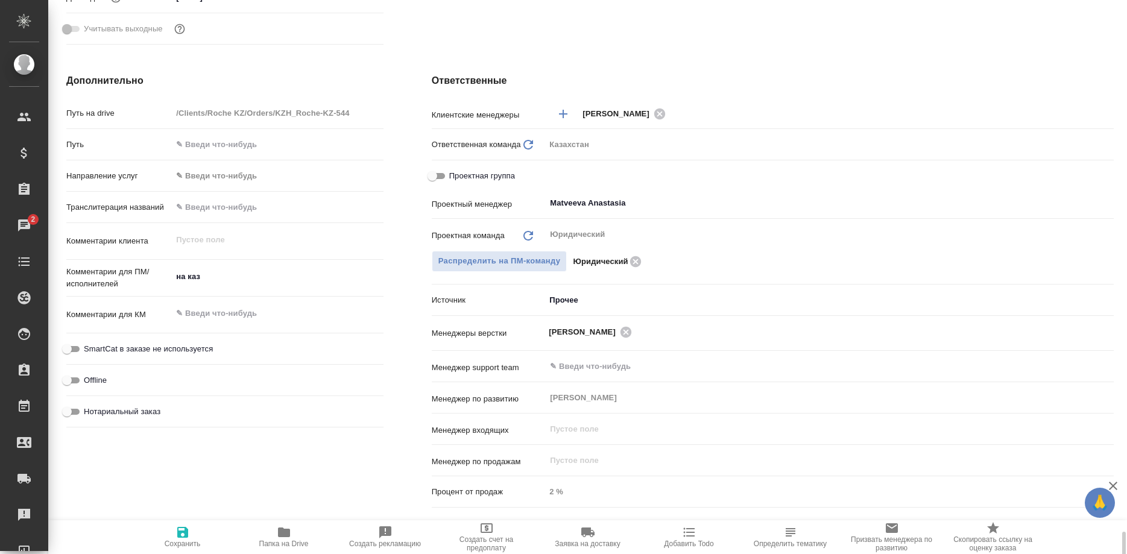
scroll to position [661, 0]
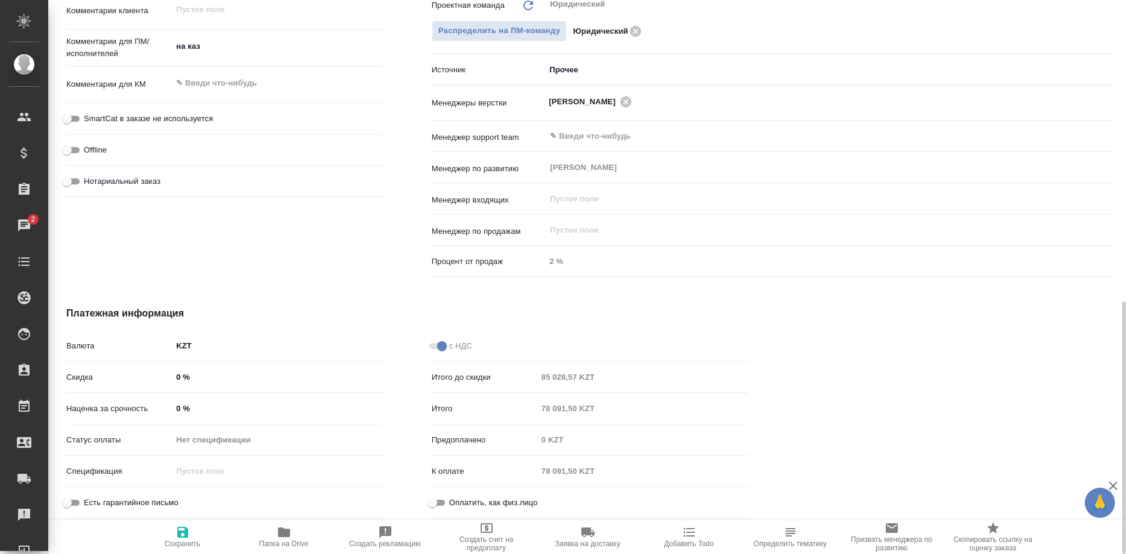
type textarea "x"
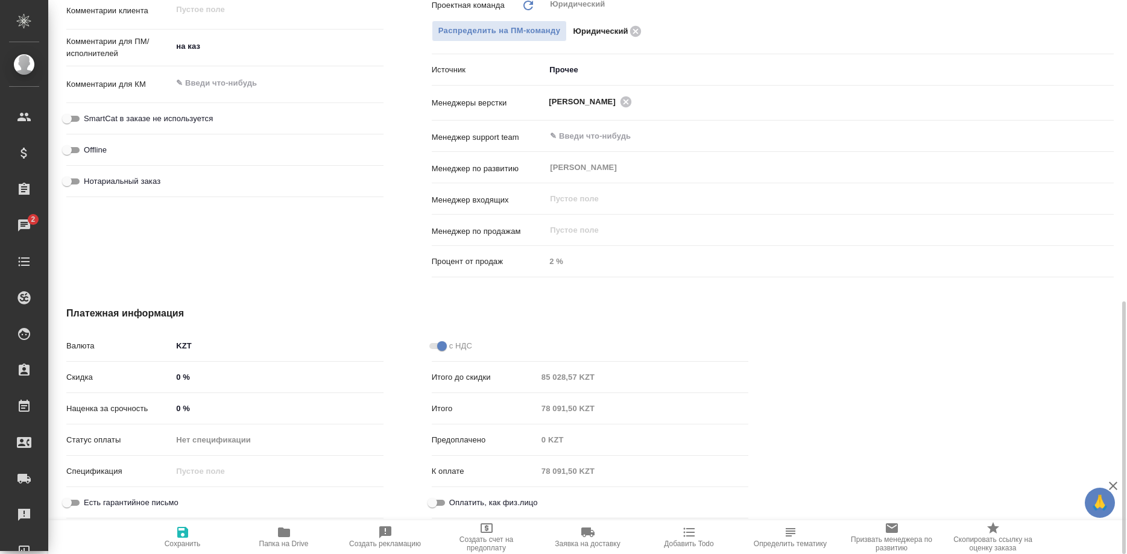
type textarea "x"
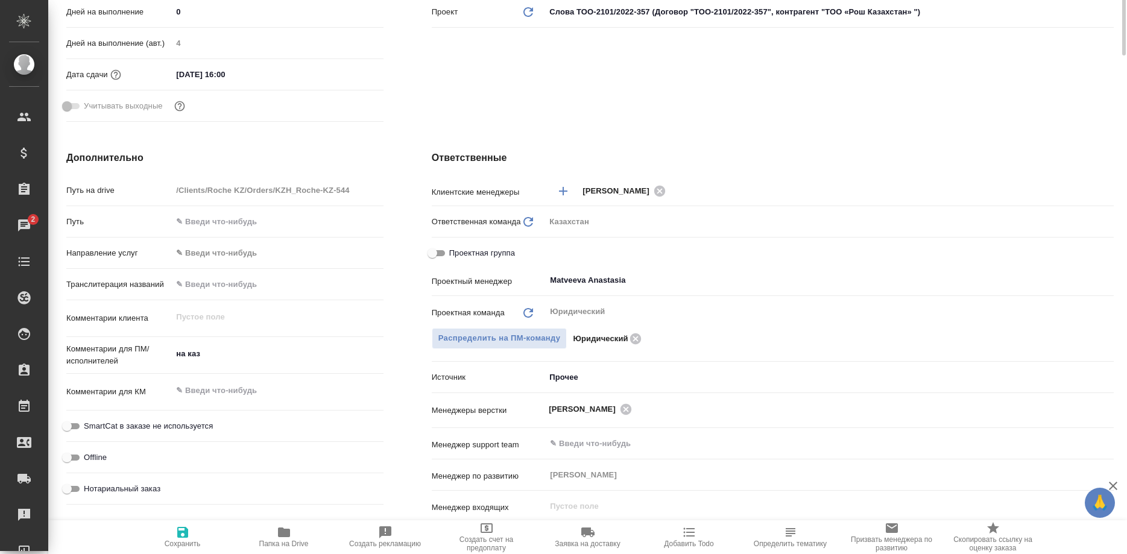
scroll to position [0, 0]
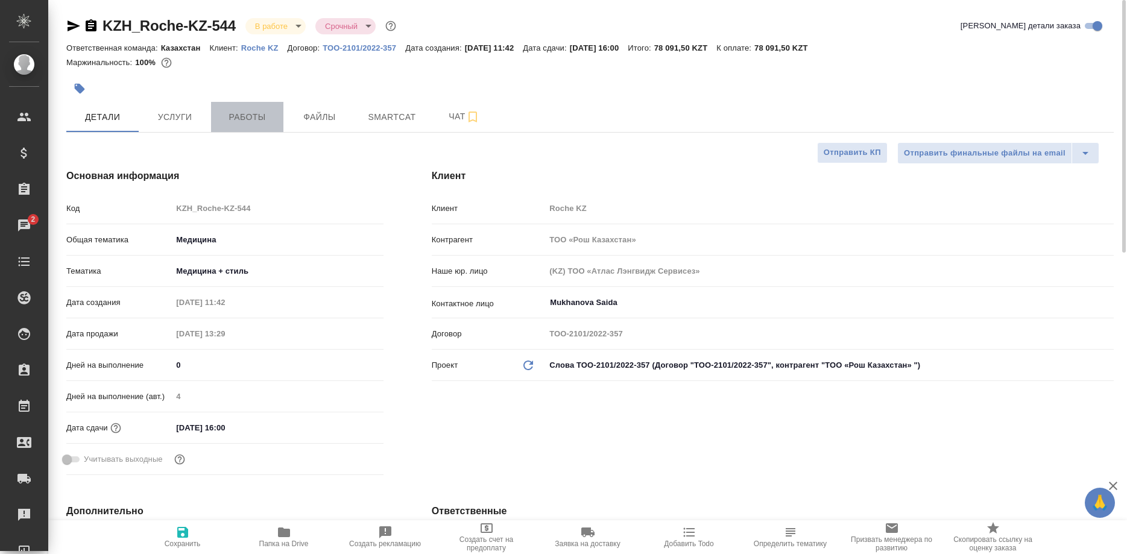
click at [227, 118] on span "Работы" at bounding box center [247, 117] width 58 height 15
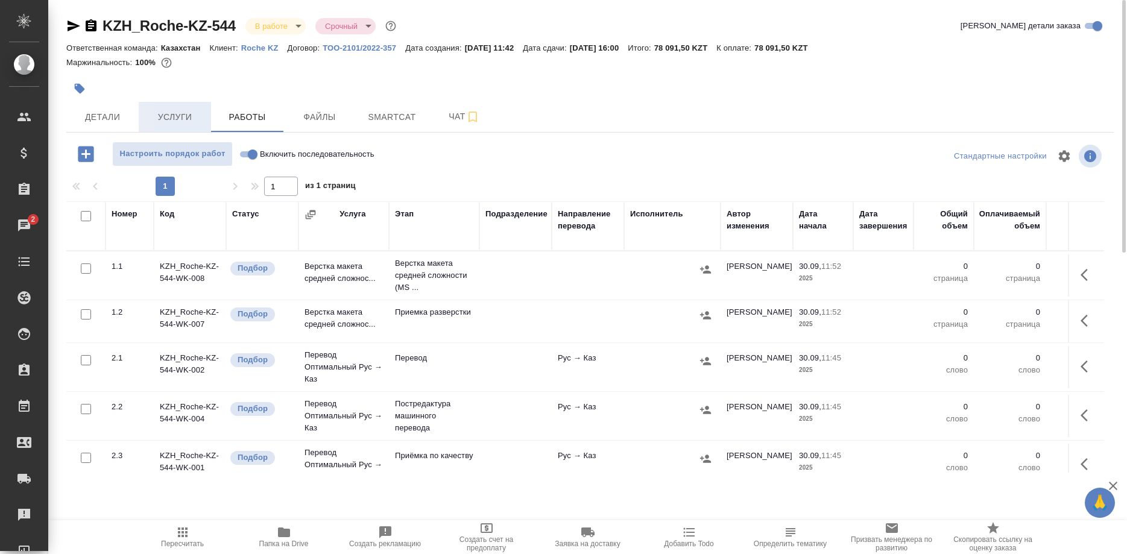
click at [197, 121] on span "Услуги" at bounding box center [175, 117] width 58 height 15
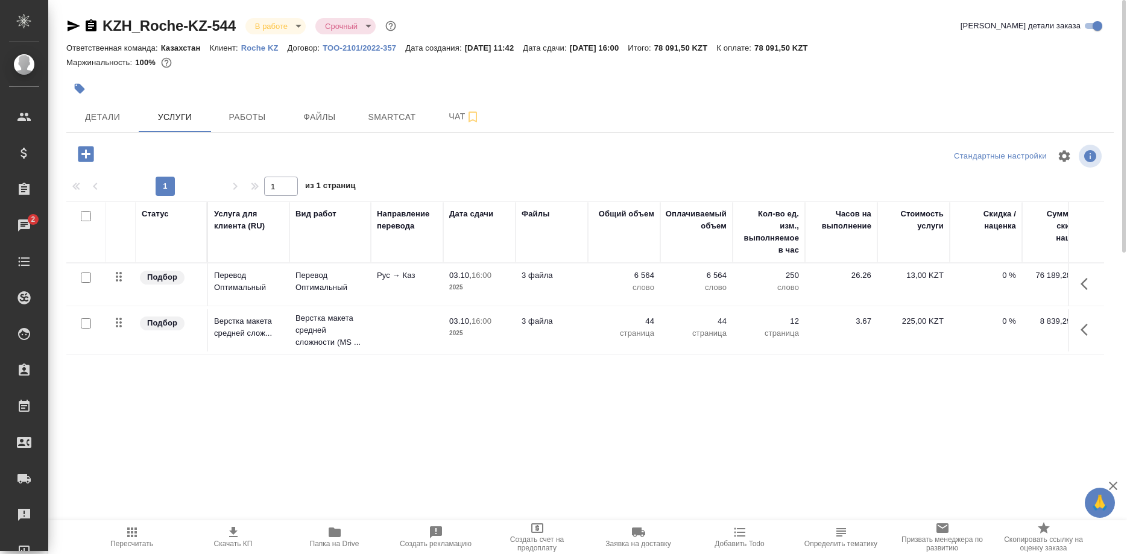
click at [1004, 411] on div "Статус Услуга для клиента (RU) Вид работ Направление перевода Дата сдачи Файлы …" at bounding box center [585, 330] width 1038 height 259
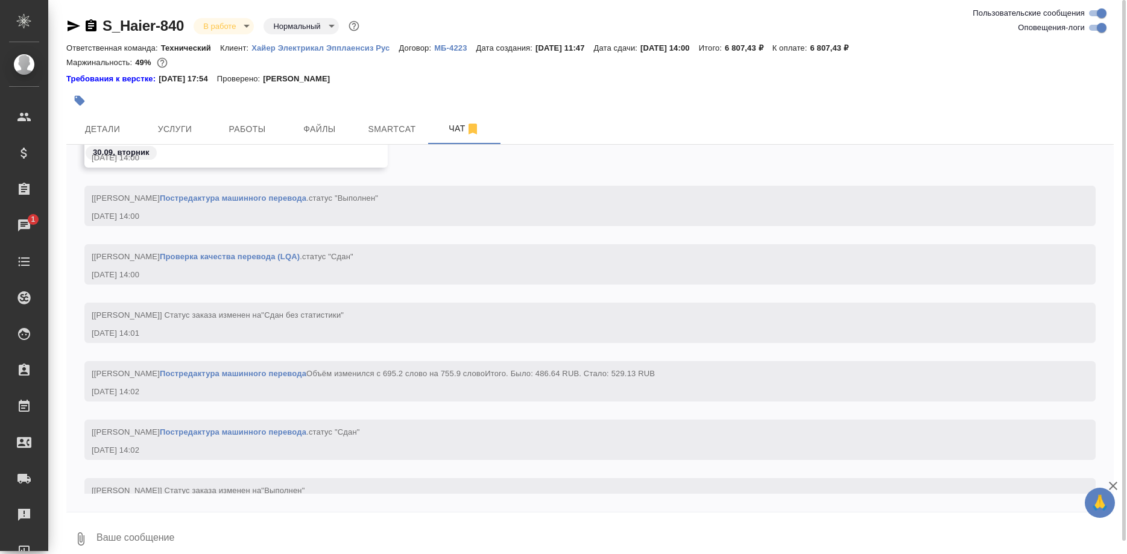
scroll to position [28457, 0]
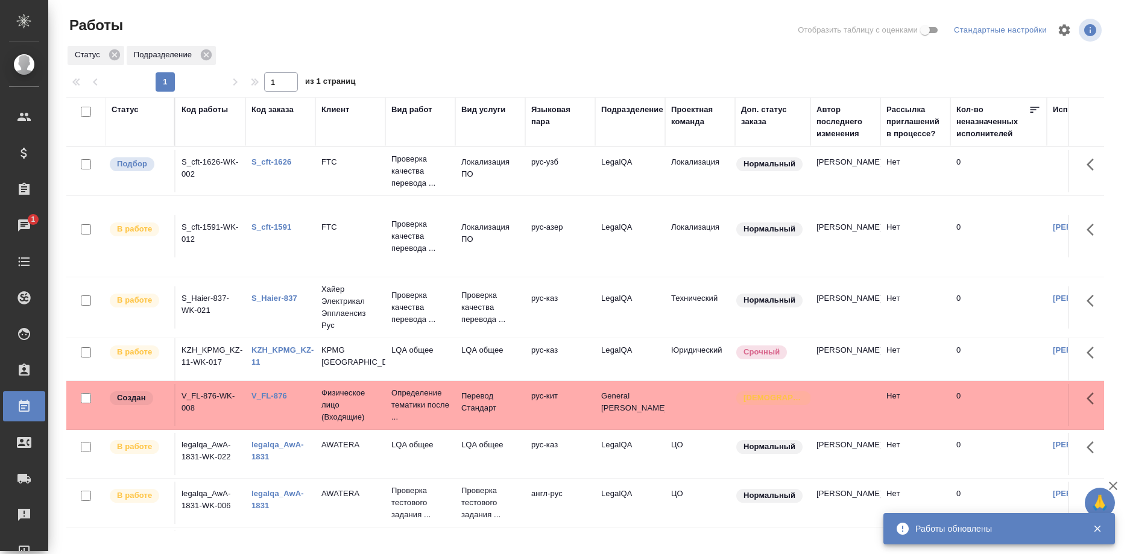
scroll to position [0, 16]
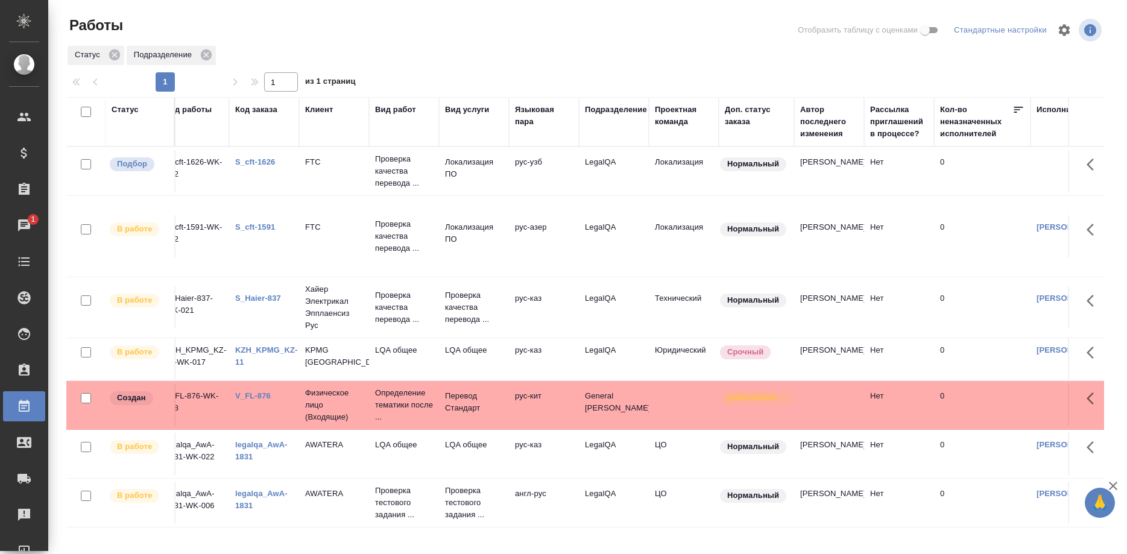
drag, startPoint x: 320, startPoint y: 523, endPoint x: 362, endPoint y: 534, distance: 43.6
click at [362, 534] on div "Работы Отобразить таблицу с оценками Стандартные настройки Статус Подразделение…" at bounding box center [590, 269] width 1061 height 538
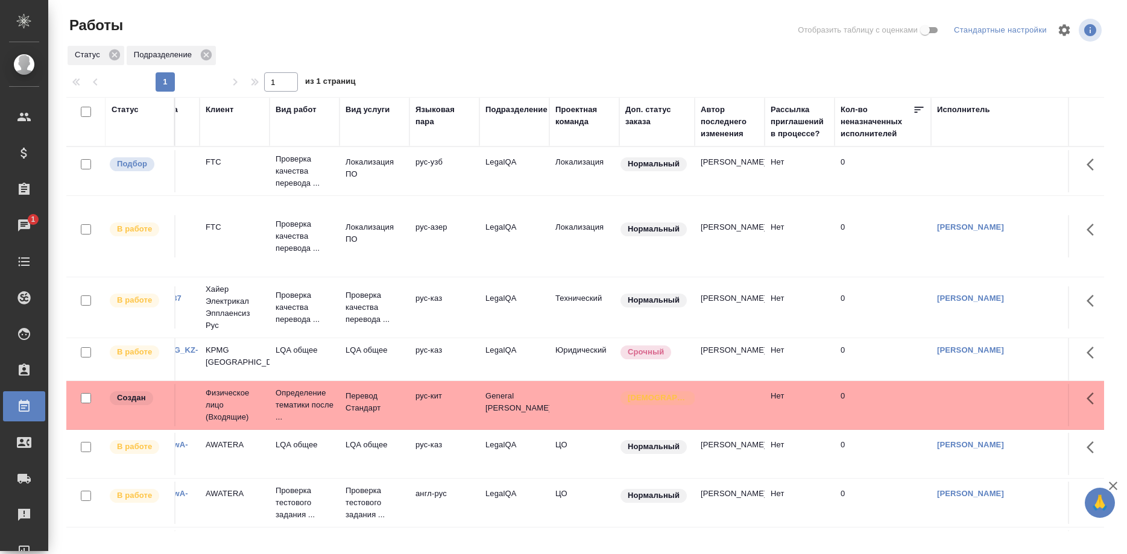
scroll to position [0, 0]
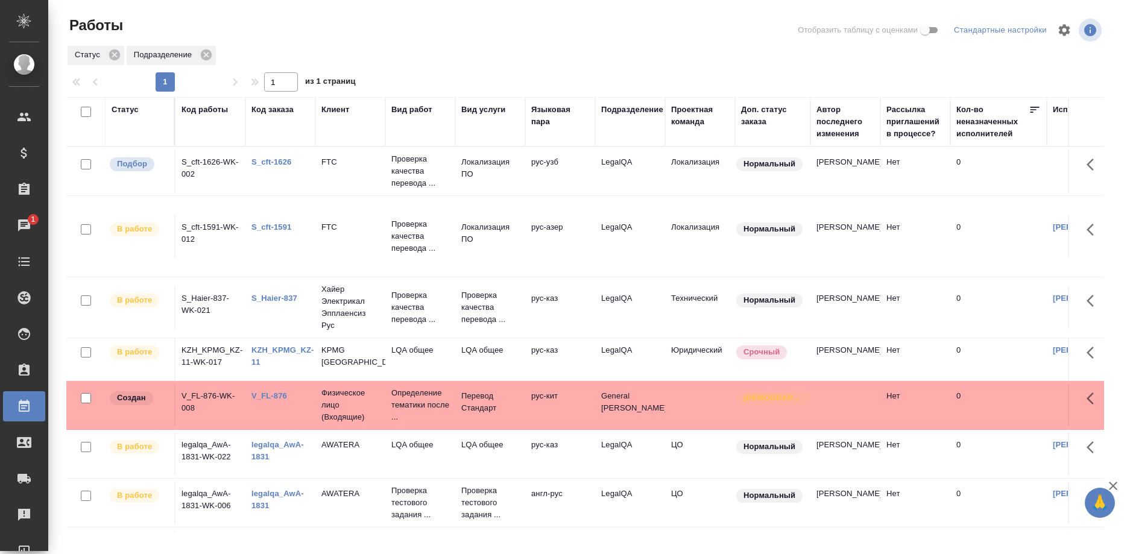
click at [263, 162] on link "S_cft-1626" at bounding box center [271, 161] width 40 height 9
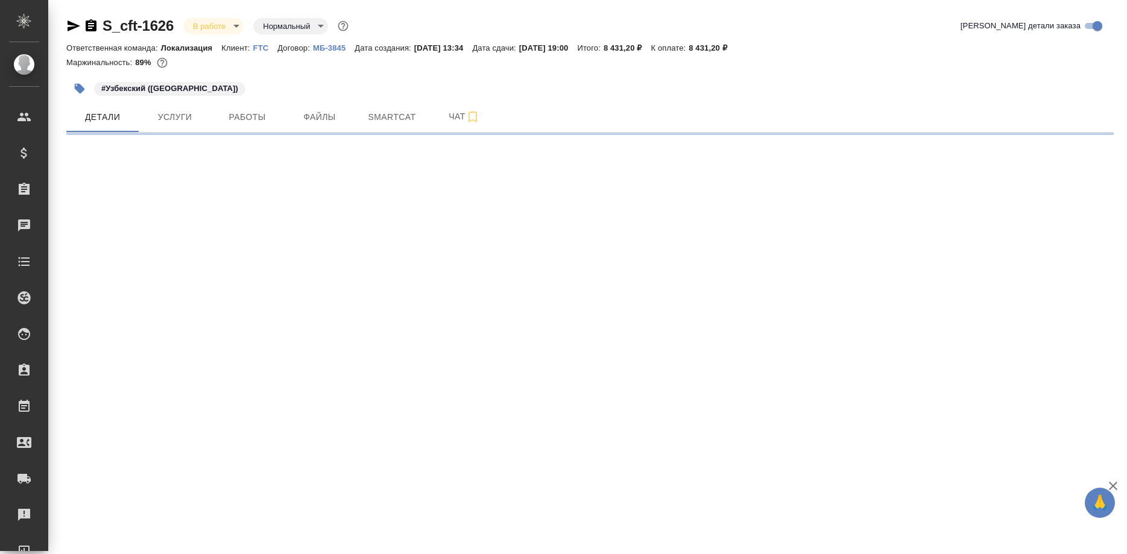
select select "RU"
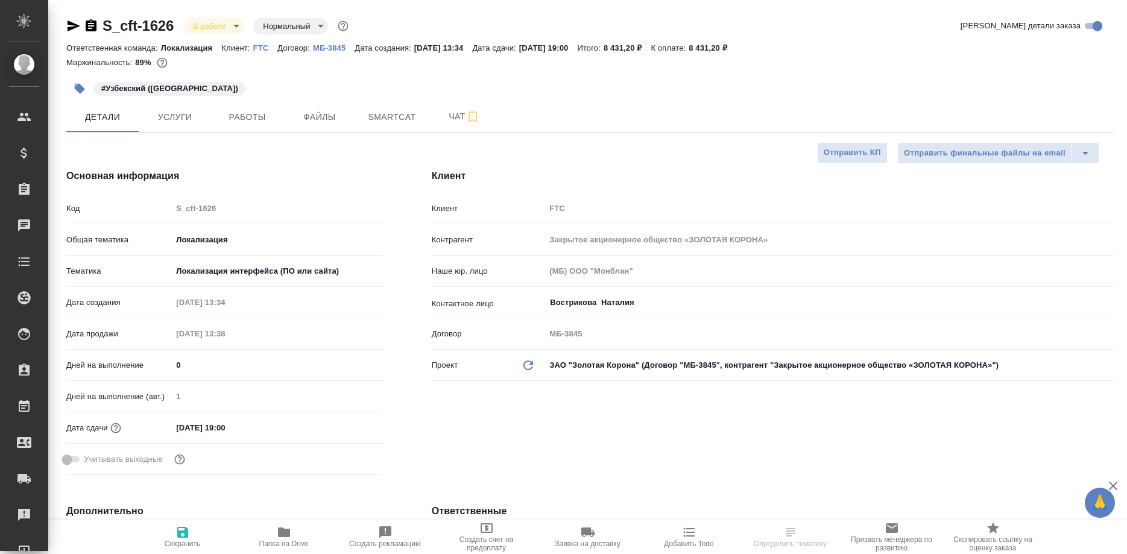
type textarea "x"
click at [134, 165] on div "Основная информация Код S_cft-1626 Общая тематика Локализация local Тематика Ло…" at bounding box center [224, 324] width 365 height 359
click at [247, 100] on div "#Узбекский ([GEOGRAPHIC_DATA])" at bounding box center [415, 88] width 698 height 27
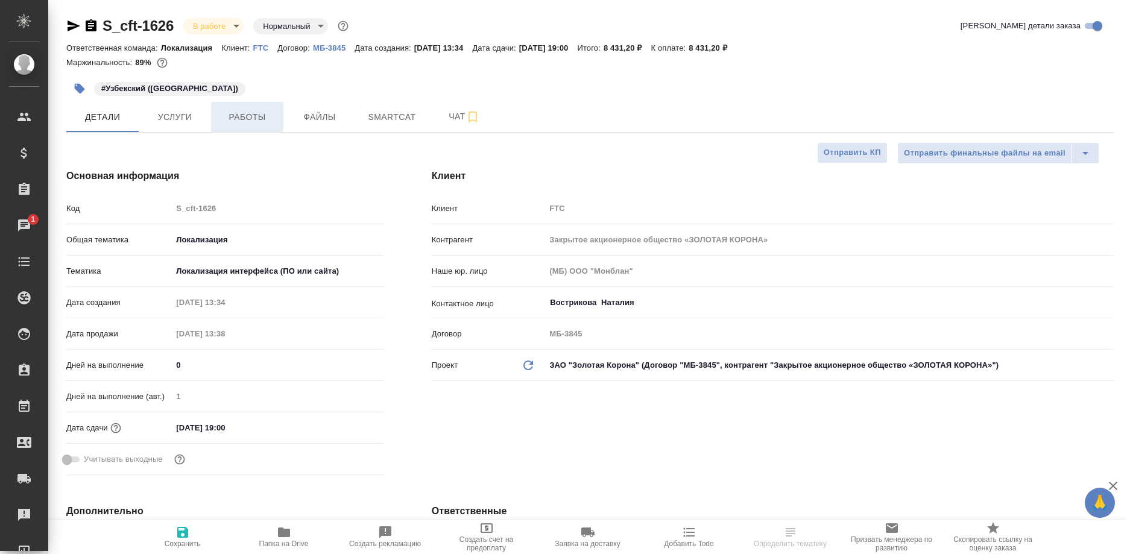
click at [247, 113] on span "Работы" at bounding box center [247, 117] width 58 height 15
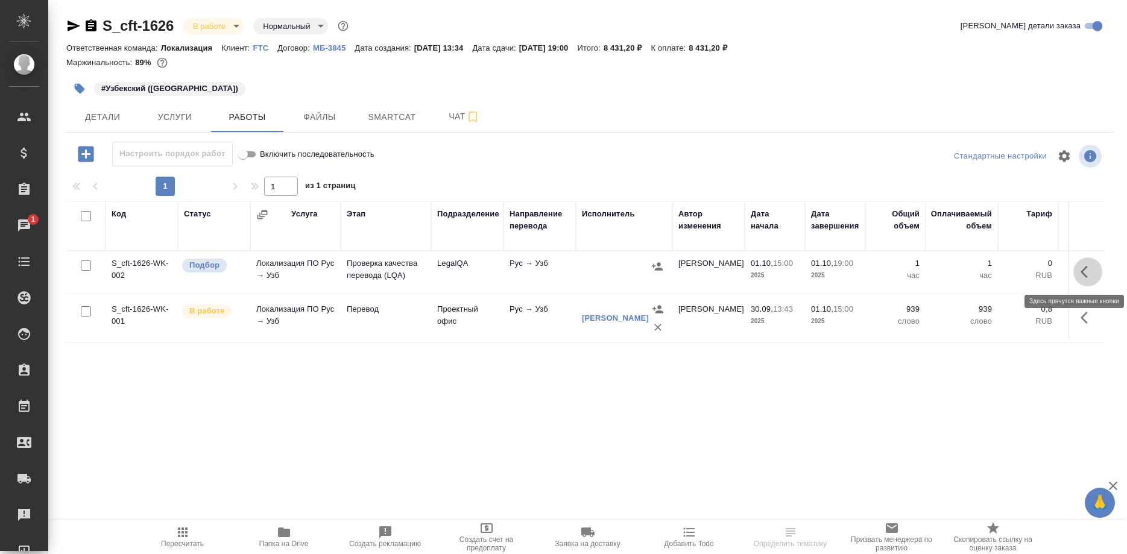
click at [1080, 274] on button "button" at bounding box center [1087, 272] width 29 height 29
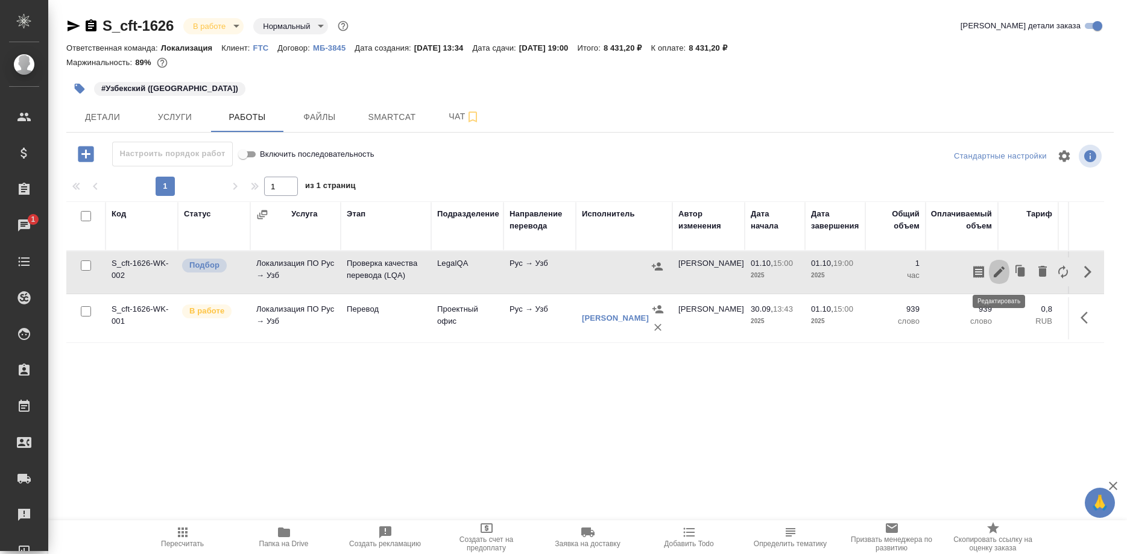
click at [997, 272] on icon "button" at bounding box center [999, 272] width 11 height 11
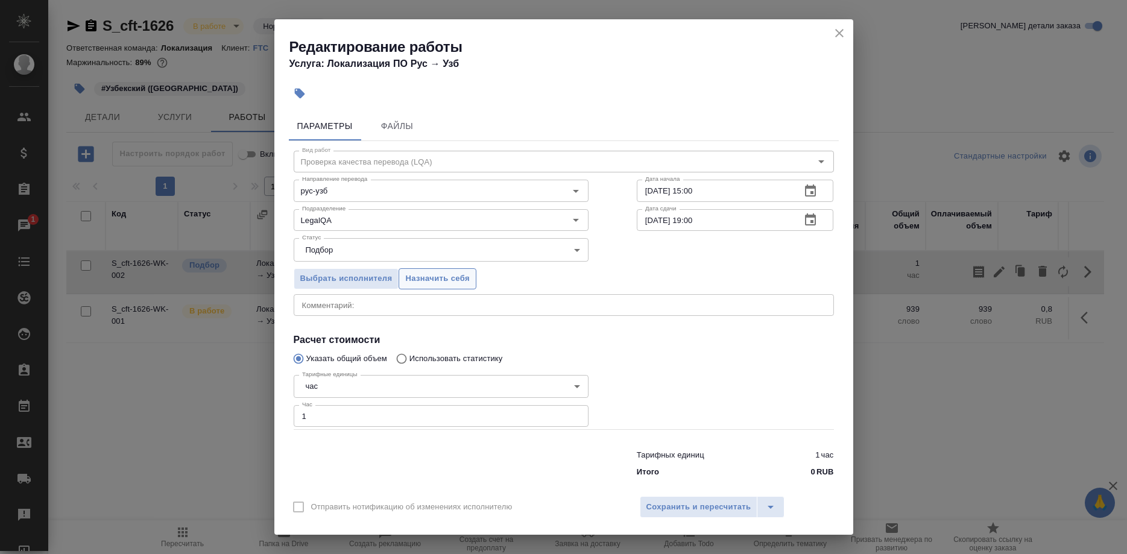
click at [444, 283] on span "Назначить себя" at bounding box center [437, 279] width 64 height 14
click at [650, 501] on span "Сохранить и пересчитать" at bounding box center [698, 508] width 105 height 14
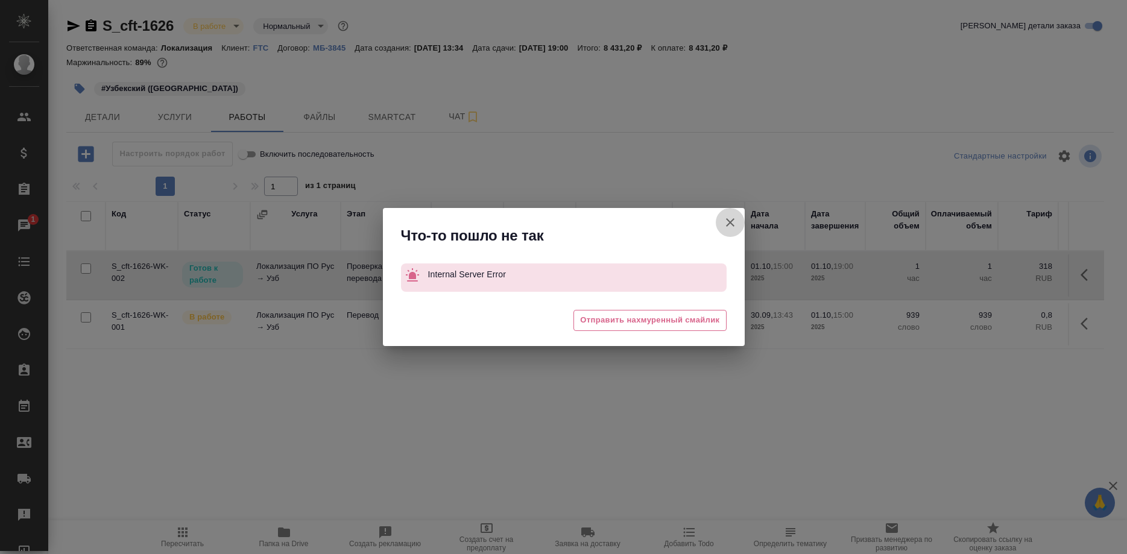
click at [724, 220] on icon "button" at bounding box center [730, 222] width 14 height 14
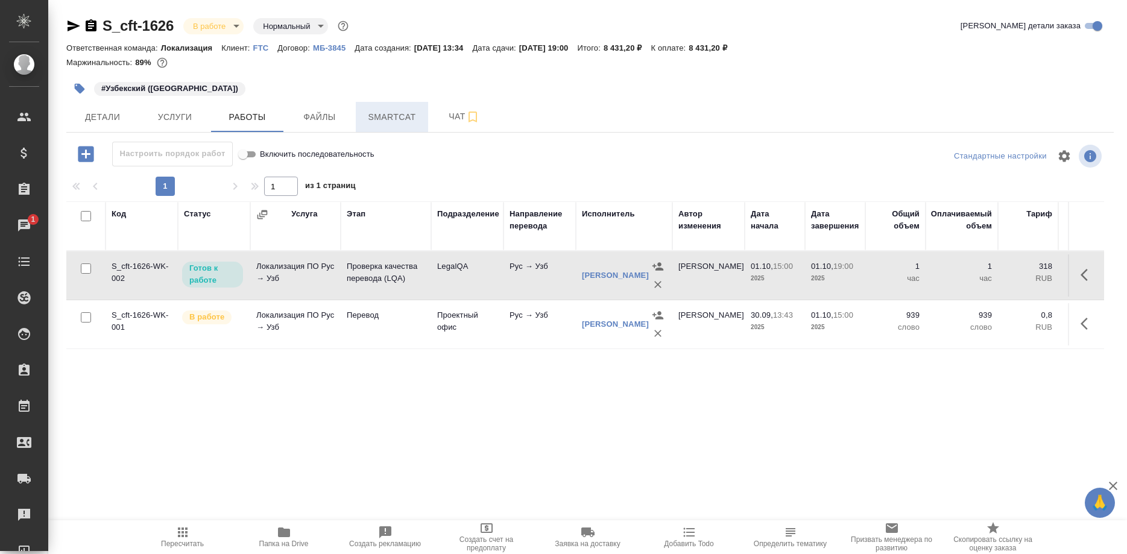
click at [396, 125] on button "Smartcat" at bounding box center [392, 117] width 72 height 30
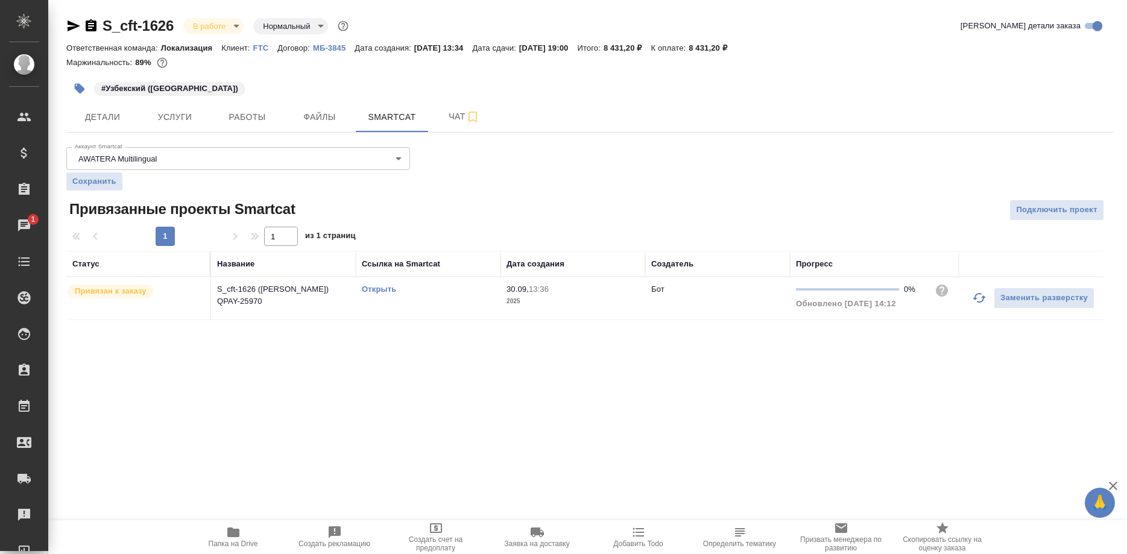
click at [376, 289] on link "Открыть" at bounding box center [379, 289] width 34 height 9
click at [375, 289] on link "Открыть" at bounding box center [379, 289] width 34 height 9
click at [374, 291] on link "Открыть" at bounding box center [379, 289] width 34 height 9
click at [370, 289] on link "Открыть" at bounding box center [379, 289] width 34 height 9
click at [242, 124] on span "Работы" at bounding box center [247, 117] width 58 height 15
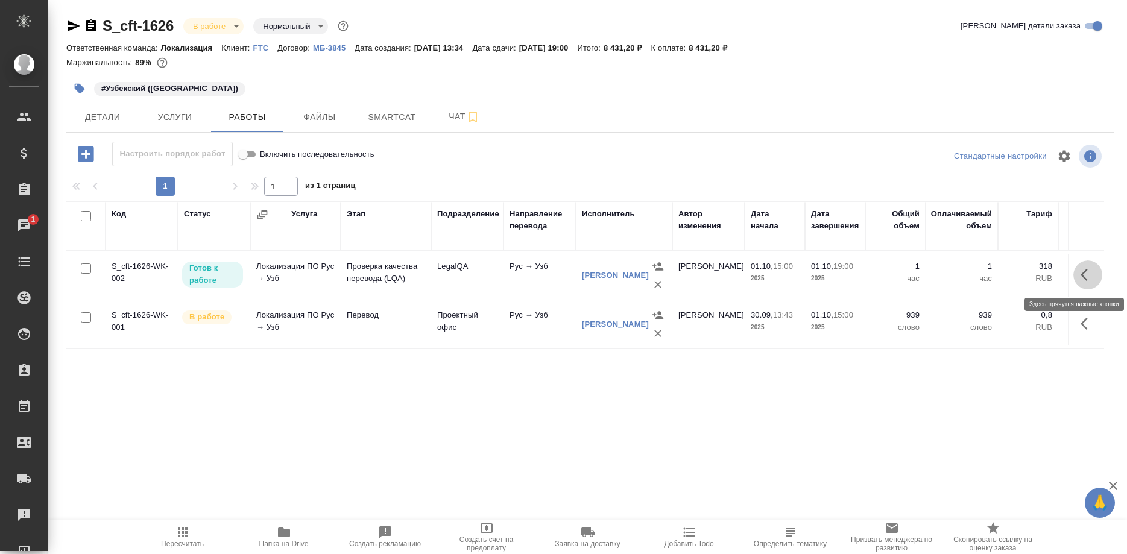
click at [1077, 273] on button "button" at bounding box center [1087, 275] width 29 height 29
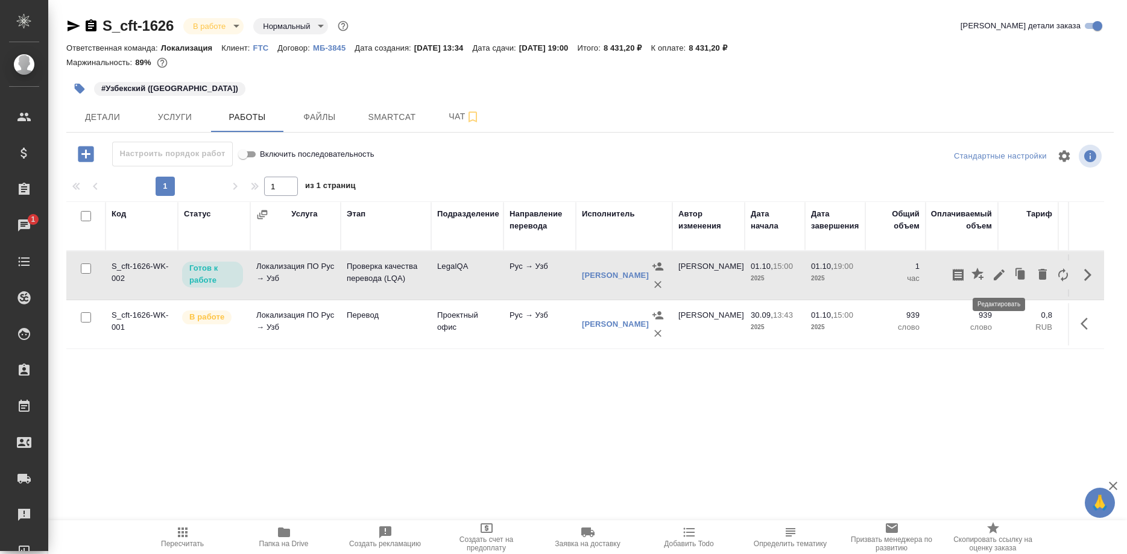
click at [997, 273] on icon "button" at bounding box center [999, 275] width 14 height 14
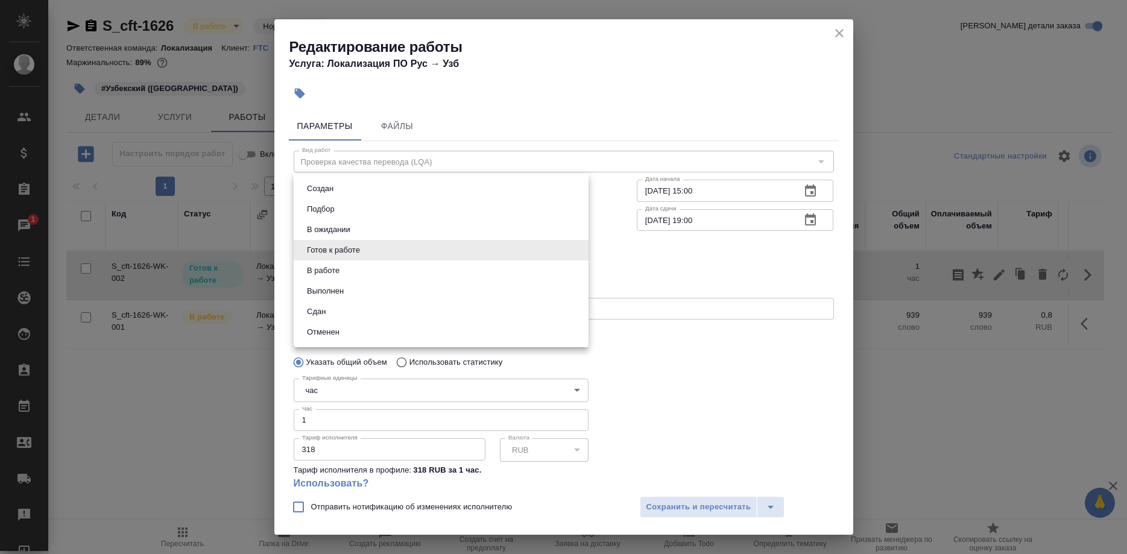
click at [321, 246] on body "🙏 .cls-1 fill:#fff; AWATERA [PERSON_NAME] Спецификации Заказы 1 Чаты Todo Проек…" at bounding box center [563, 277] width 1127 height 554
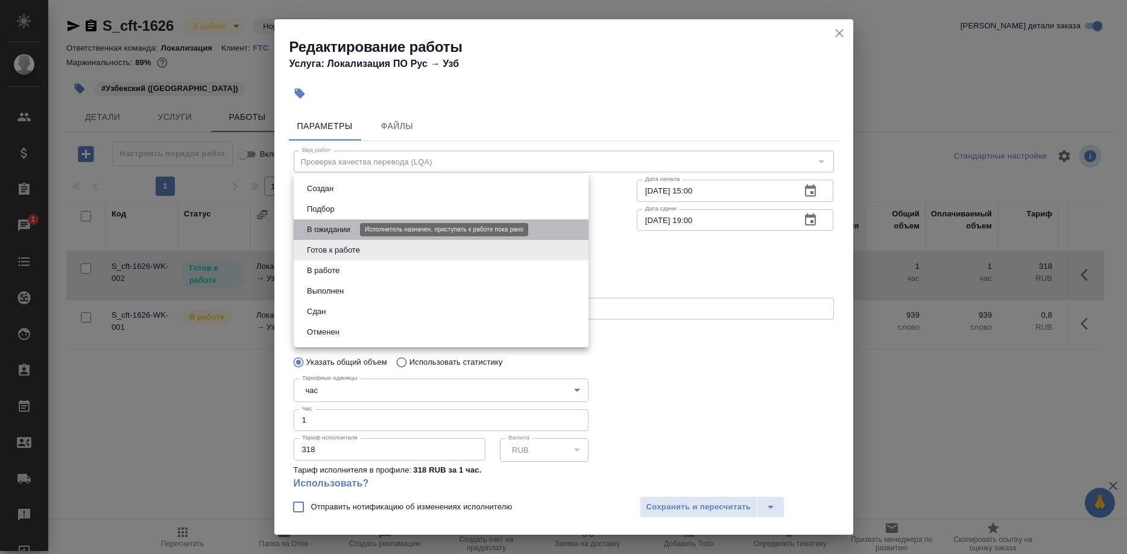
drag, startPoint x: 317, startPoint y: 227, endPoint x: 416, endPoint y: 295, distance: 120.4
click at [320, 230] on button "В ожидании" at bounding box center [328, 229] width 51 height 13
type input "pending"
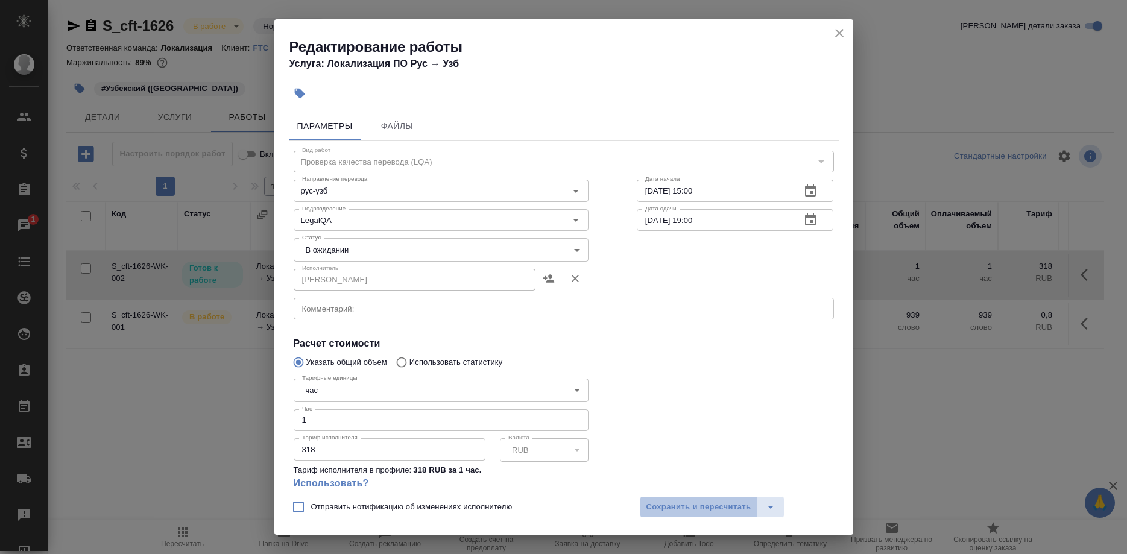
drag, startPoint x: 658, startPoint y: 503, endPoint x: 735, endPoint y: 528, distance: 80.7
click at [662, 506] on span "Сохранить и пересчитать" at bounding box center [698, 508] width 105 height 14
